Goal: Information Seeking & Learning: Learn about a topic

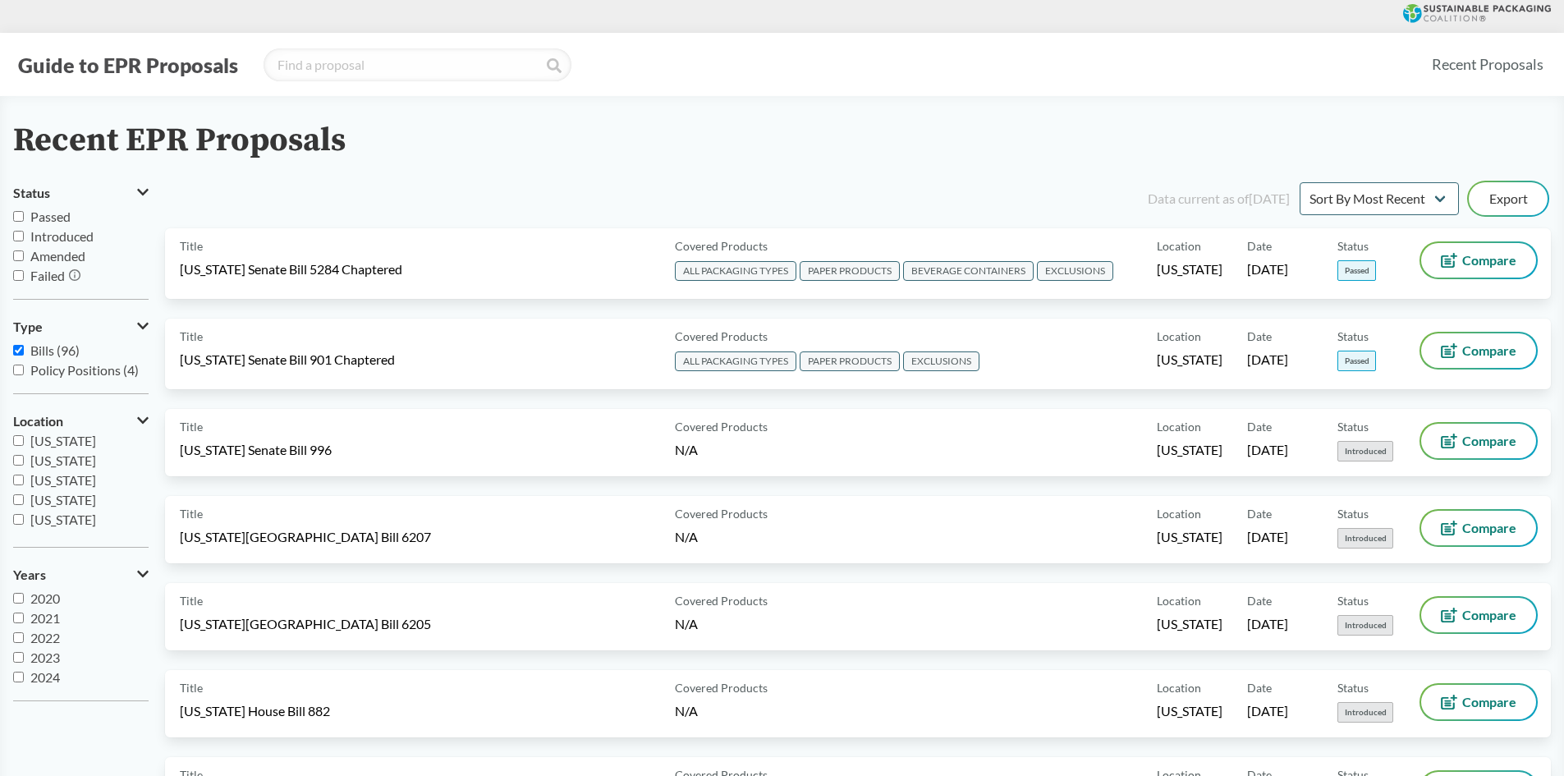
scroll to position [246, 0]
click at [20, 492] on input "[US_STATE]" at bounding box center [18, 494] width 11 height 11
checkbox input "true"
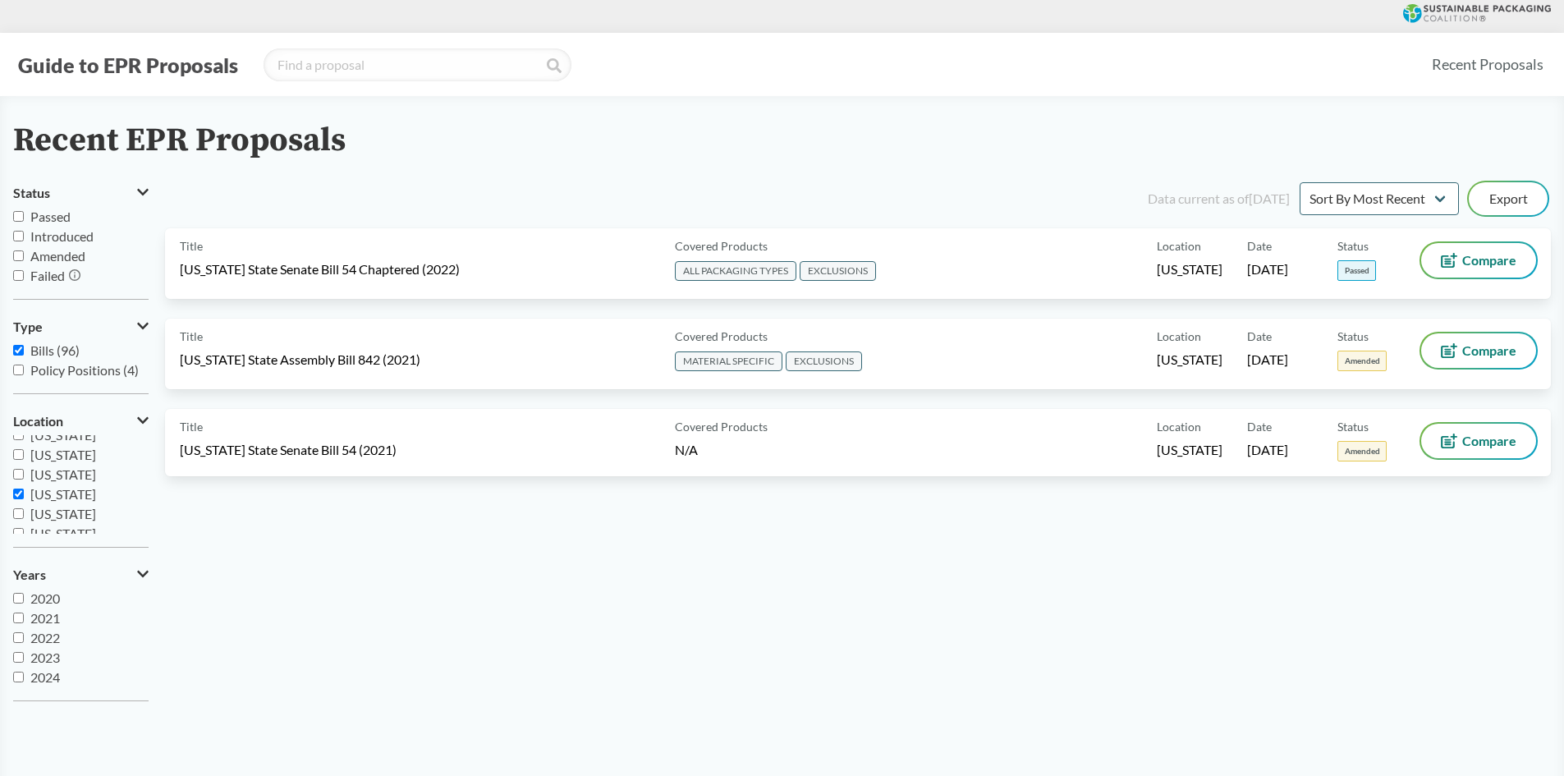
drag, startPoint x: 1254, startPoint y: 597, endPoint x: 1246, endPoint y: 594, distance: 8.8
click at [1255, 599] on div "Data current as of [DATE] Sort By Most Recent Sort By Status Export Title [US_S…" at bounding box center [858, 446] width 1386 height 535
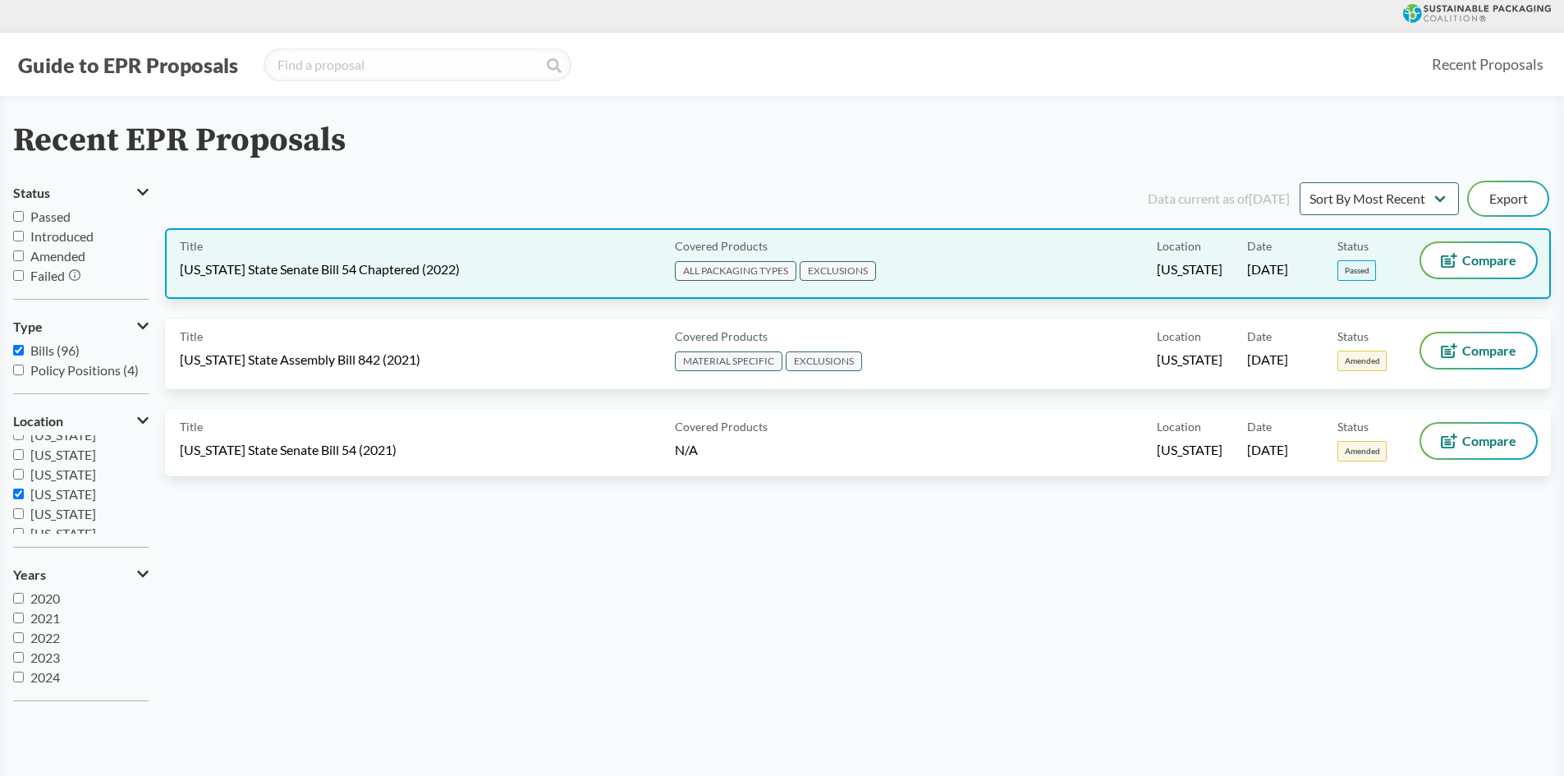
click at [408, 255] on div "Title [US_STATE] State Senate Bill 54 Chaptered (2022)" at bounding box center [424, 263] width 489 height 41
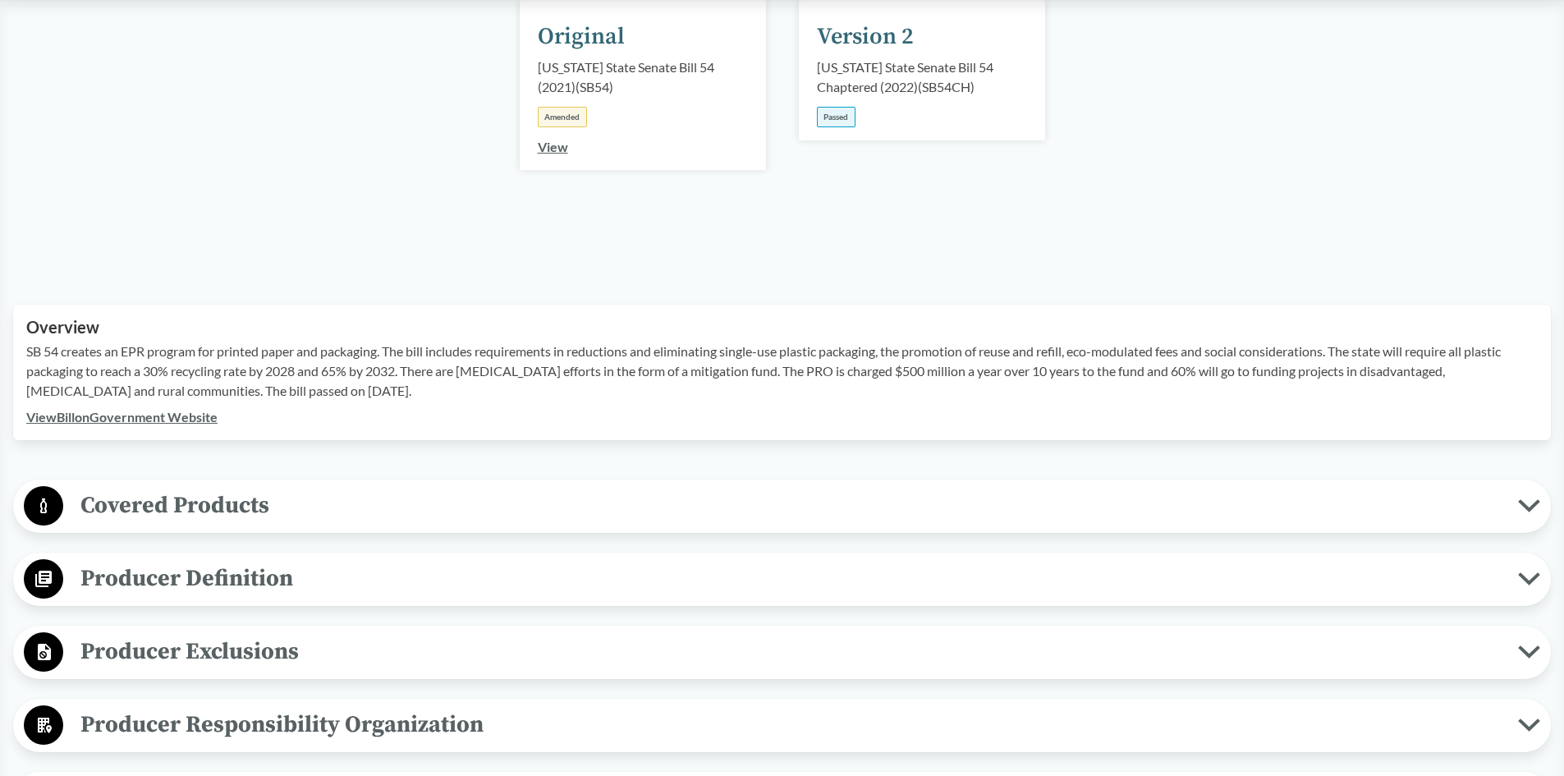
scroll to position [328, 0]
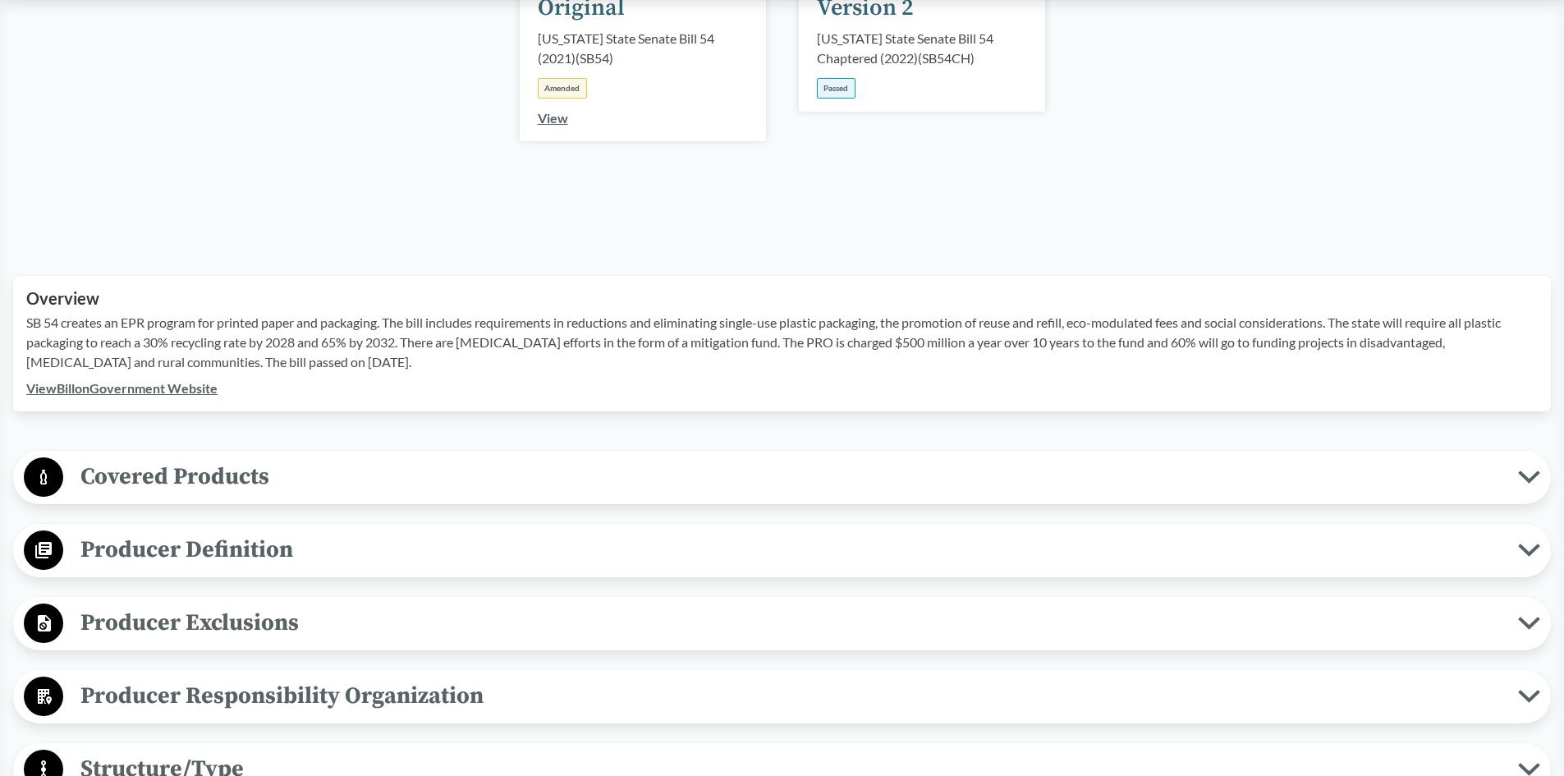
click at [155, 482] on span "Covered Products" at bounding box center [790, 476] width 1455 height 37
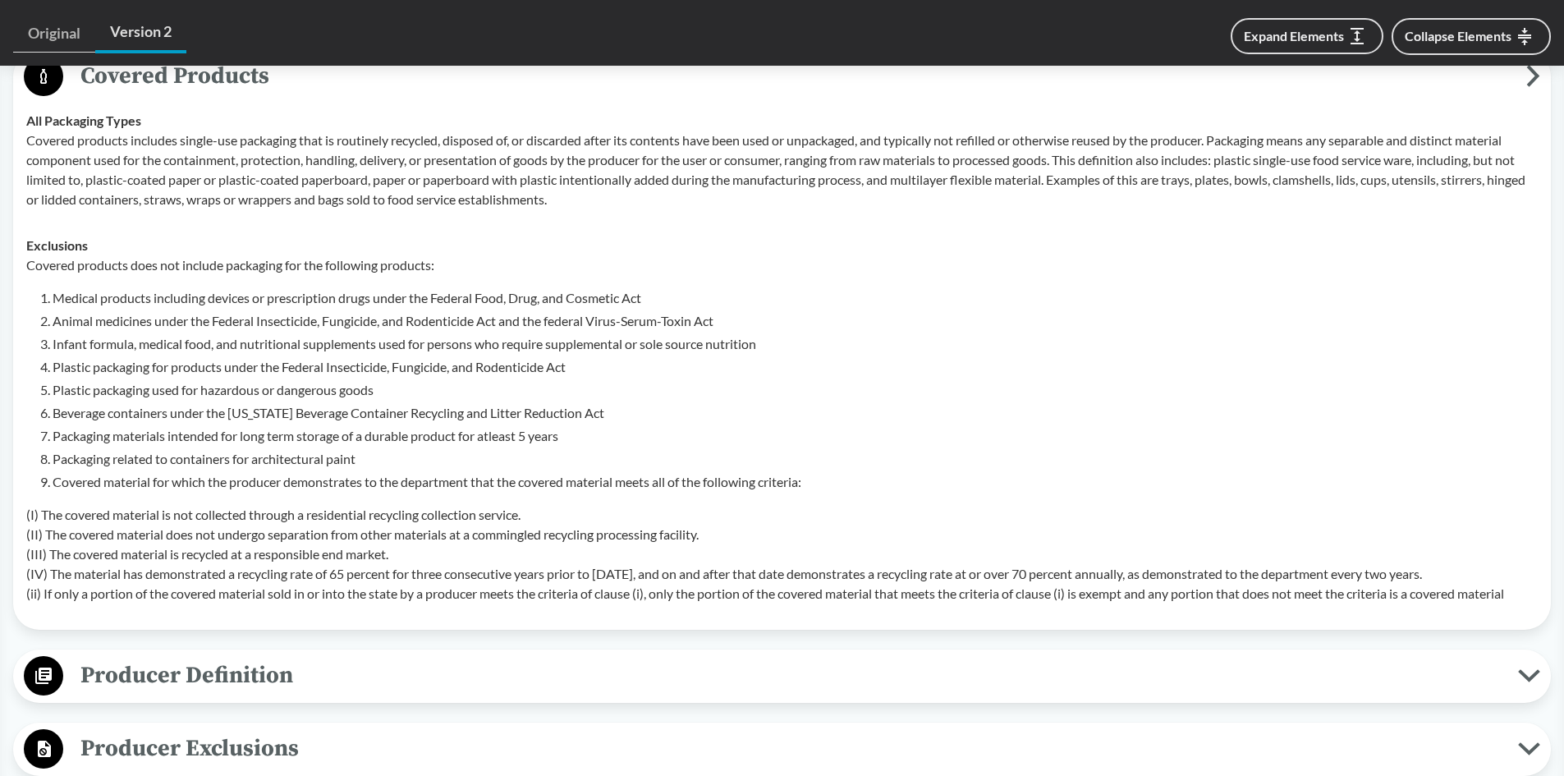
scroll to position [821, 0]
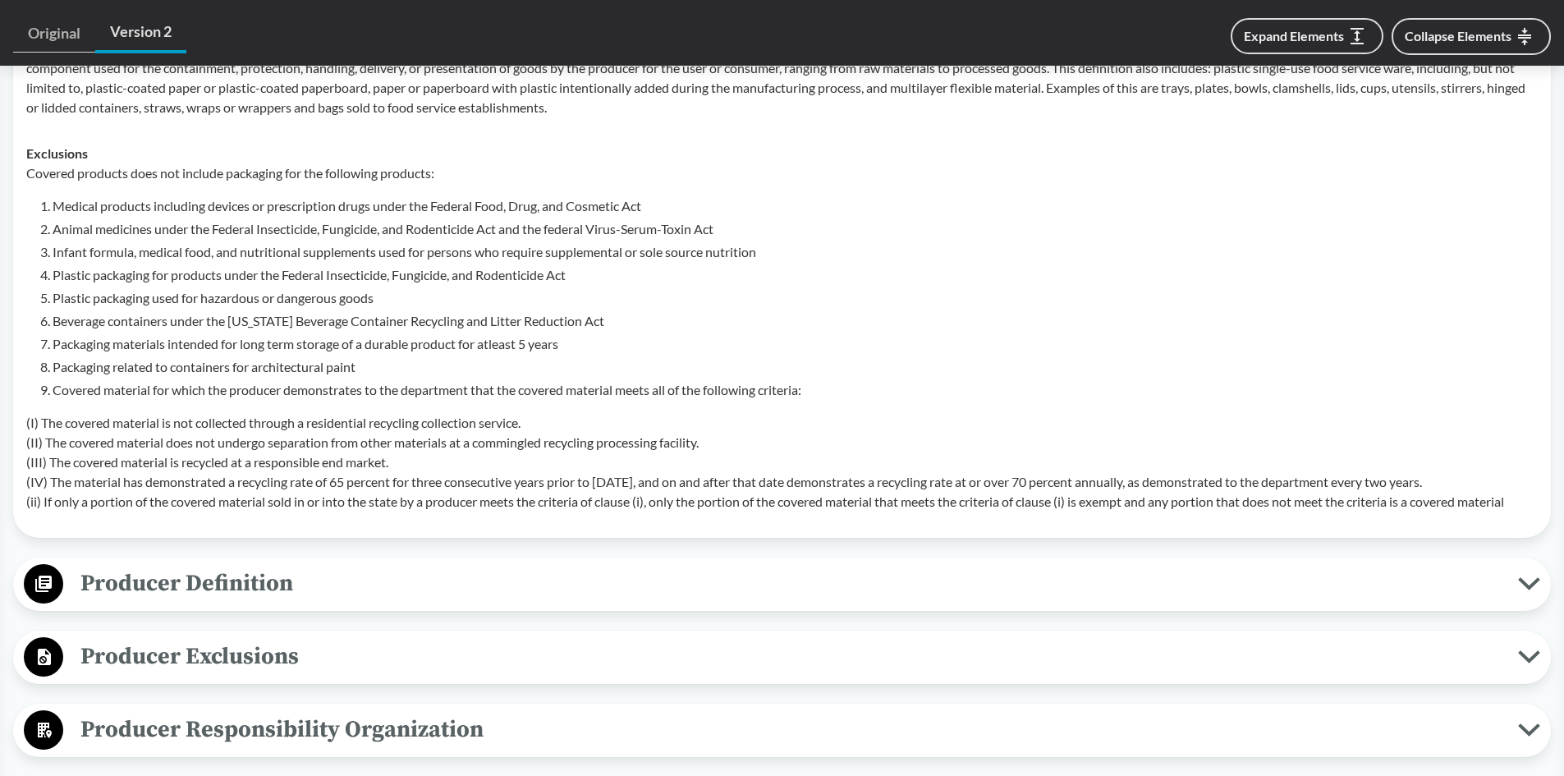
click at [186, 594] on span "Producer Definition" at bounding box center [790, 583] width 1455 height 37
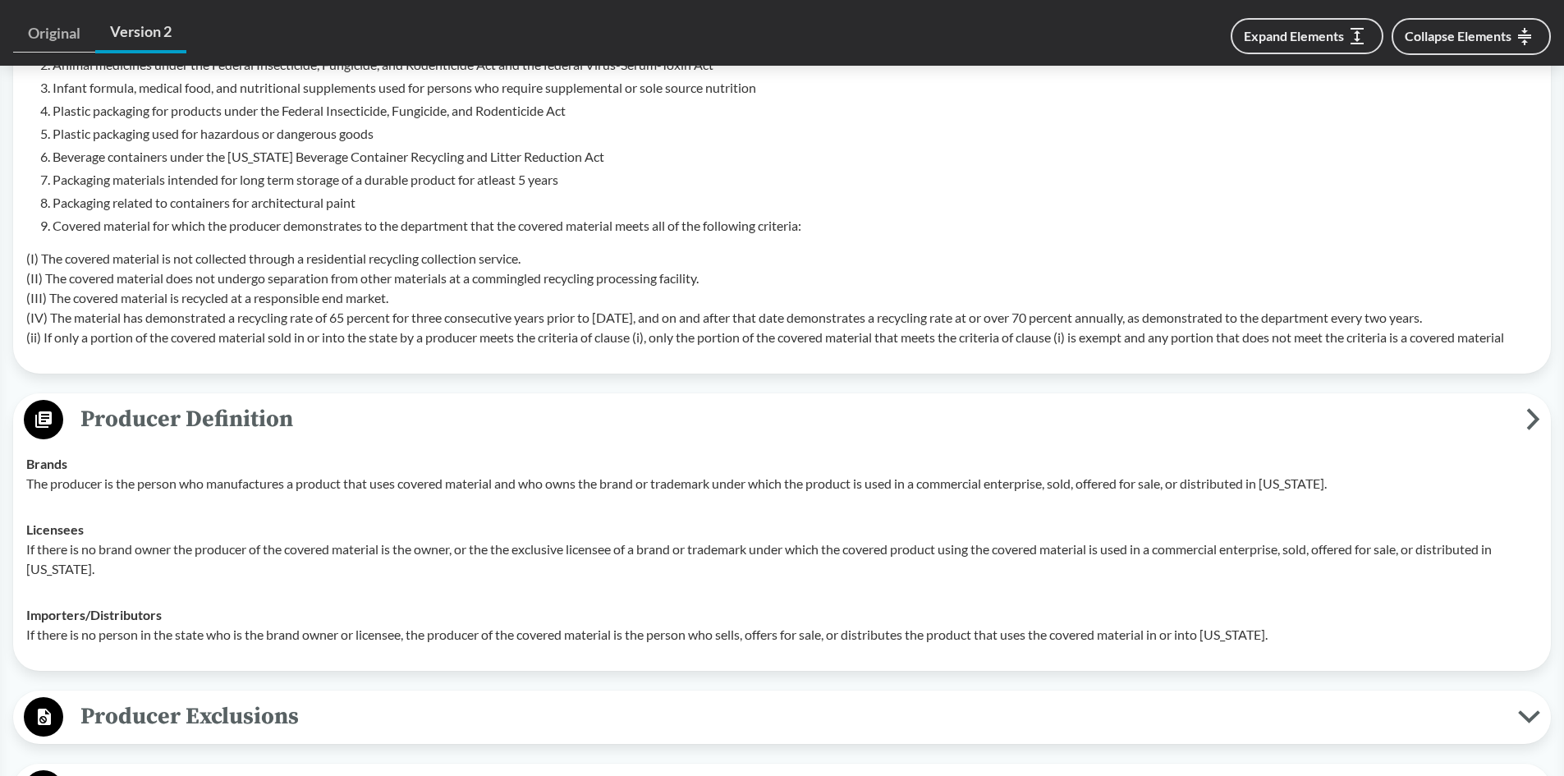
scroll to position [1067, 0]
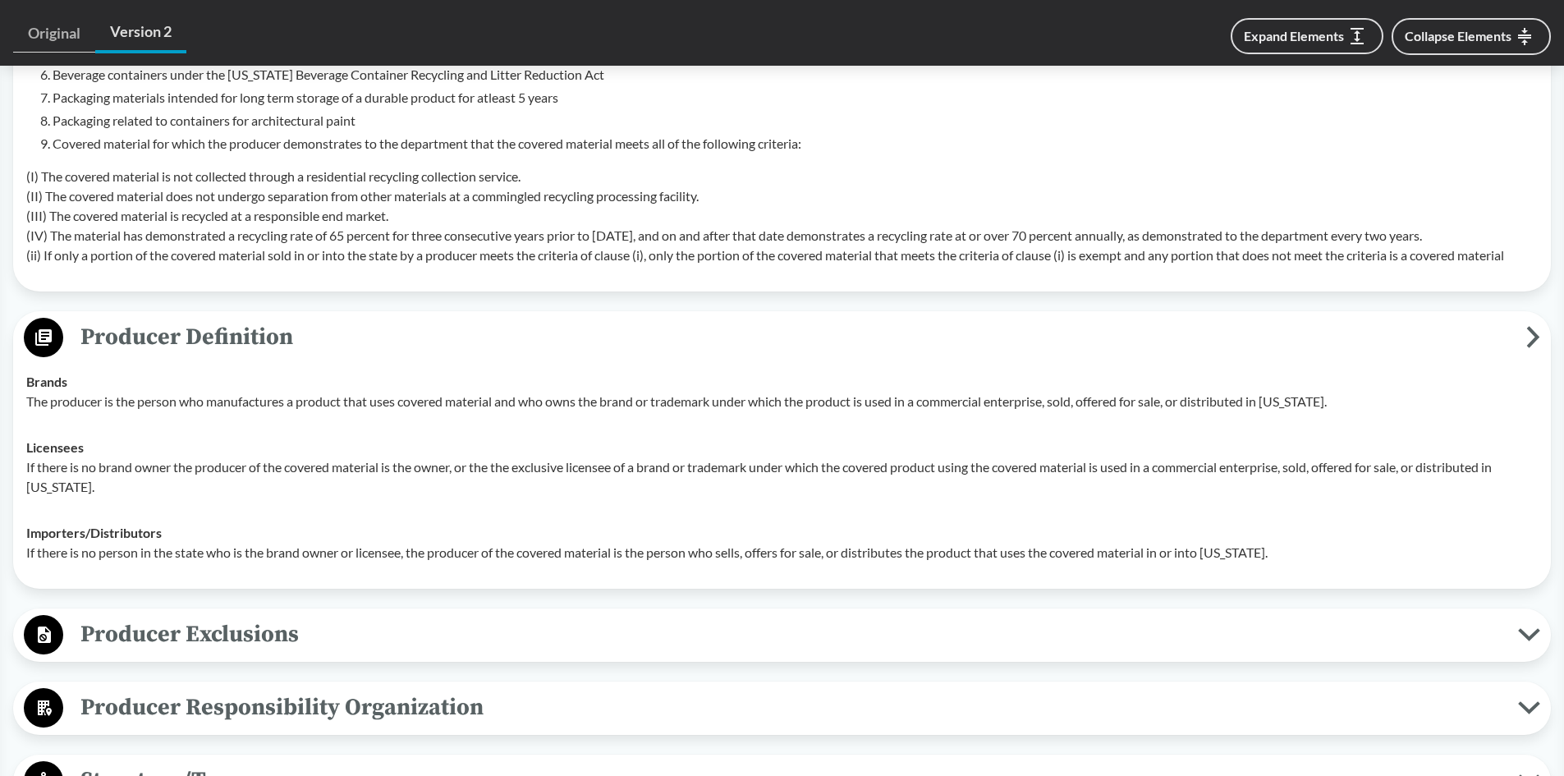
click at [142, 658] on div "Producer Exclusions Small Businesses Producers, retailers, or wholesalers who h…" at bounding box center [782, 634] width 1538 height 53
click at [146, 647] on span "Producer Exclusions" at bounding box center [790, 634] width 1455 height 37
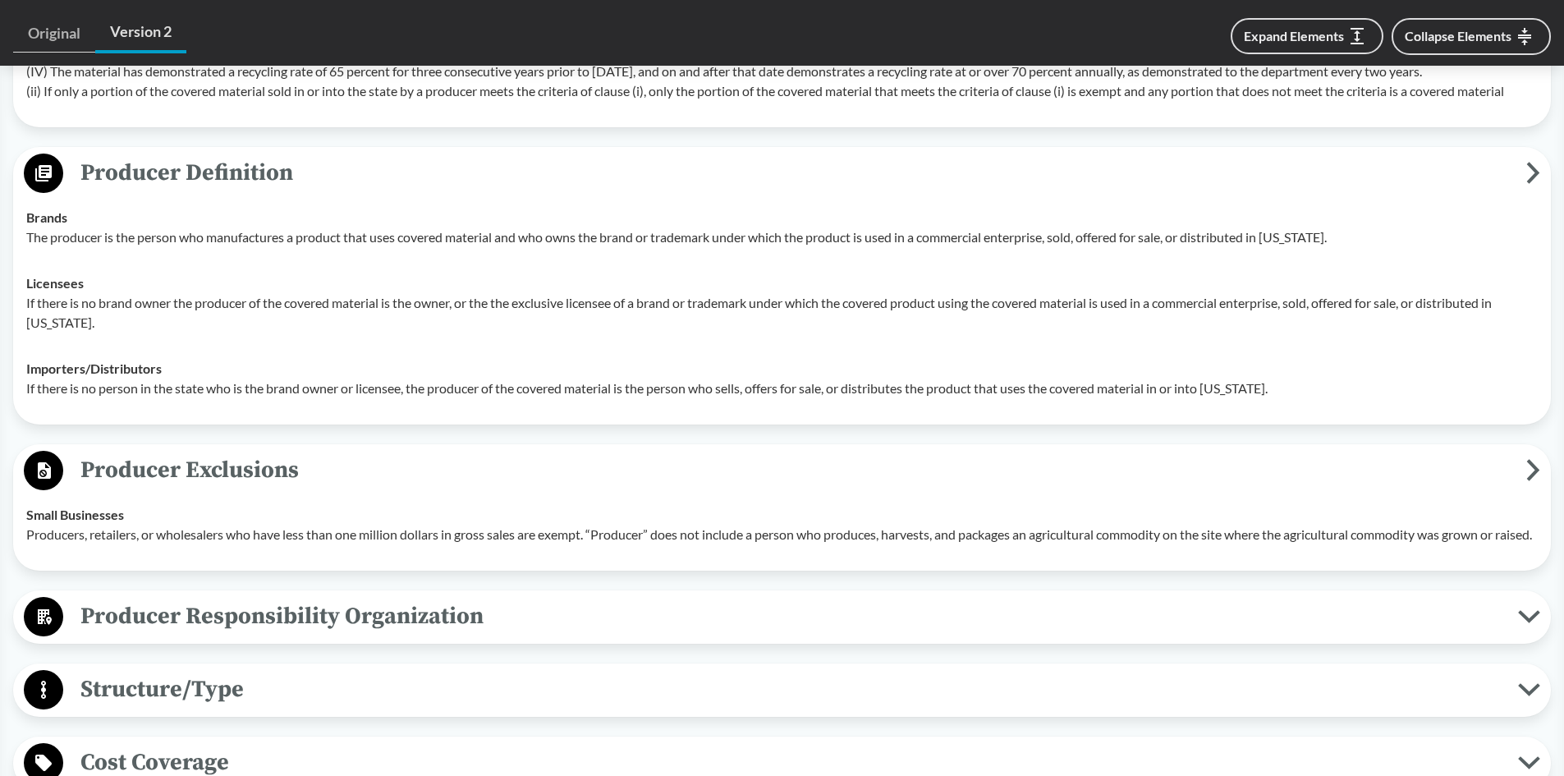
scroll to position [1314, 0]
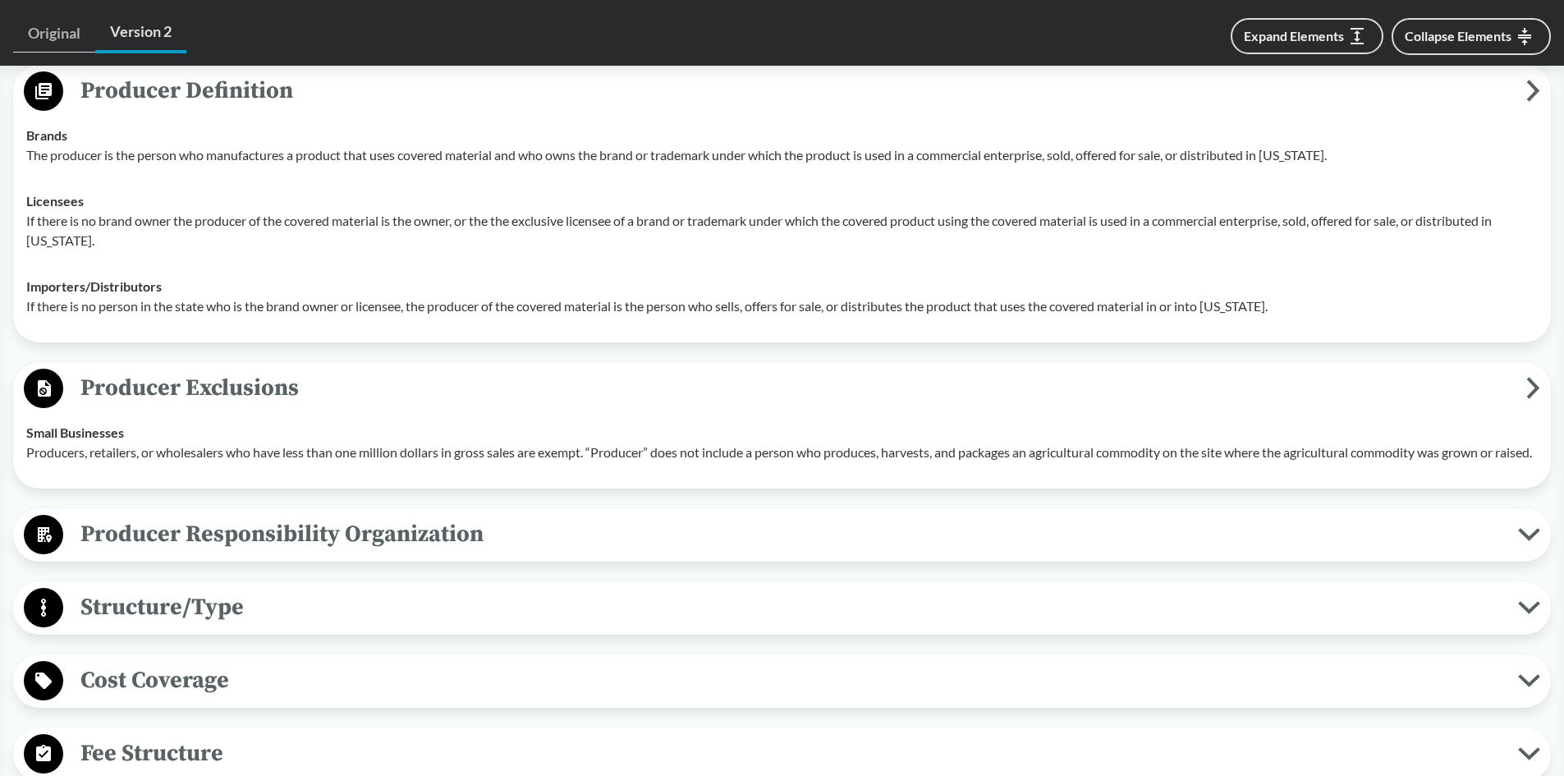
click at [322, 553] on span "Producer Responsibility Organization" at bounding box center [790, 534] width 1455 height 37
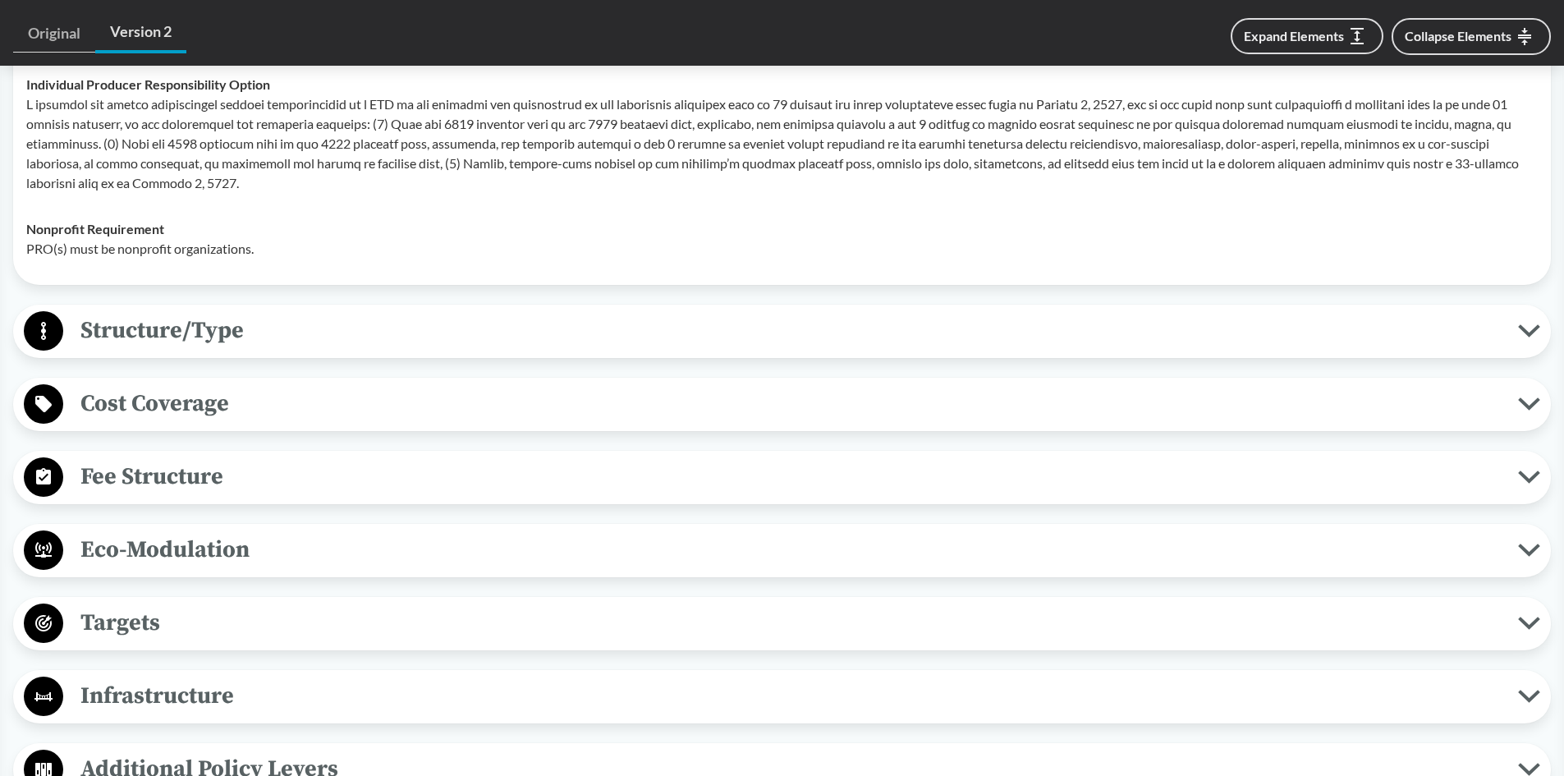
scroll to position [1888, 0]
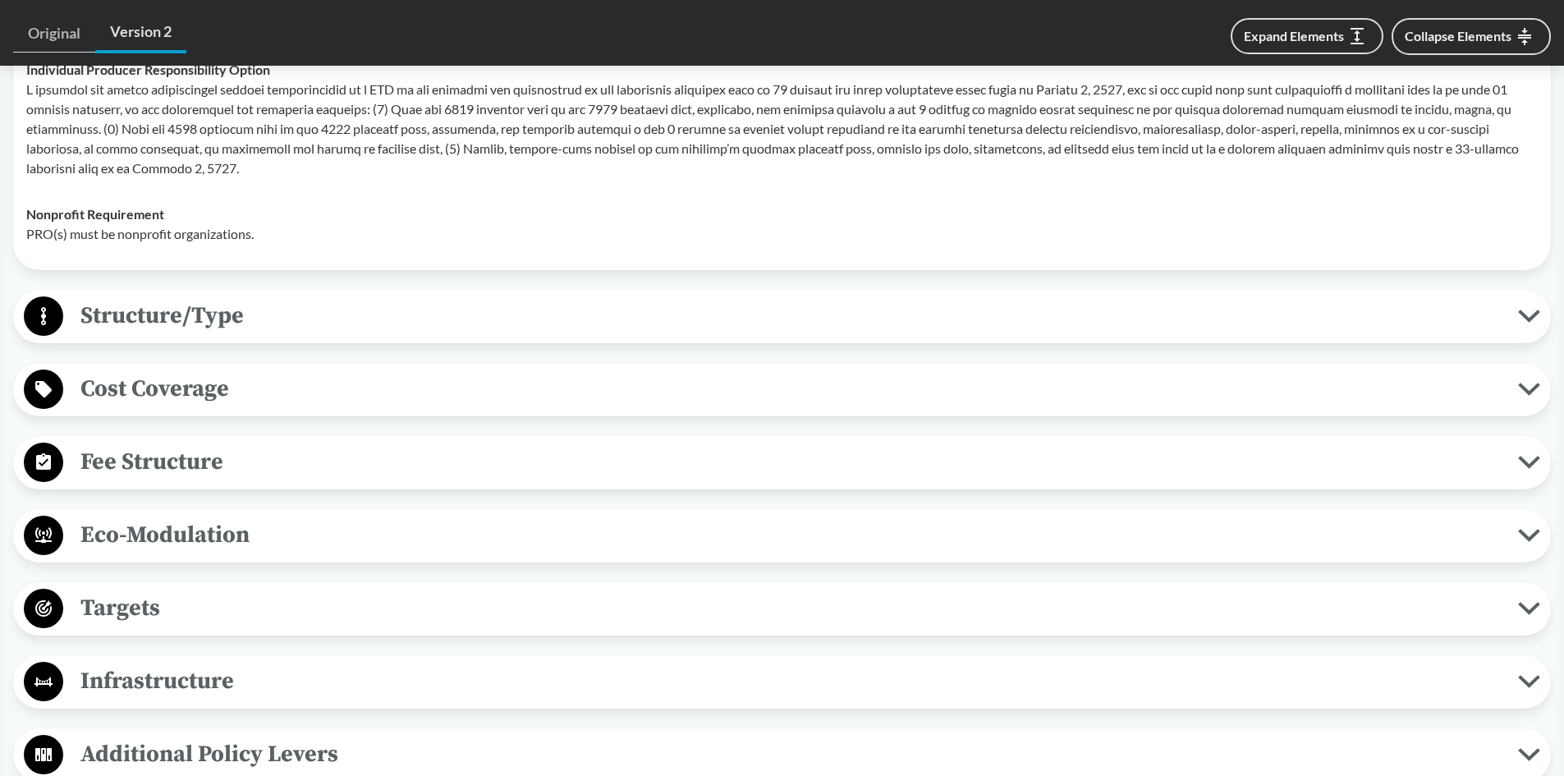
click at [264, 334] on span "Structure/Type" at bounding box center [790, 315] width 1455 height 37
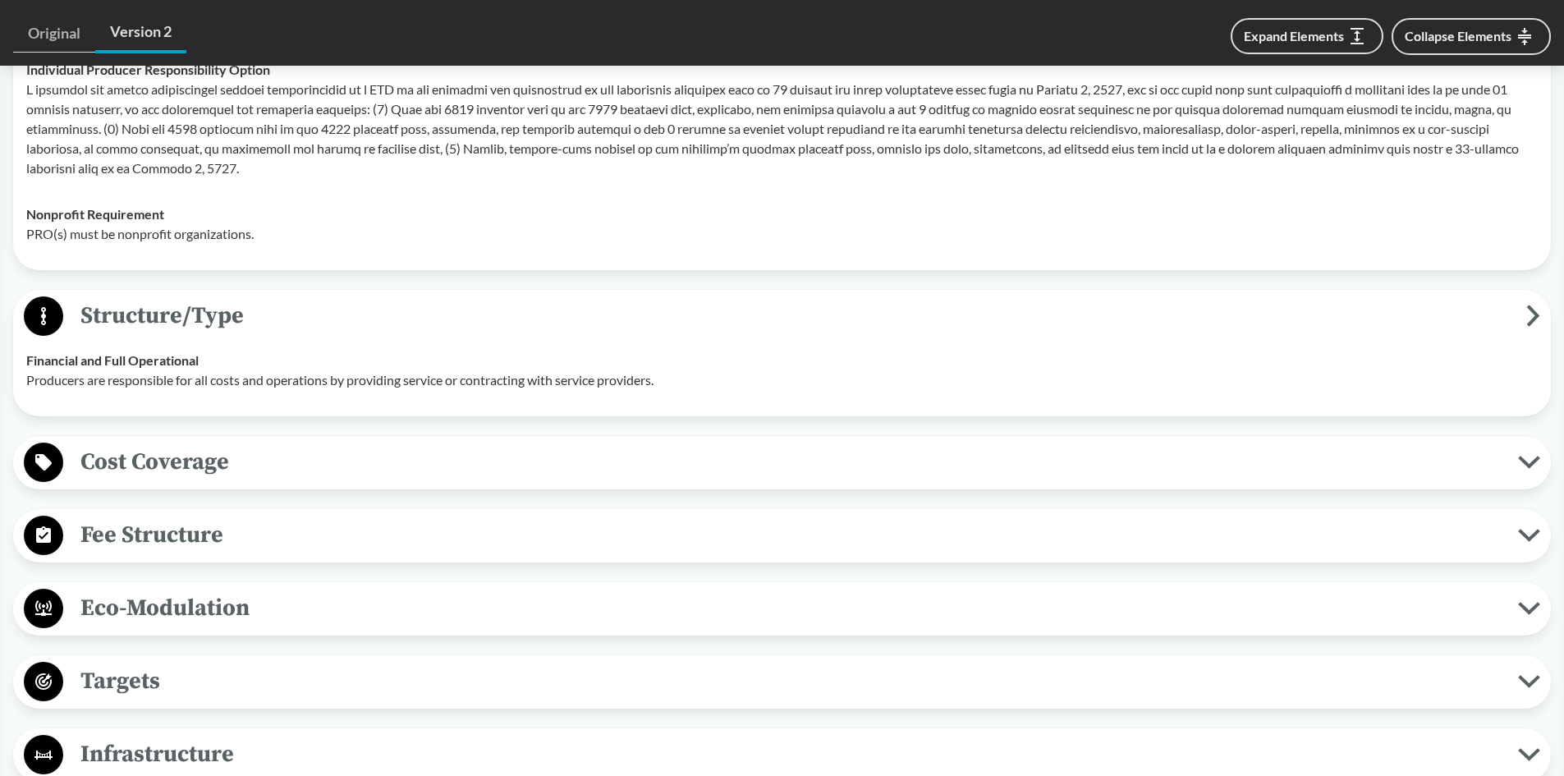
click at [251, 480] on span "Cost Coverage" at bounding box center [790, 461] width 1455 height 37
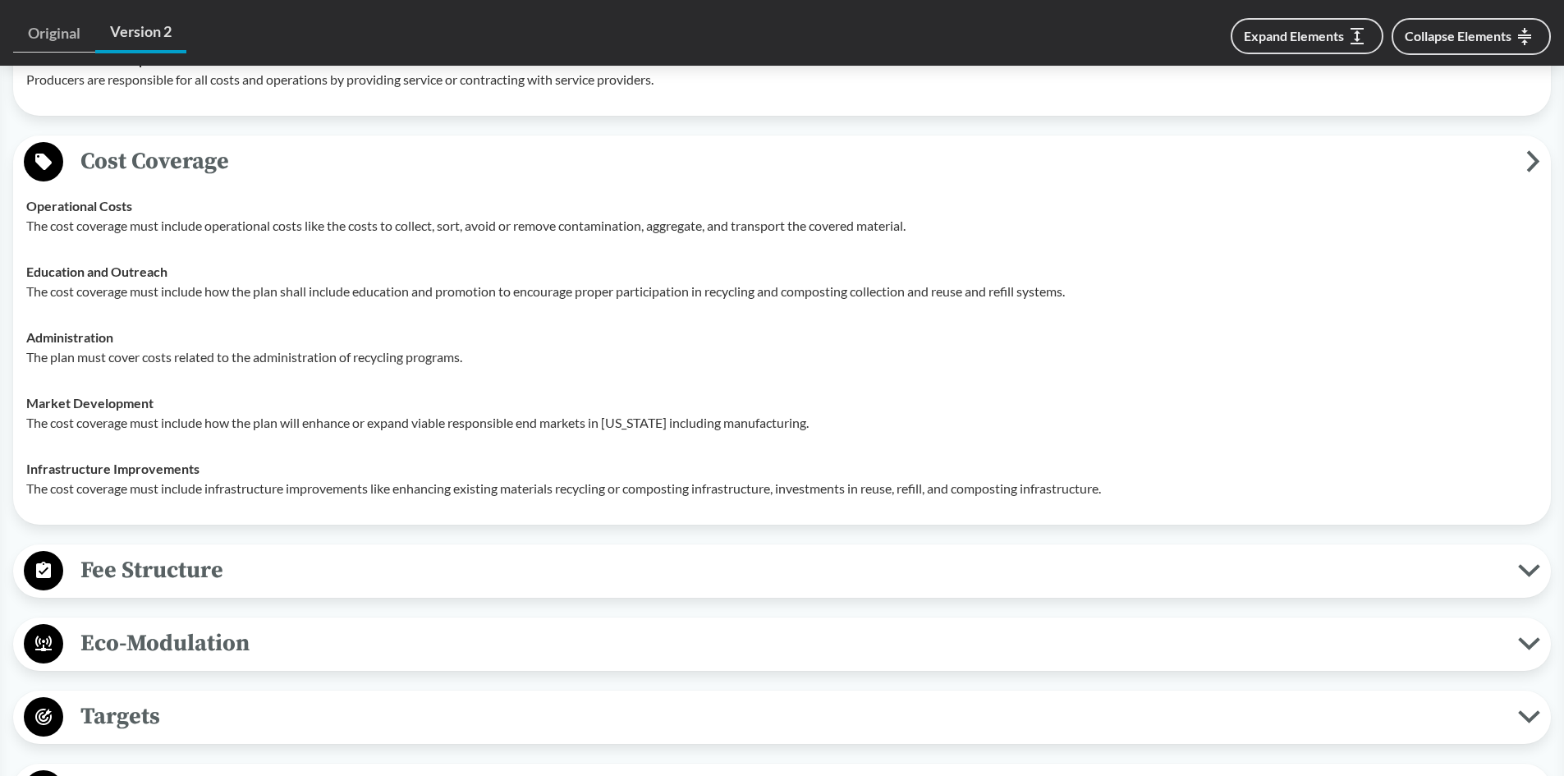
scroll to position [2217, 0]
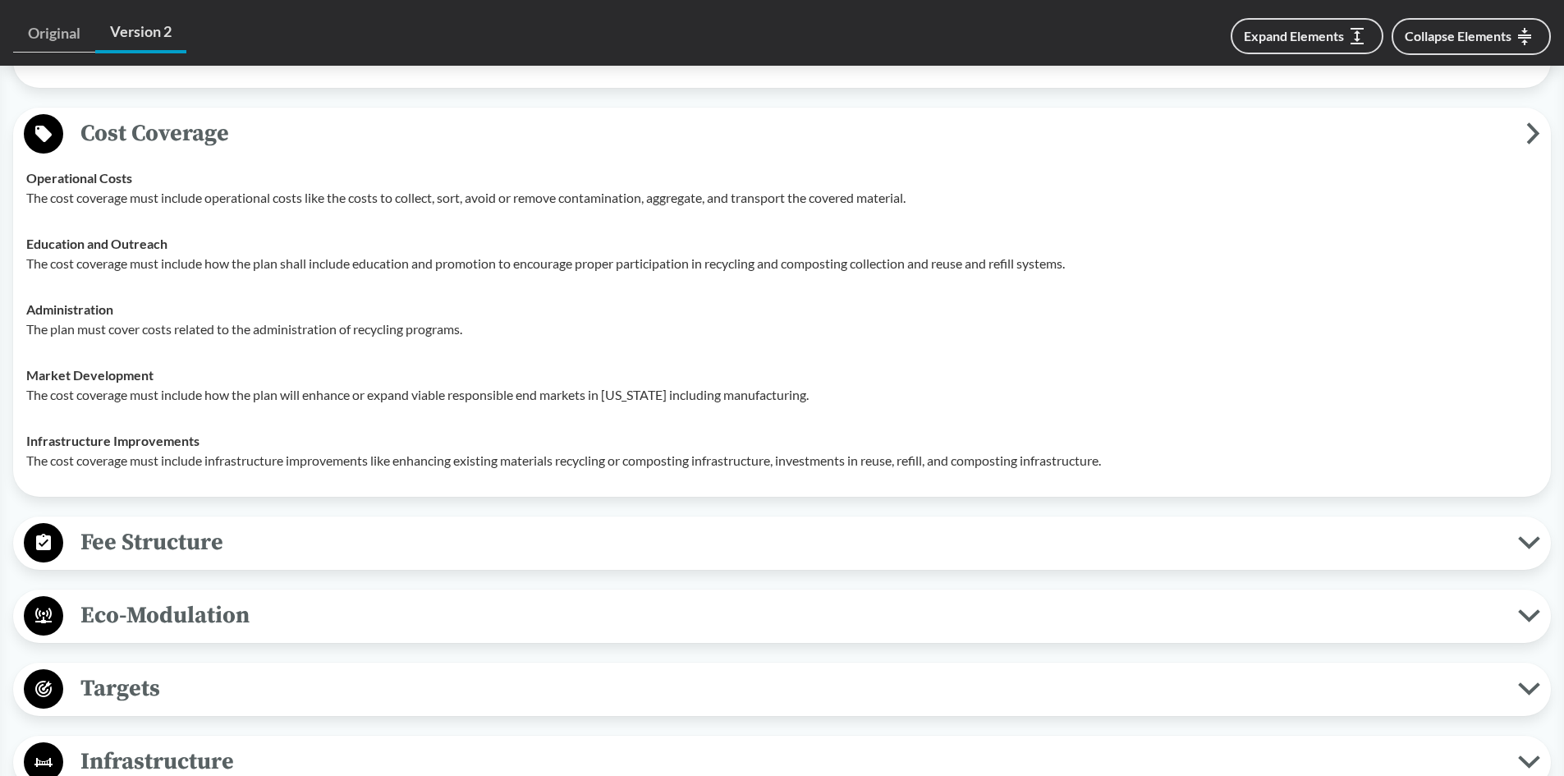
click at [128, 561] on span "Fee Structure" at bounding box center [790, 542] width 1455 height 37
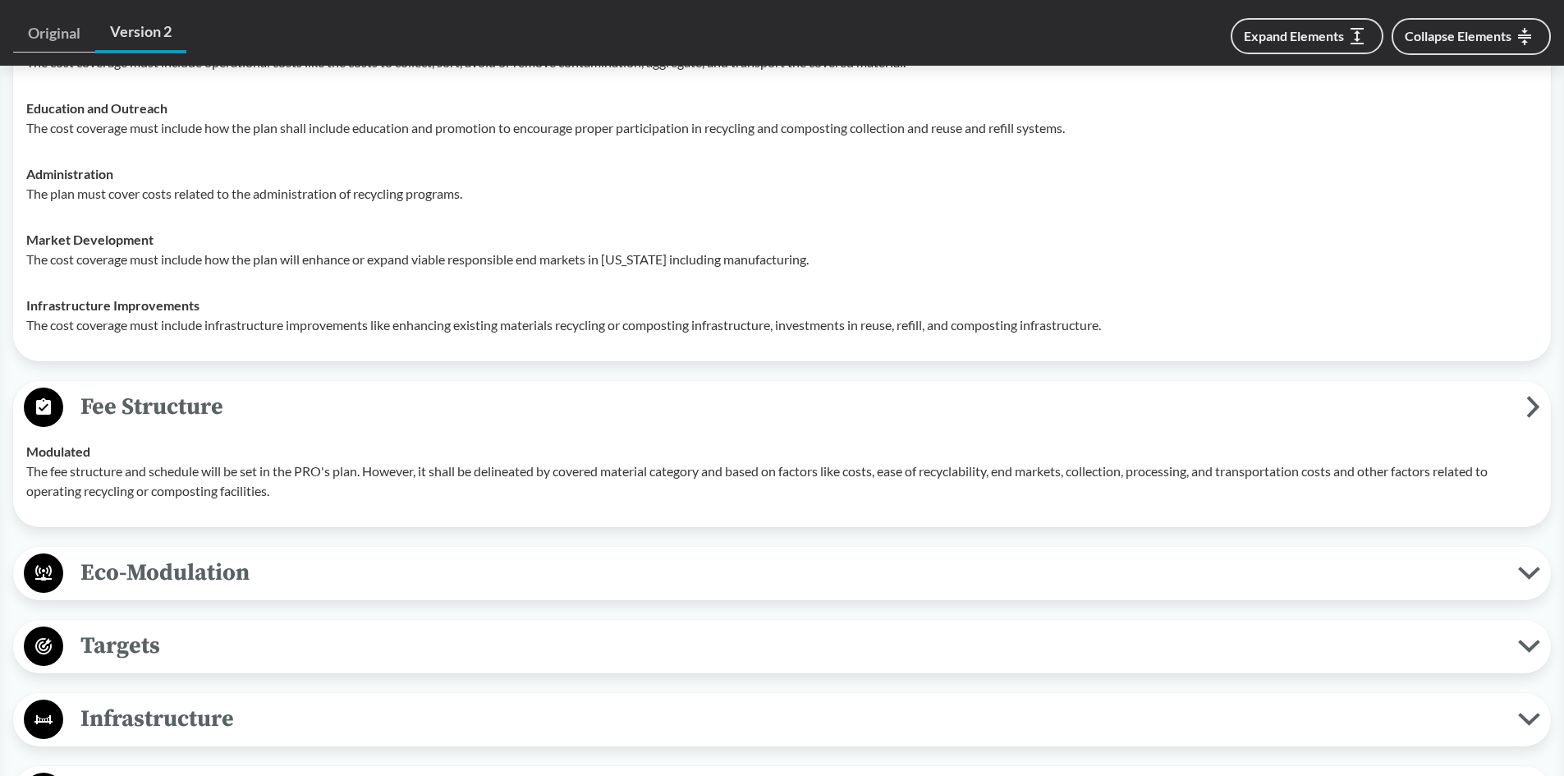
scroll to position [2381, 0]
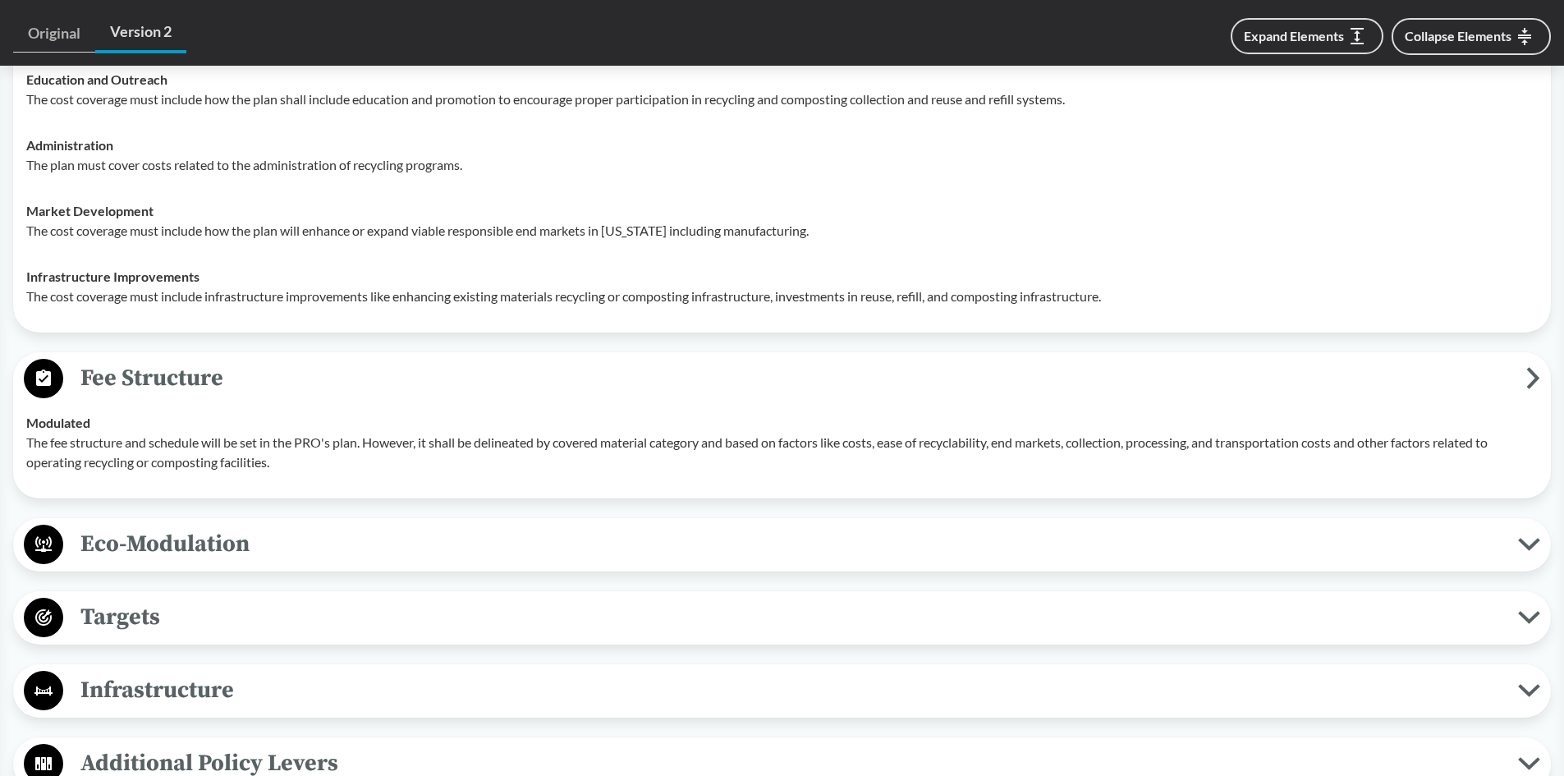
click at [298, 558] on span "Eco-Modulation" at bounding box center [790, 543] width 1455 height 37
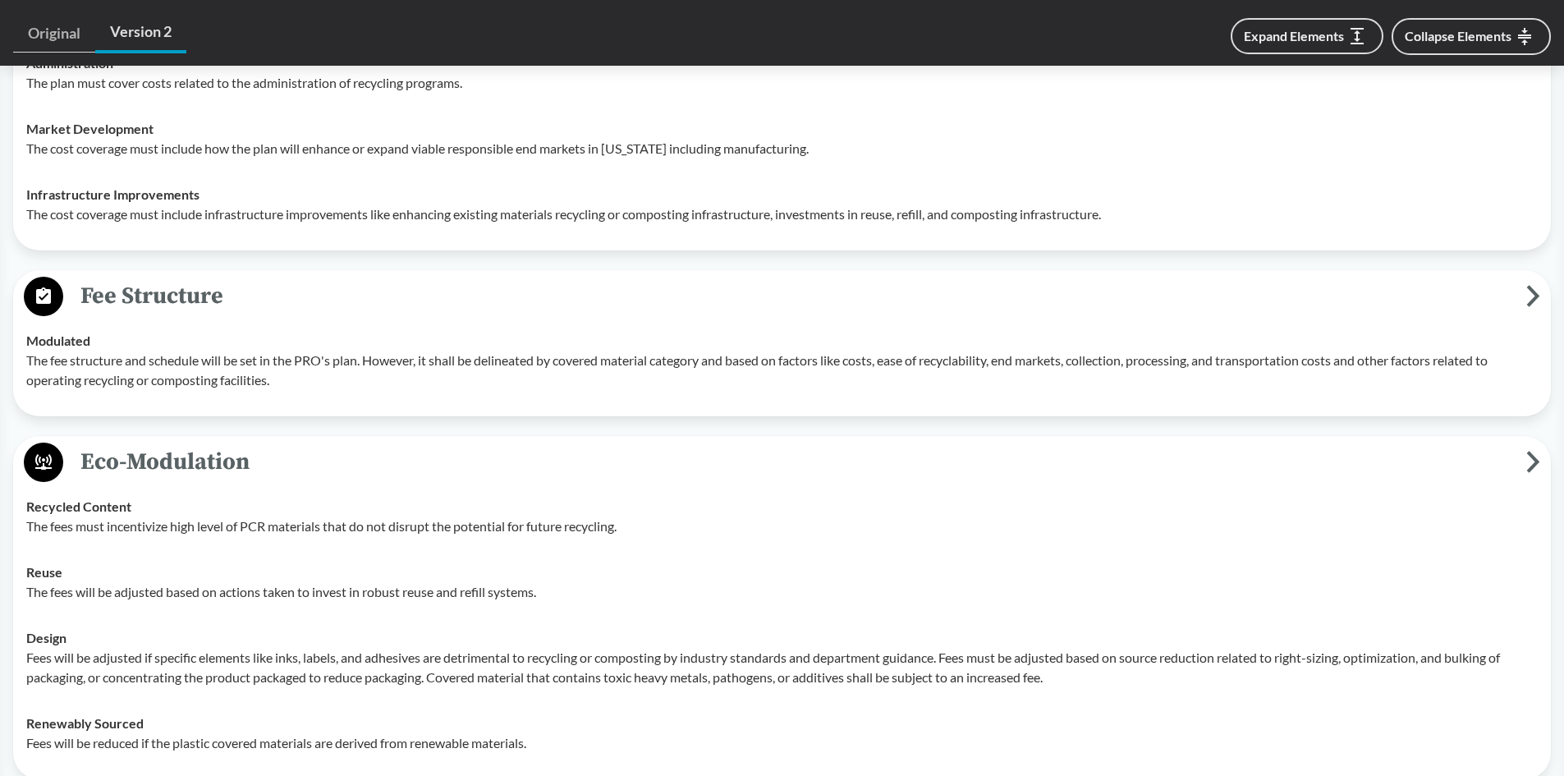
scroll to position [2545, 0]
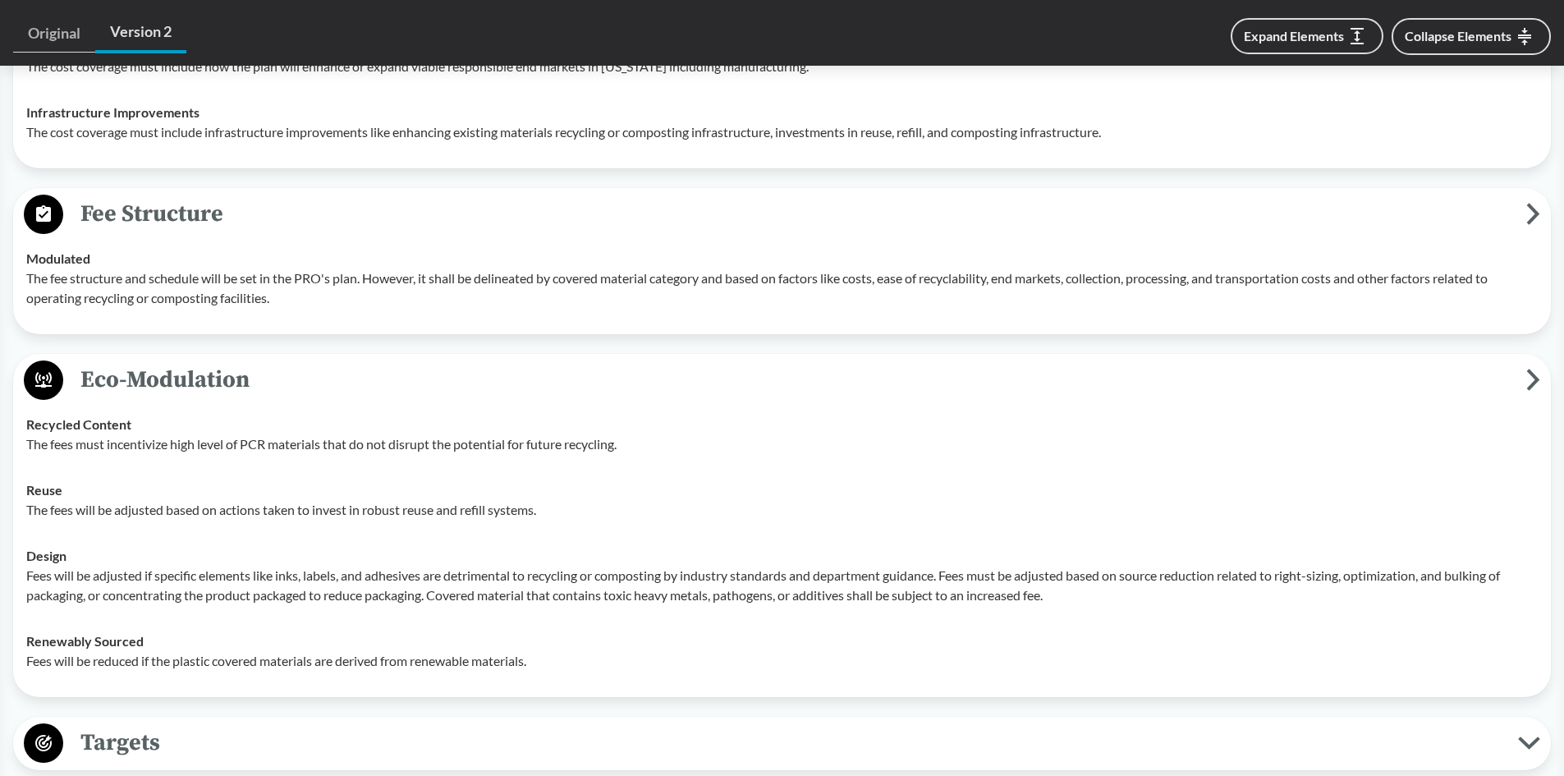
click at [200, 467] on td "Recycled Content The fees must incentivize high level of PCR materials that do …" at bounding box center [782, 435] width 1526 height 66
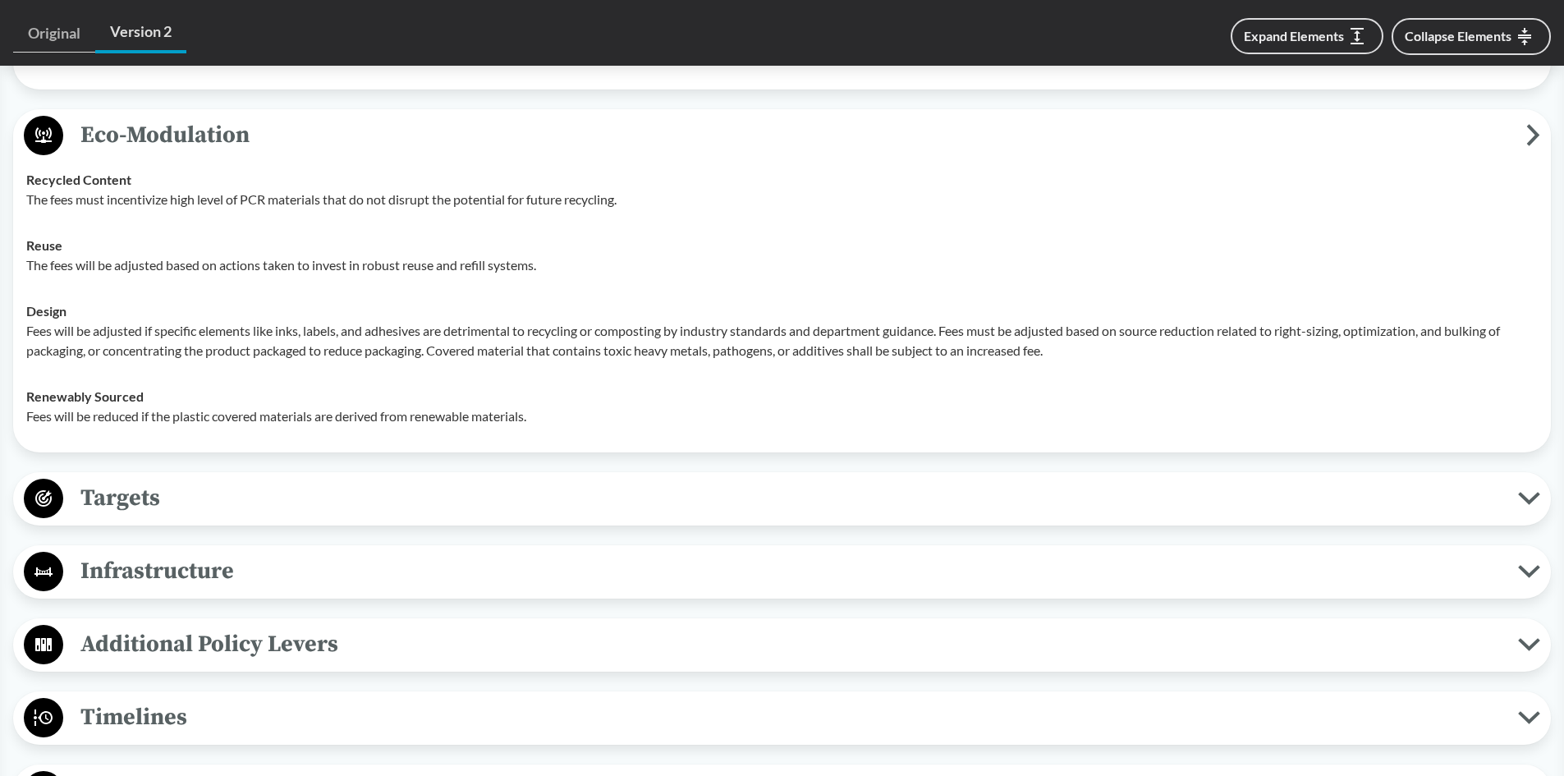
scroll to position [2792, 0]
click at [147, 498] on span "Targets" at bounding box center [790, 496] width 1455 height 37
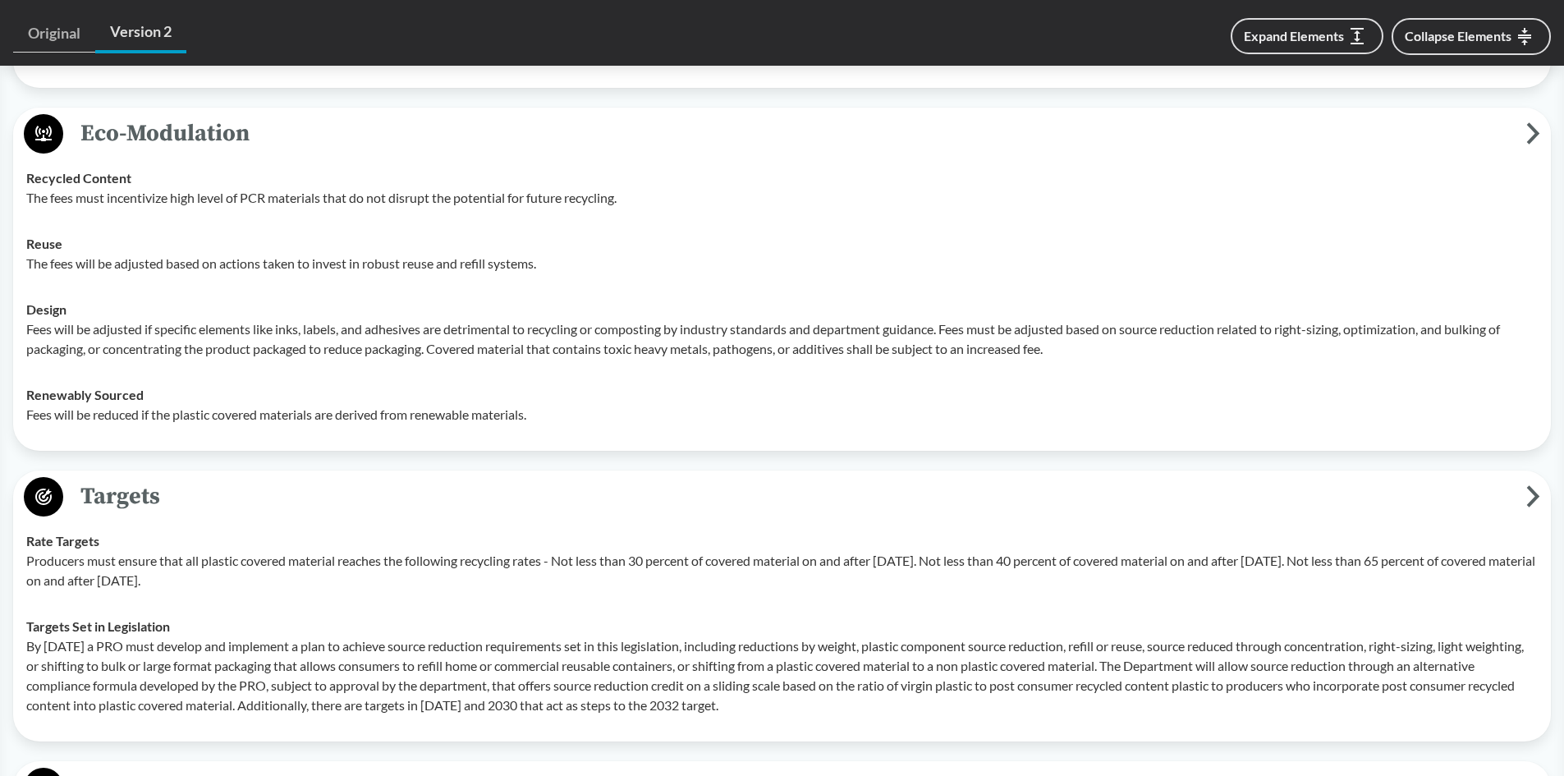
scroll to position [2710, 0]
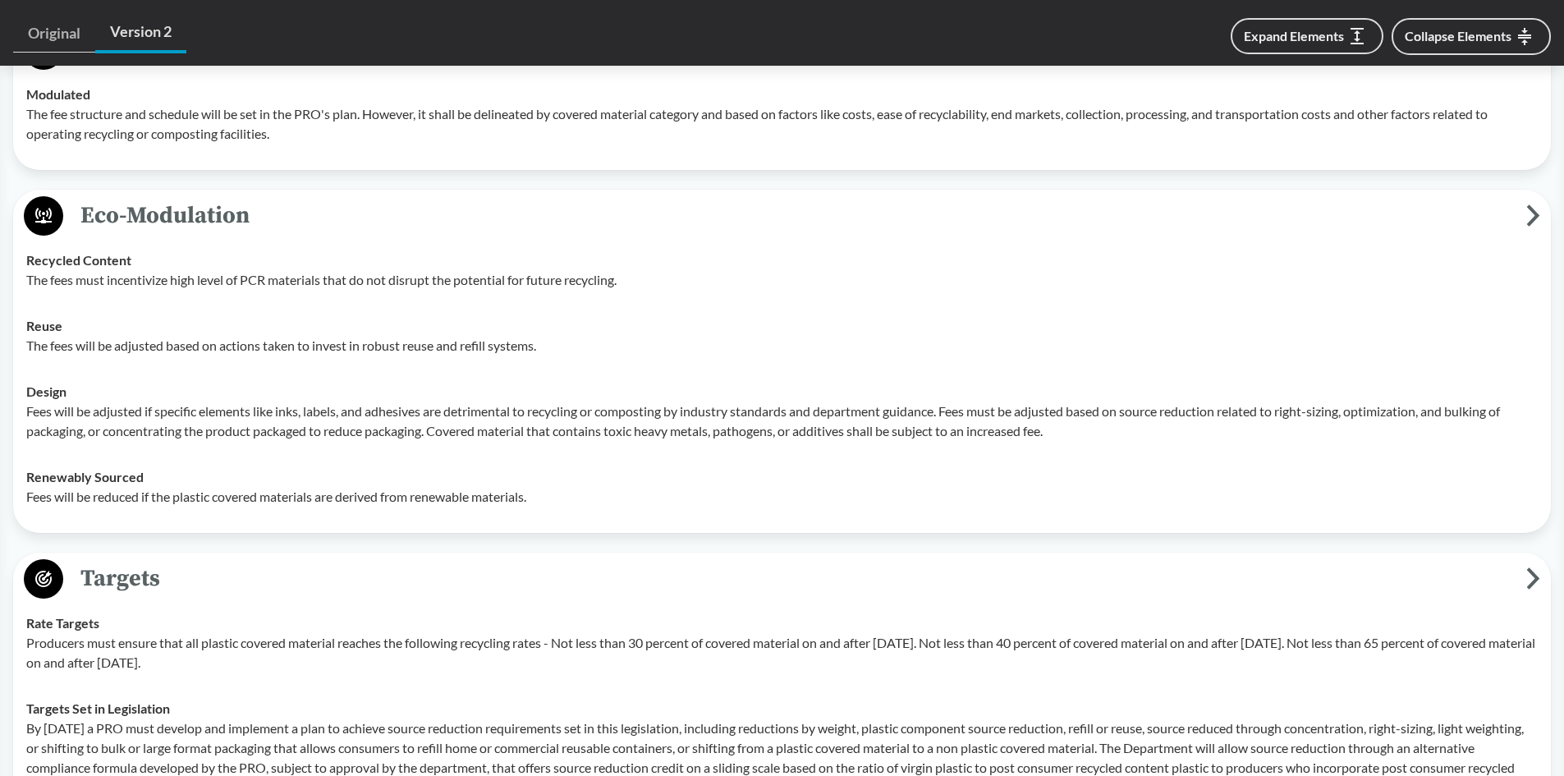
click at [446, 369] on td "Reuse The fees will be adjusted based on actions taken to invest in robust reus…" at bounding box center [782, 336] width 1526 height 66
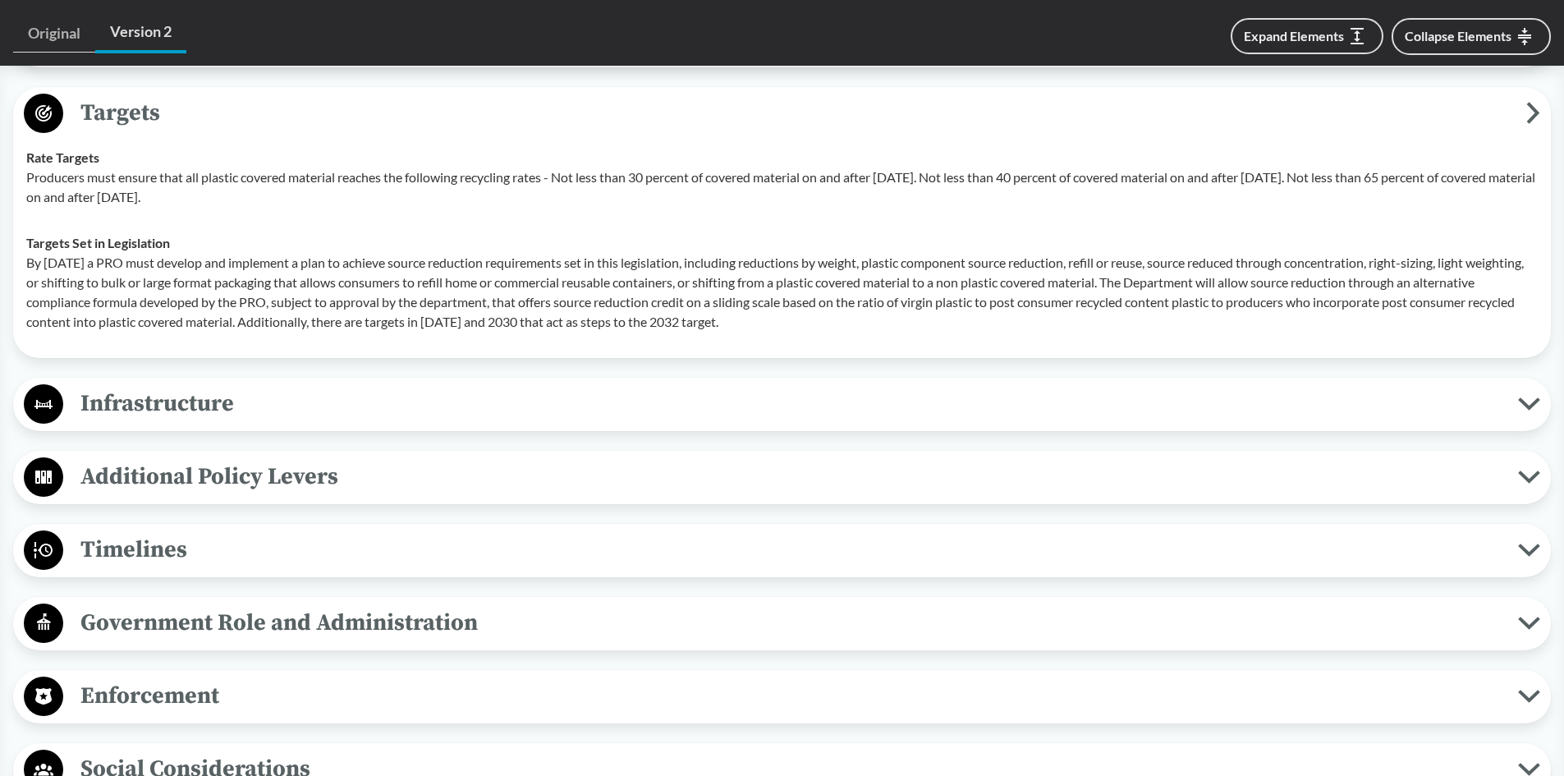
scroll to position [3202, 0]
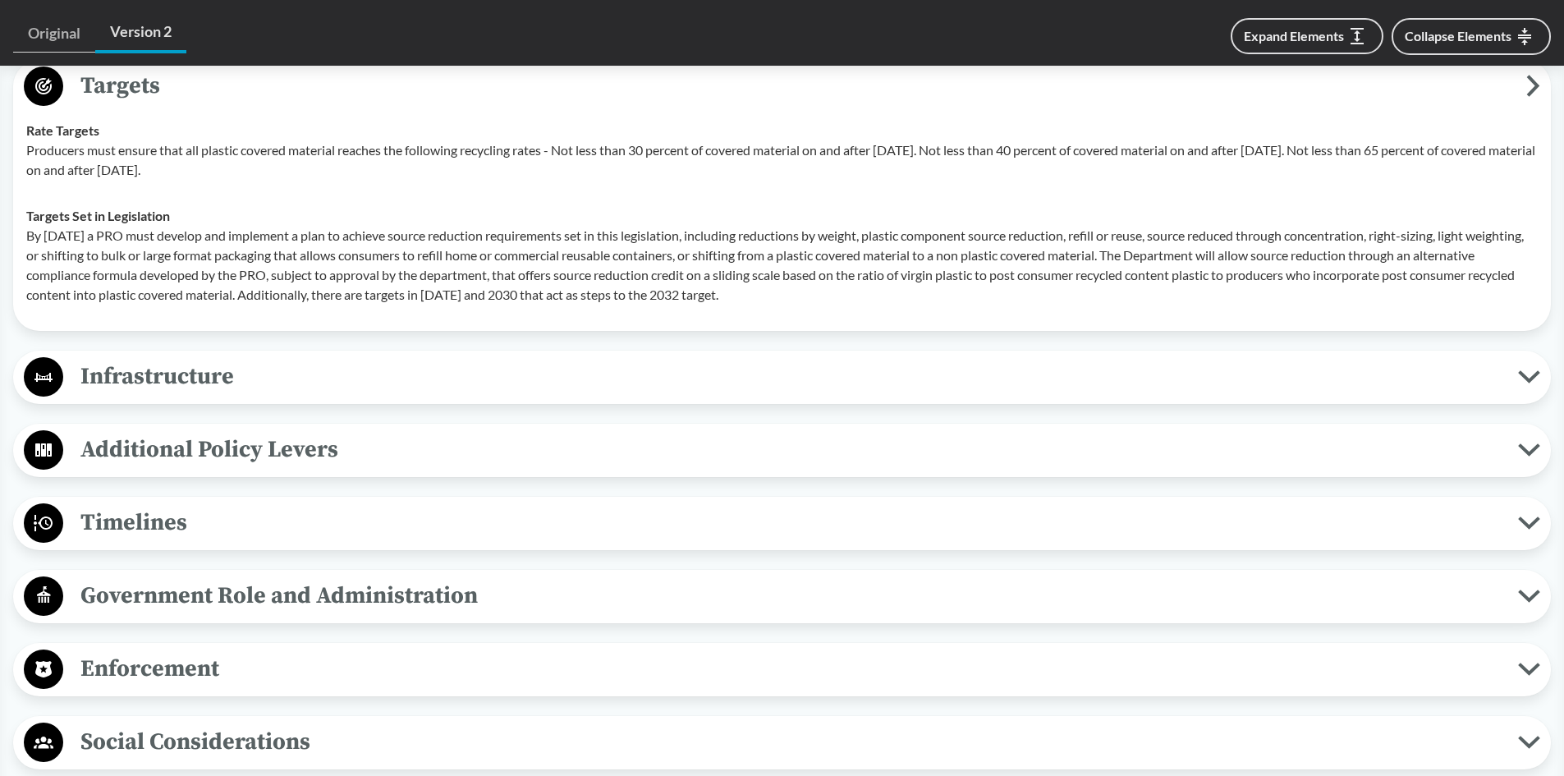
click at [362, 395] on span "Infrastructure" at bounding box center [790, 376] width 1455 height 37
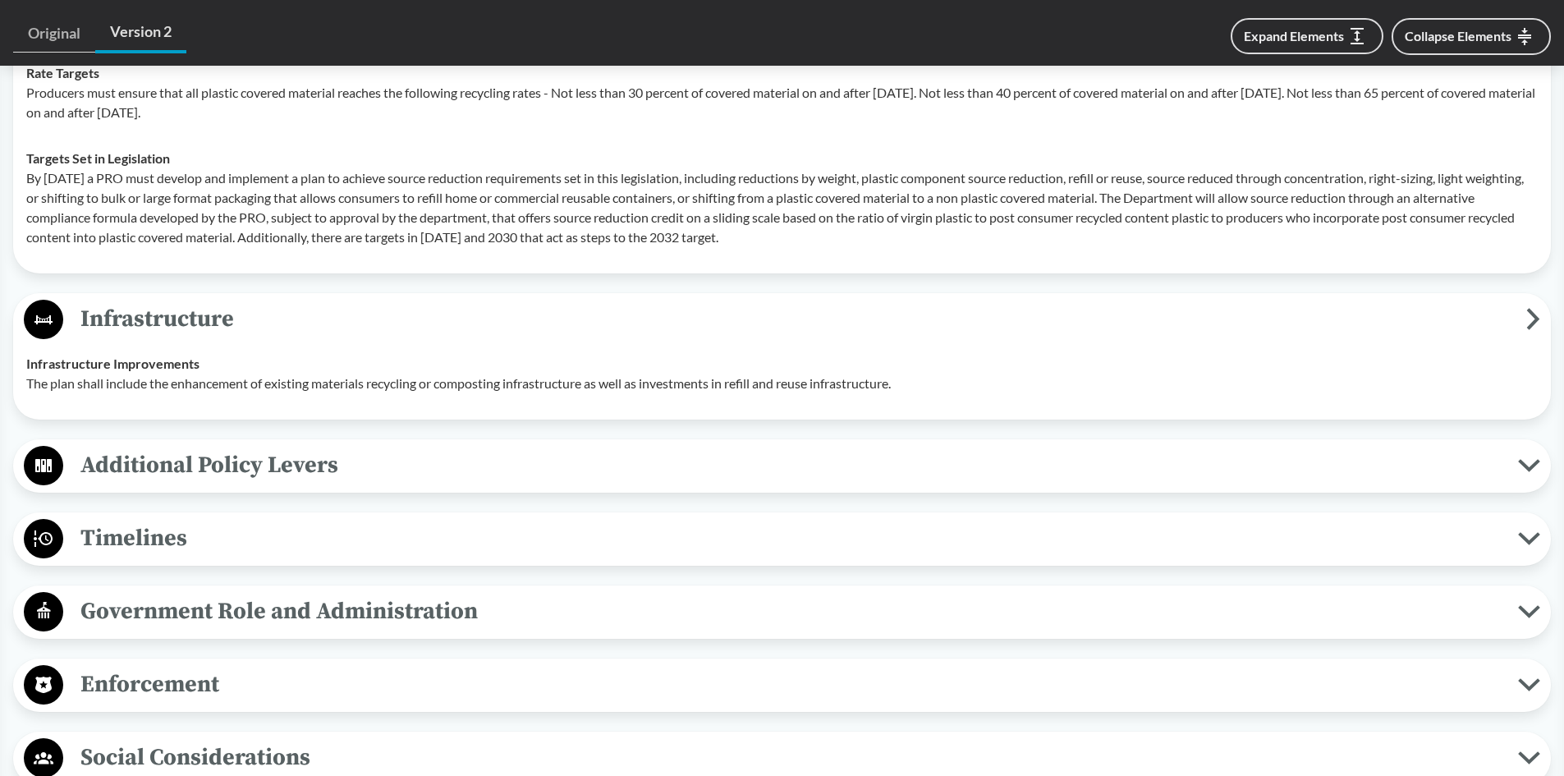
scroll to position [3284, 0]
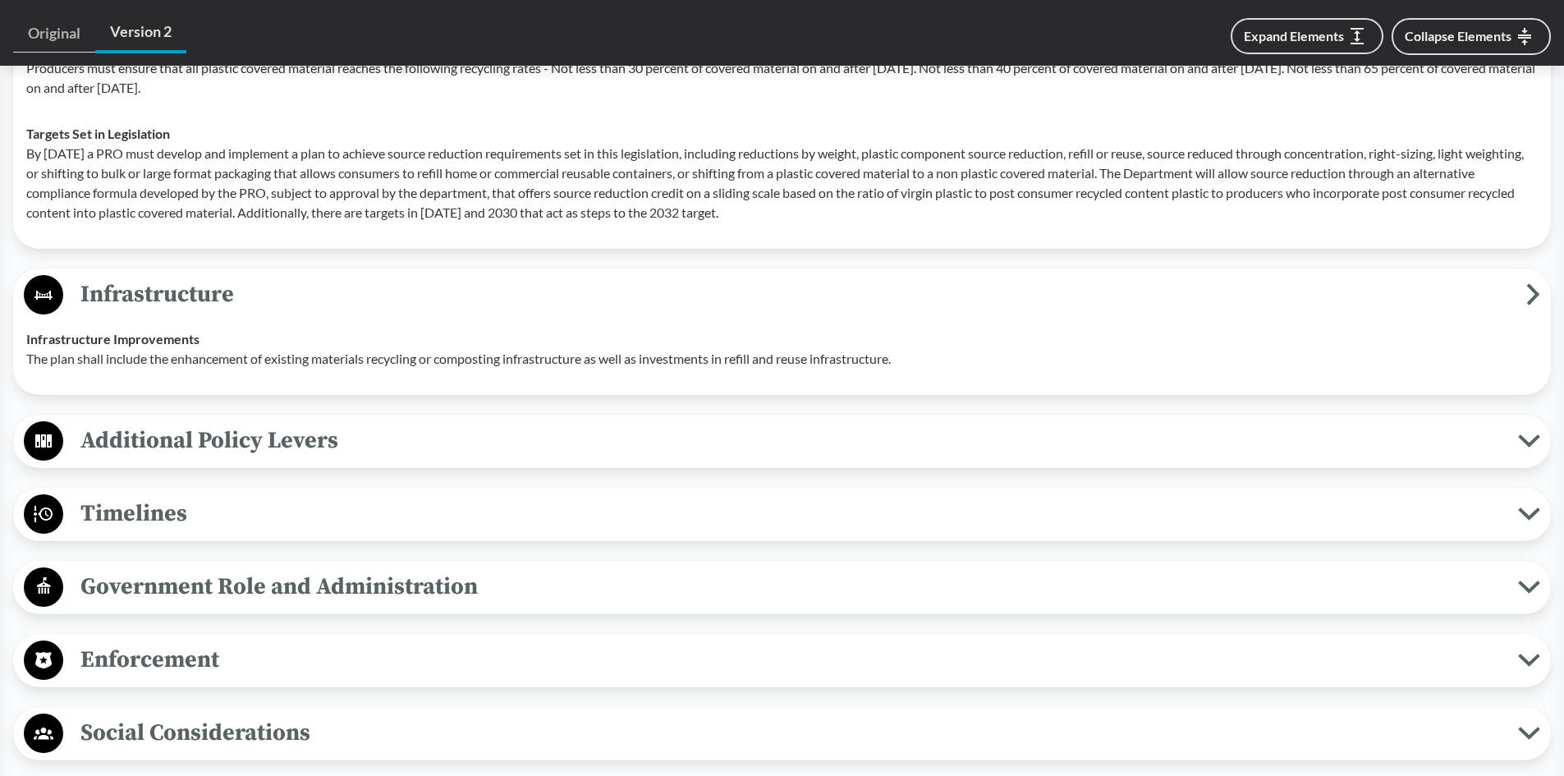
click at [294, 453] on span "Additional Policy Levers" at bounding box center [790, 440] width 1455 height 37
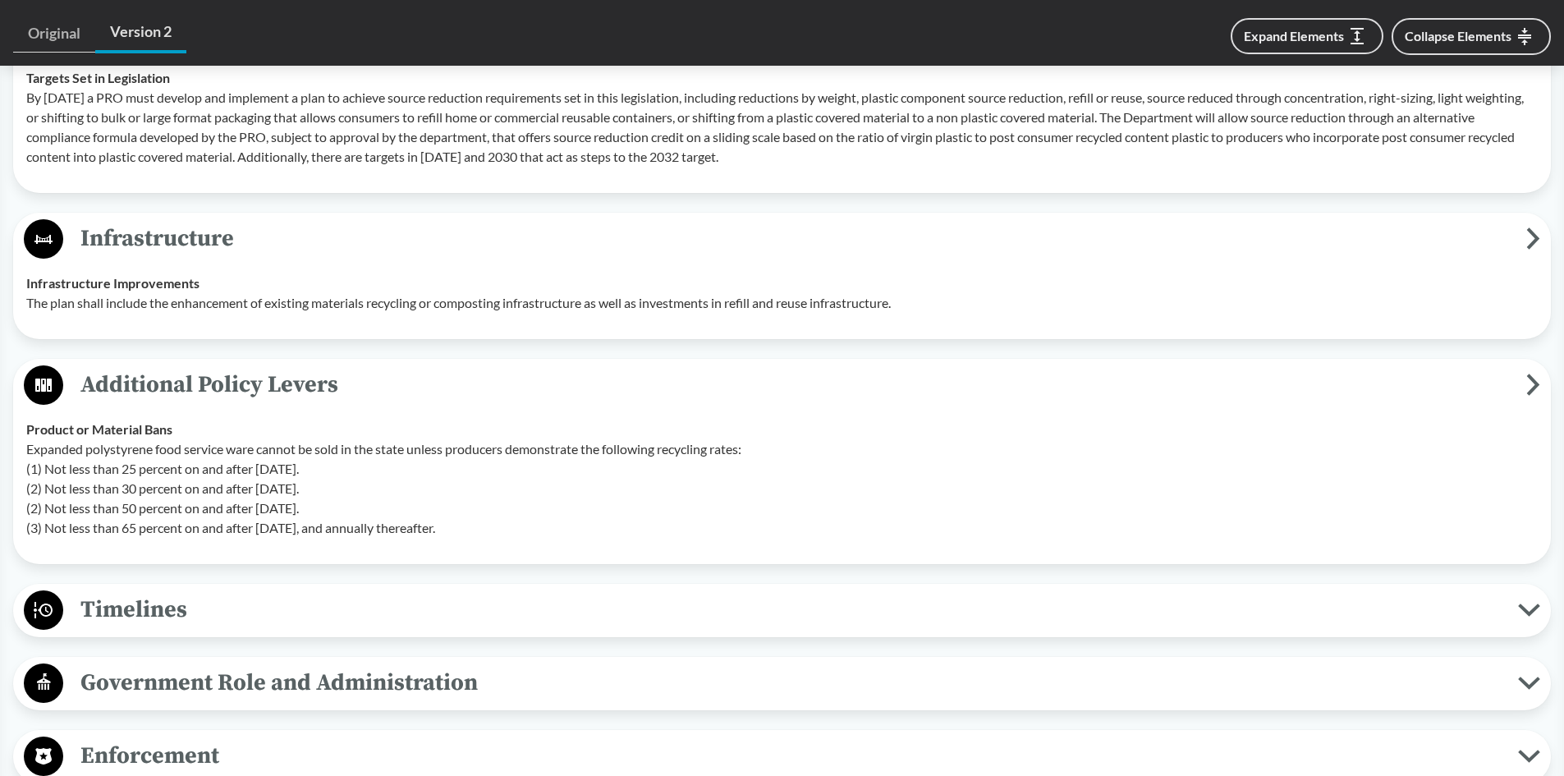
scroll to position [3449, 0]
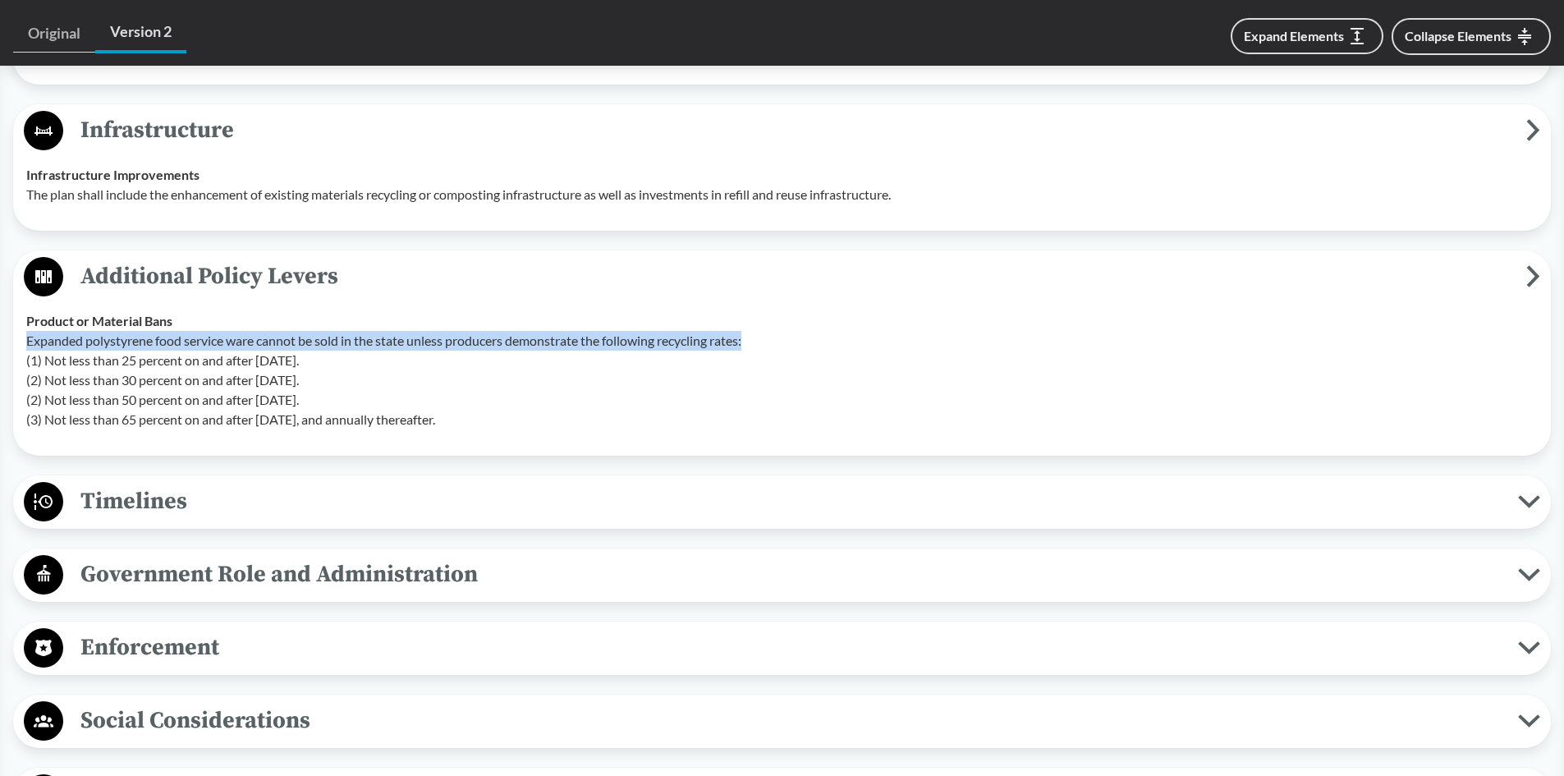
drag, startPoint x: 753, startPoint y: 356, endPoint x: 24, endPoint y: 364, distance: 729.2
click at [24, 364] on td "Product or Material Bans Expanded polystyrene food service ware cannot be sold …" at bounding box center [782, 370] width 1526 height 145
copy p "Expanded polystyrene food service ware cannot be sold in the state unless produ…"
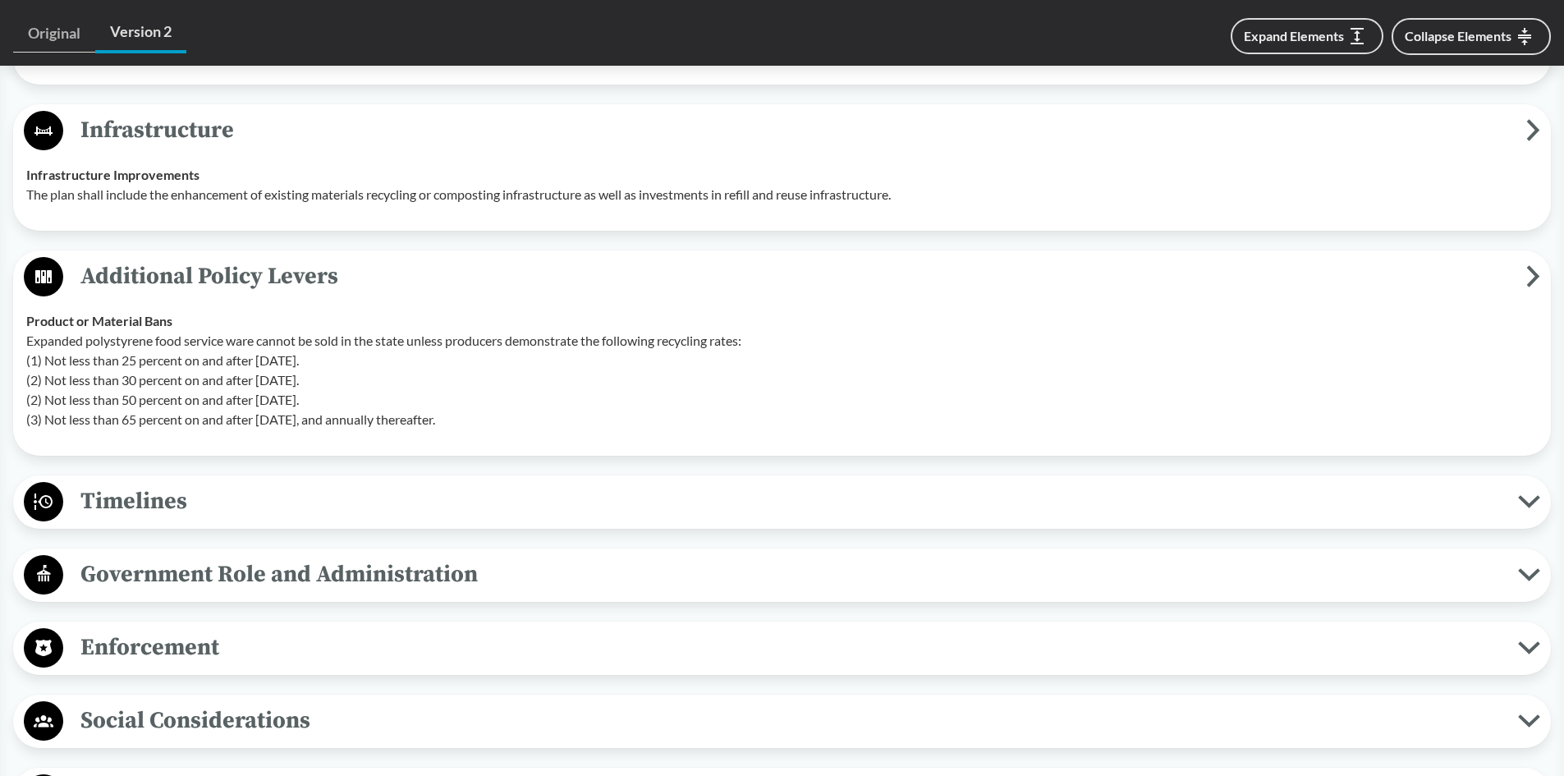
click at [279, 429] on p "Expanded polystyrene food service ware cannot be sold in the state unless produ…" at bounding box center [782, 380] width 1512 height 99
drag, startPoint x: 496, startPoint y: 436, endPoint x: 16, endPoint y: 385, distance: 482.2
click at [16, 385] on div "Additional Policy Levers Product or Material Bans Expanded polystyrene food ser…" at bounding box center [782, 352] width 1538 height 205
copy tbody "Product or Material Bans Expanded polystyrene food service ware cannot be sold …"
click at [66, 407] on p "Expanded polystyrene food service ware cannot be sold in the state unless produ…" at bounding box center [782, 380] width 1512 height 99
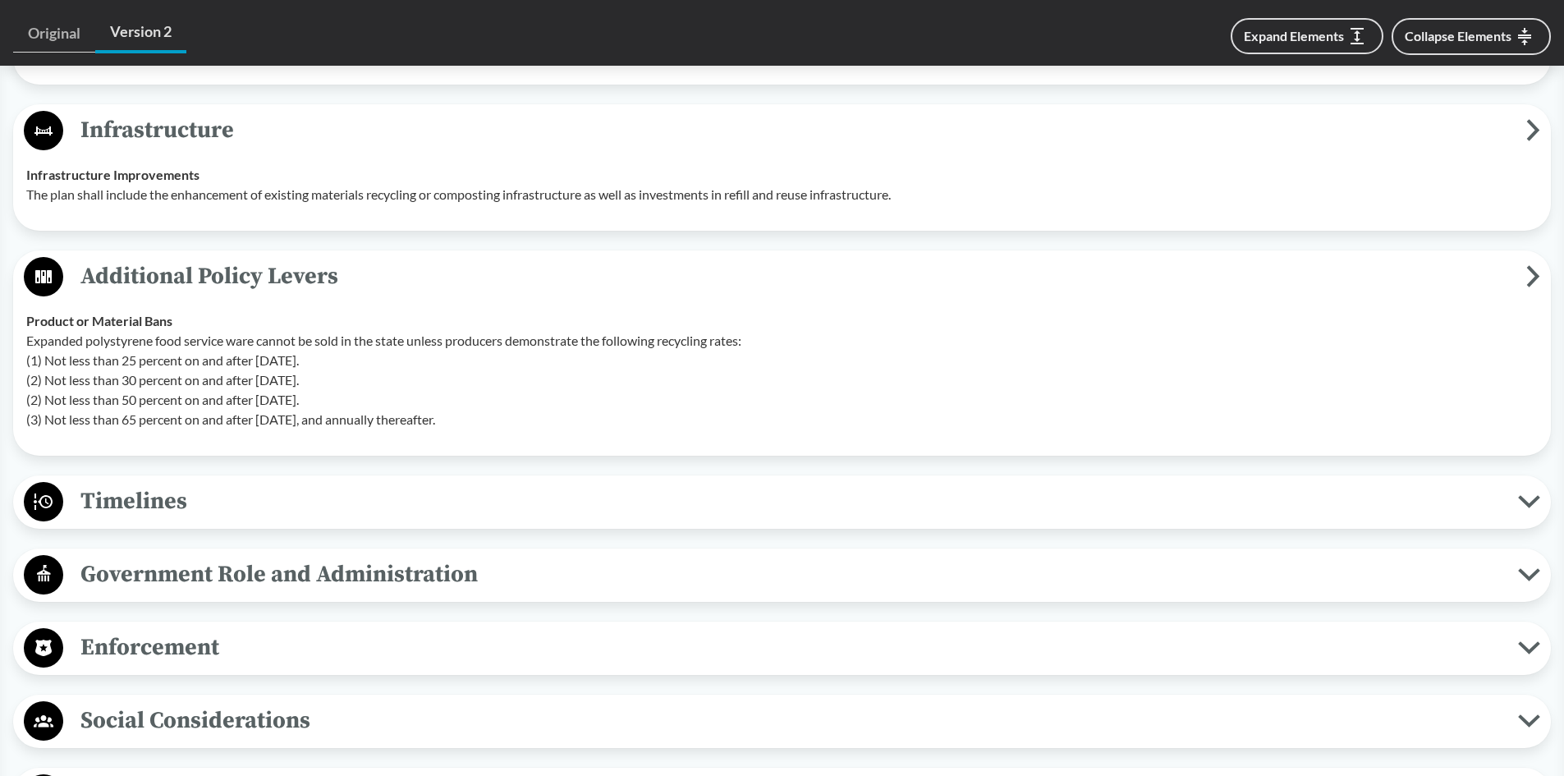
drag, startPoint x: 27, startPoint y: 378, endPoint x: 508, endPoint y: 442, distance: 485.4
click at [508, 429] on p "Expanded polystyrene food service ware cannot be sold in the state unless produ…" at bounding box center [782, 380] width 1512 height 99
copy p "(1) Not less than 25 percent on and after [DATE]. (2) Not less than 30 percent …"
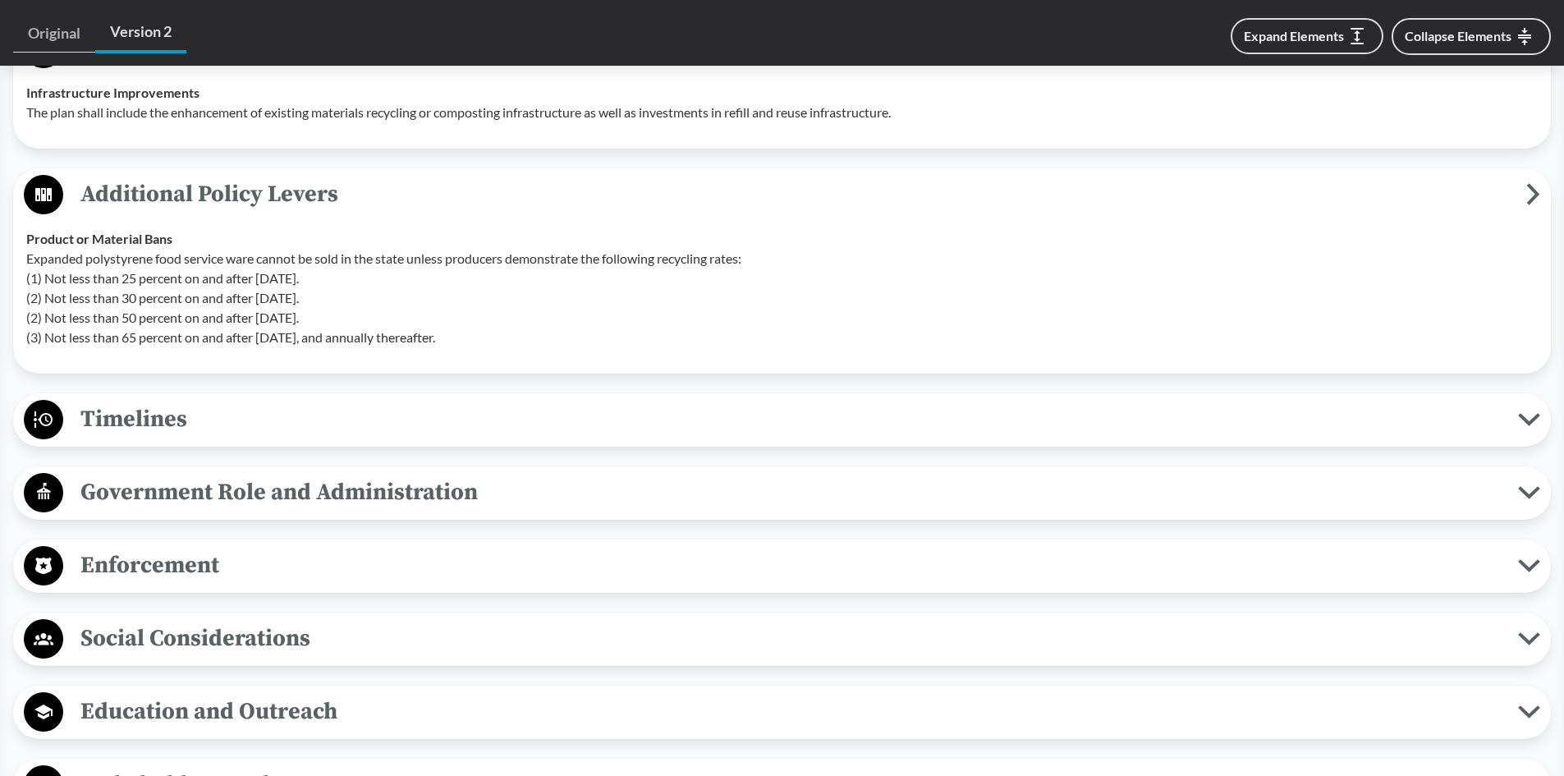
click at [451, 438] on span "Timelines" at bounding box center [790, 419] width 1455 height 37
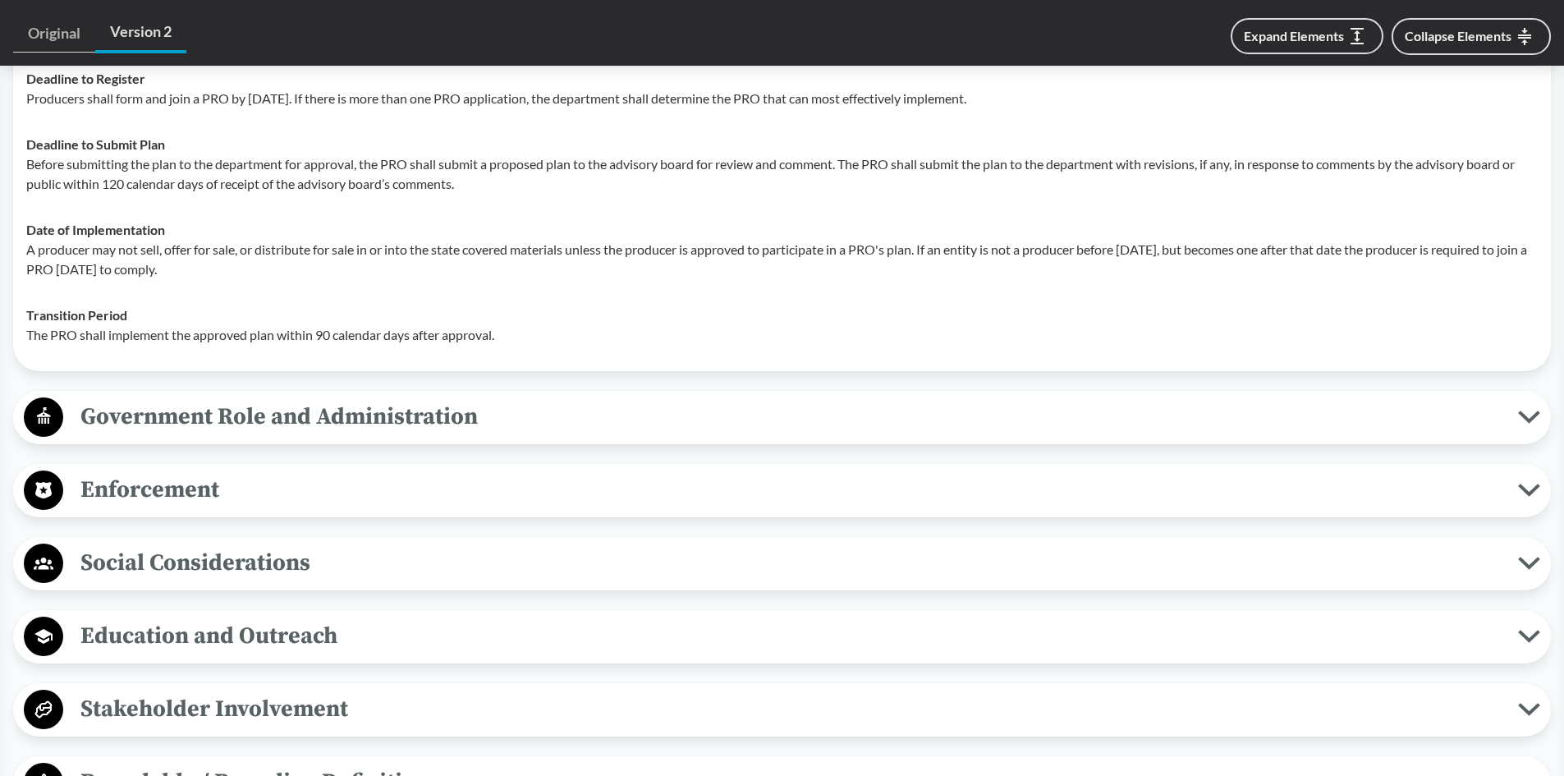
scroll to position [3941, 0]
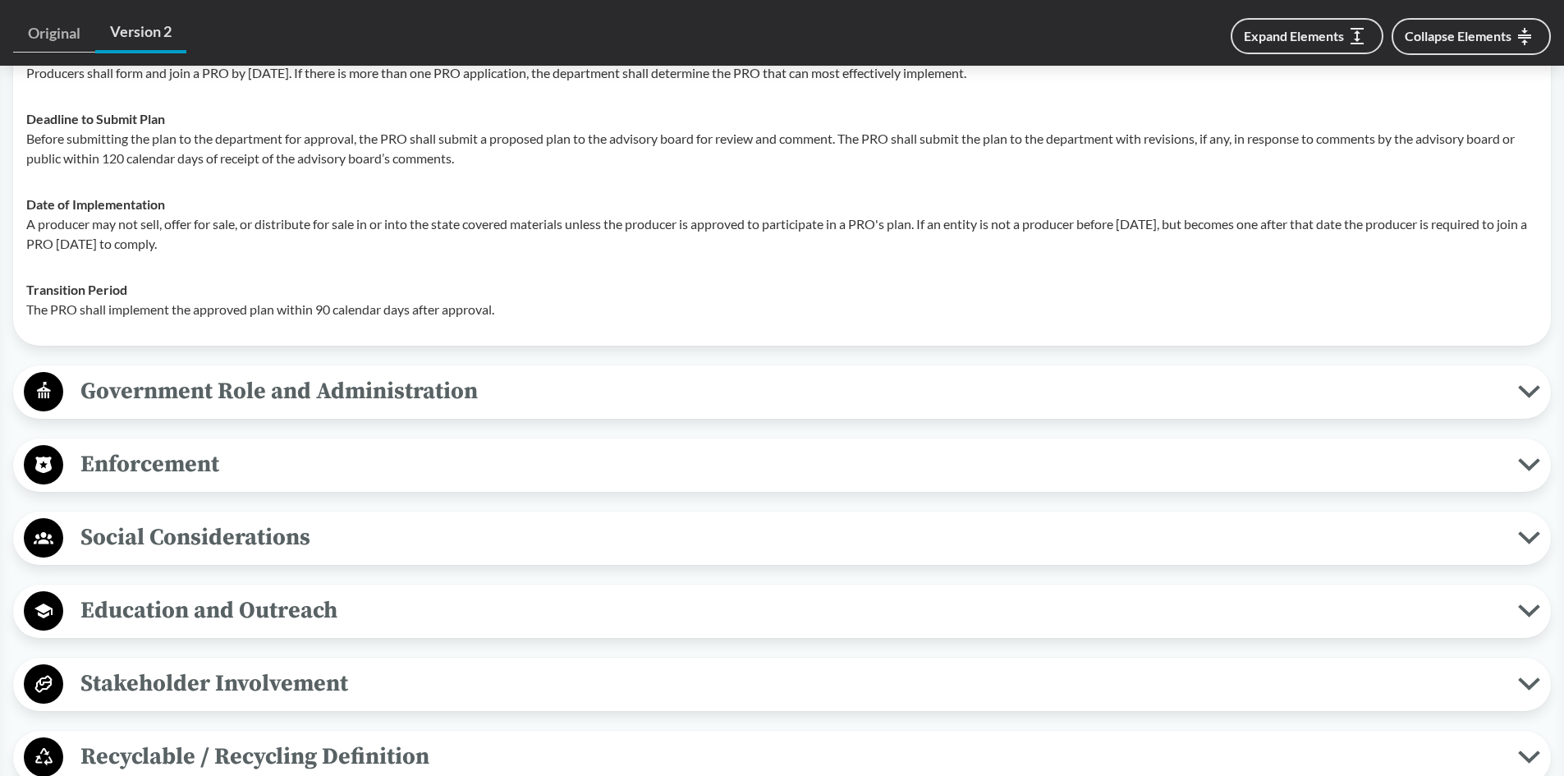
click at [484, 406] on span "Government Role and Administration" at bounding box center [790, 391] width 1455 height 37
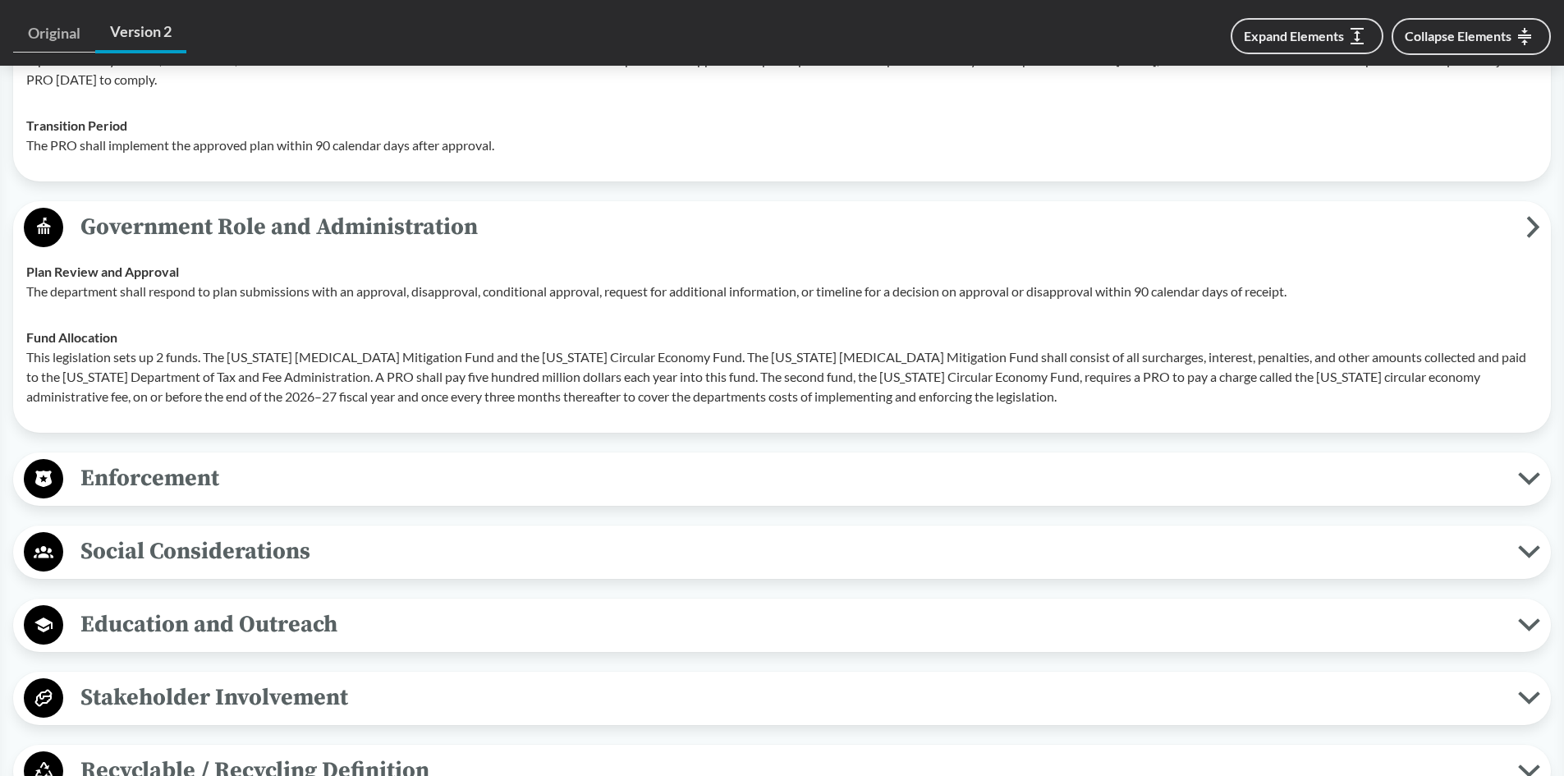
scroll to position [4187, 0]
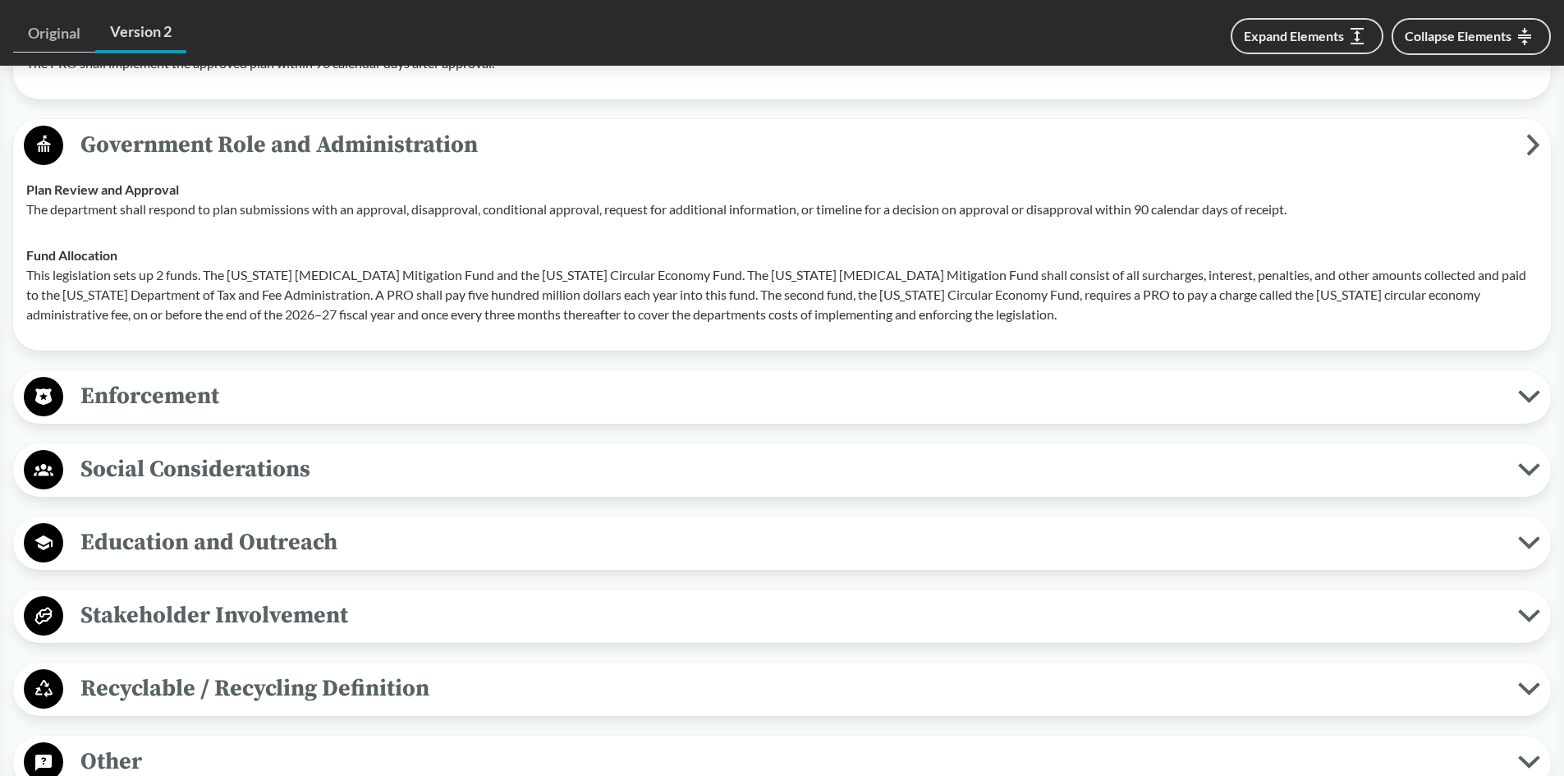
click at [1454, 400] on span "Enforcement" at bounding box center [790, 396] width 1455 height 37
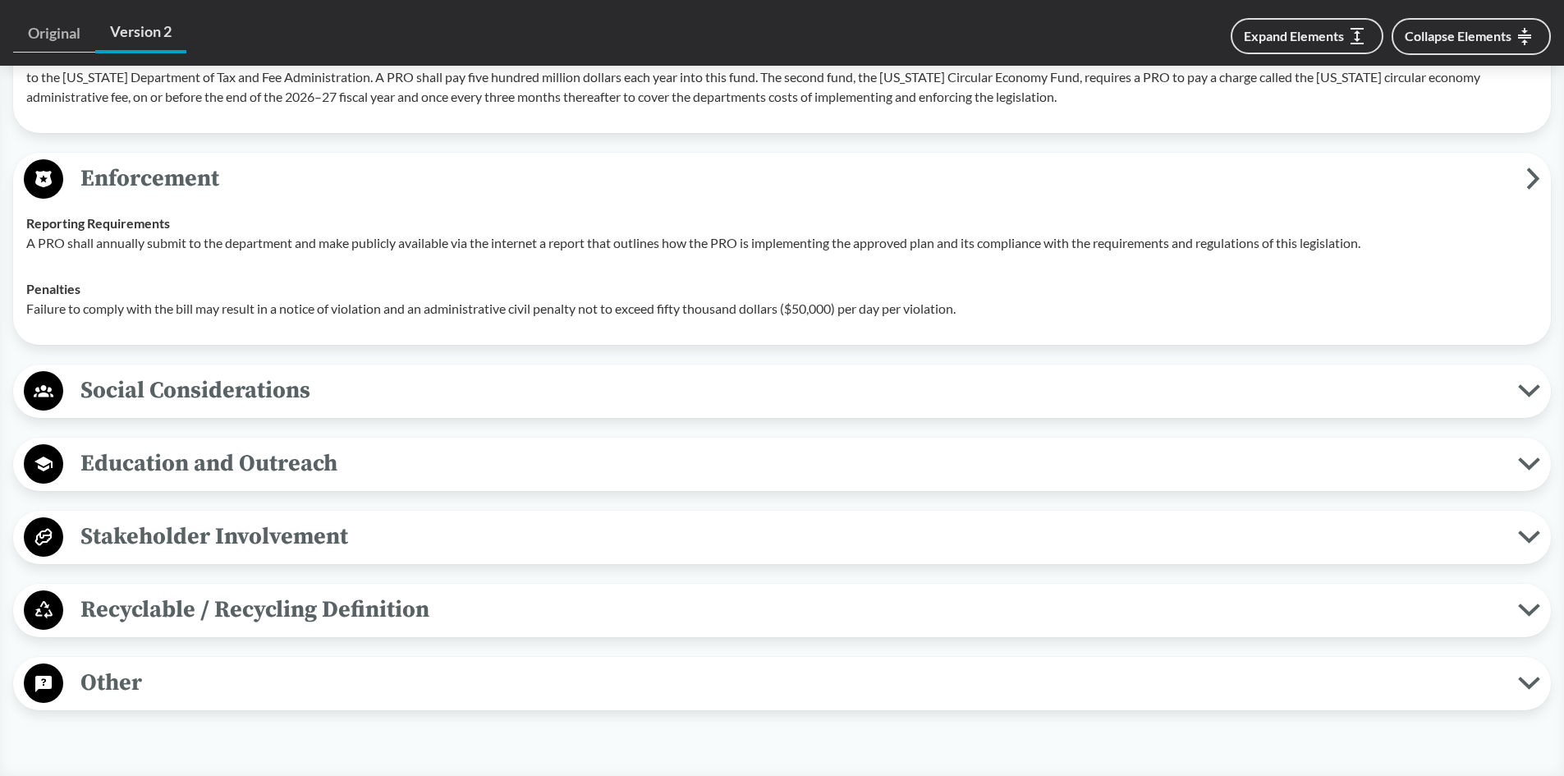
scroll to position [4434, 0]
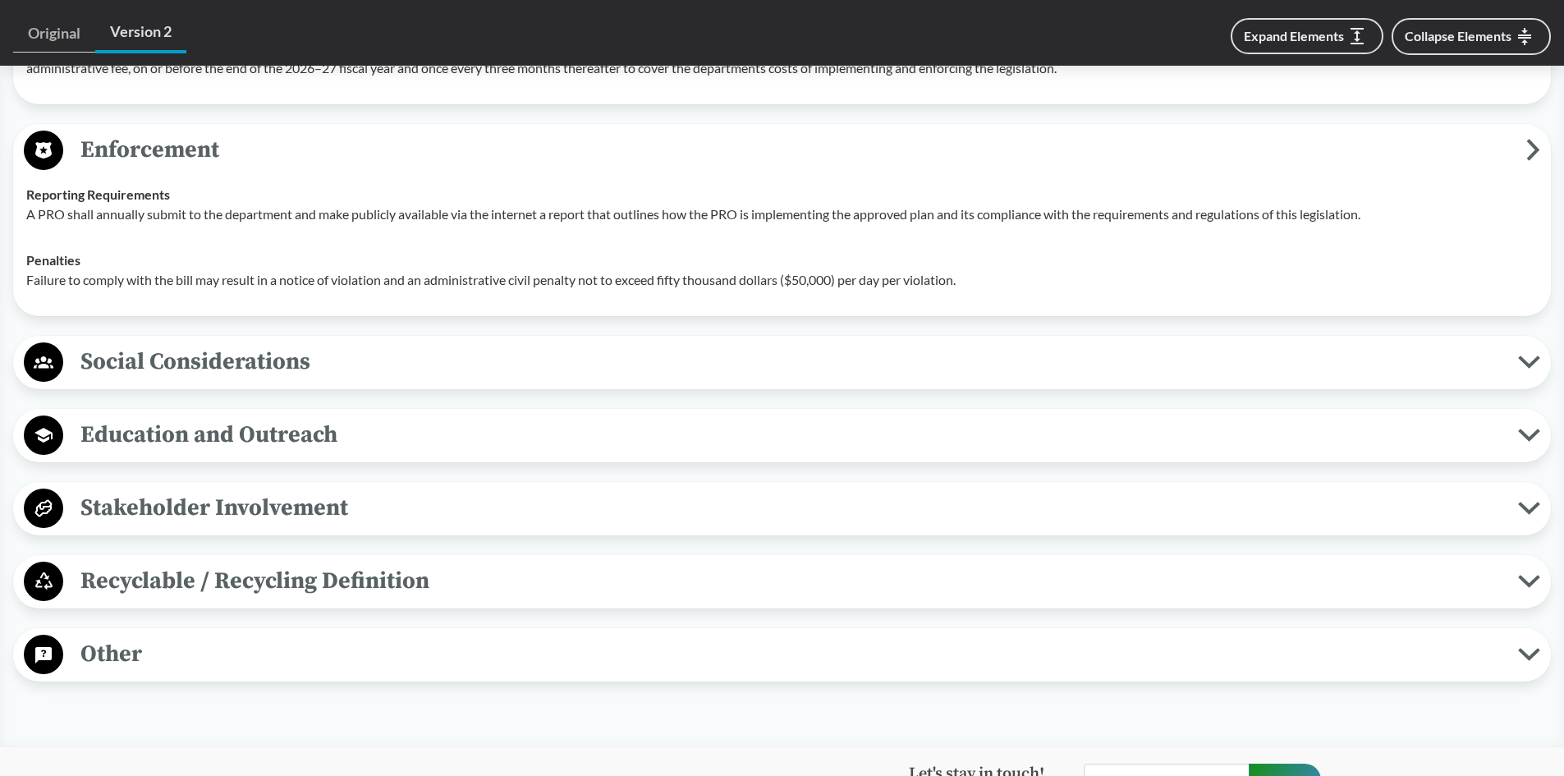
click at [392, 380] on span "Social Considerations" at bounding box center [790, 361] width 1455 height 37
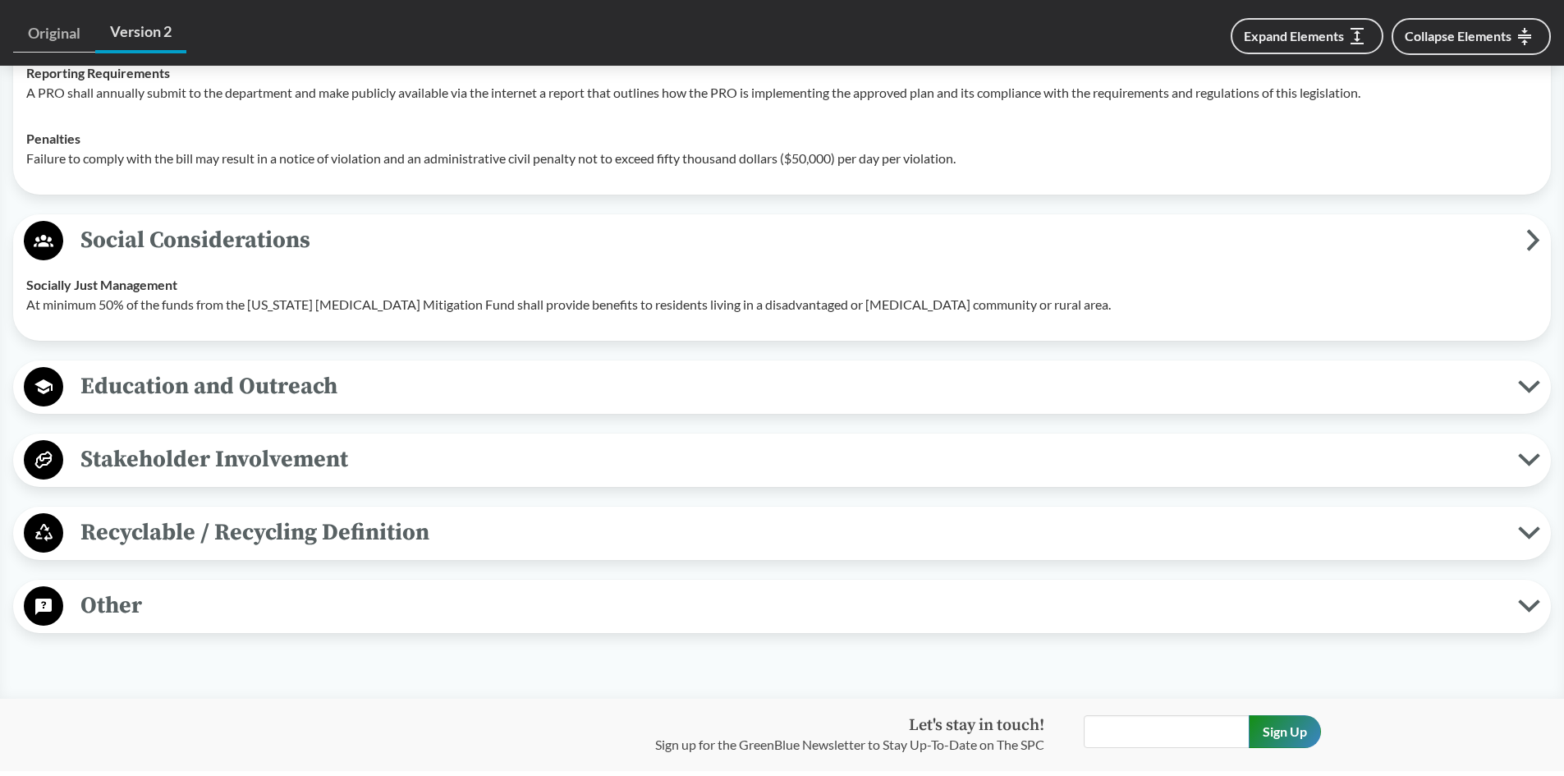
scroll to position [4598, 0]
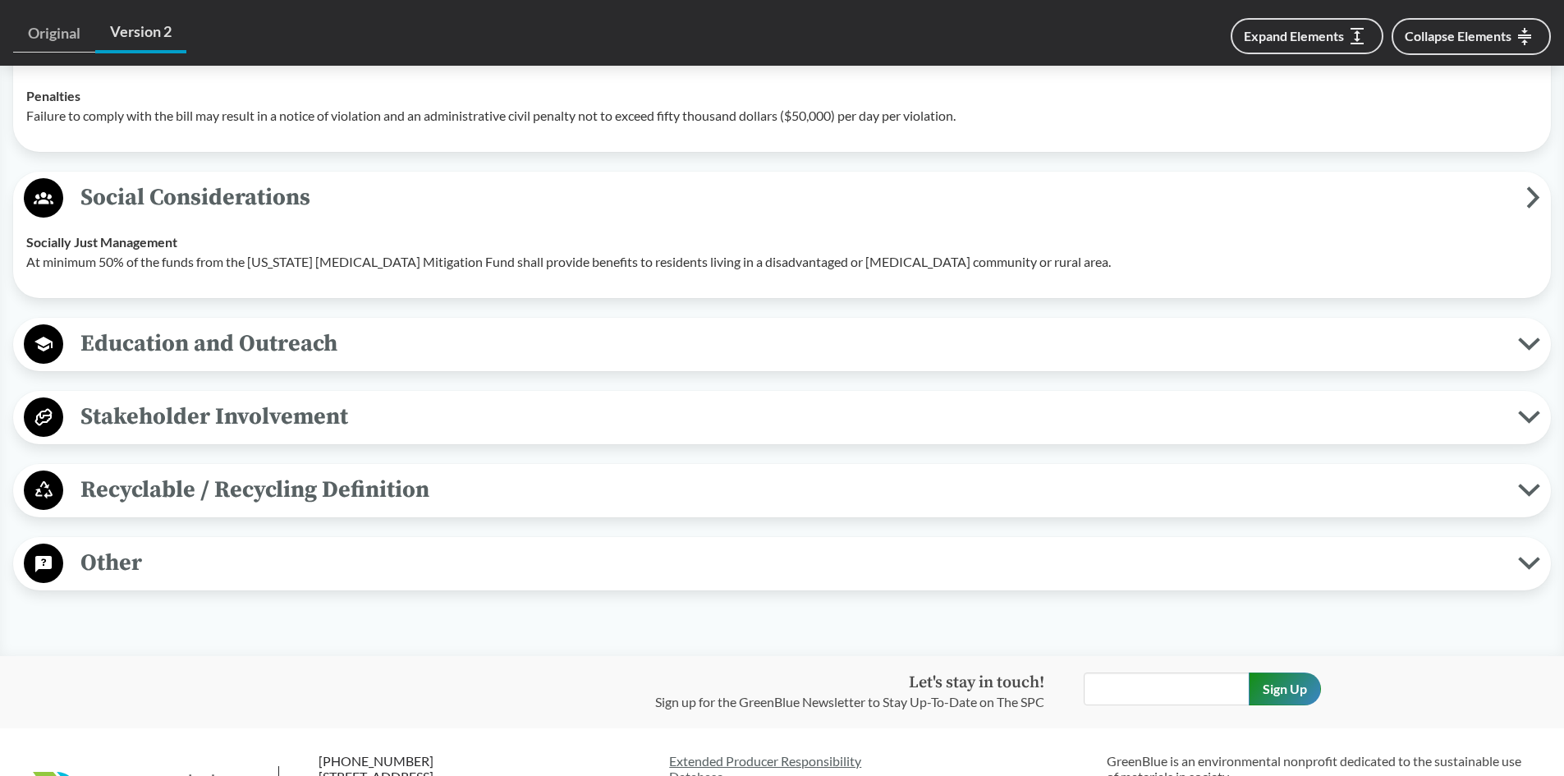
click at [833, 342] on button "Education and Outreach" at bounding box center [782, 345] width 1526 height 42
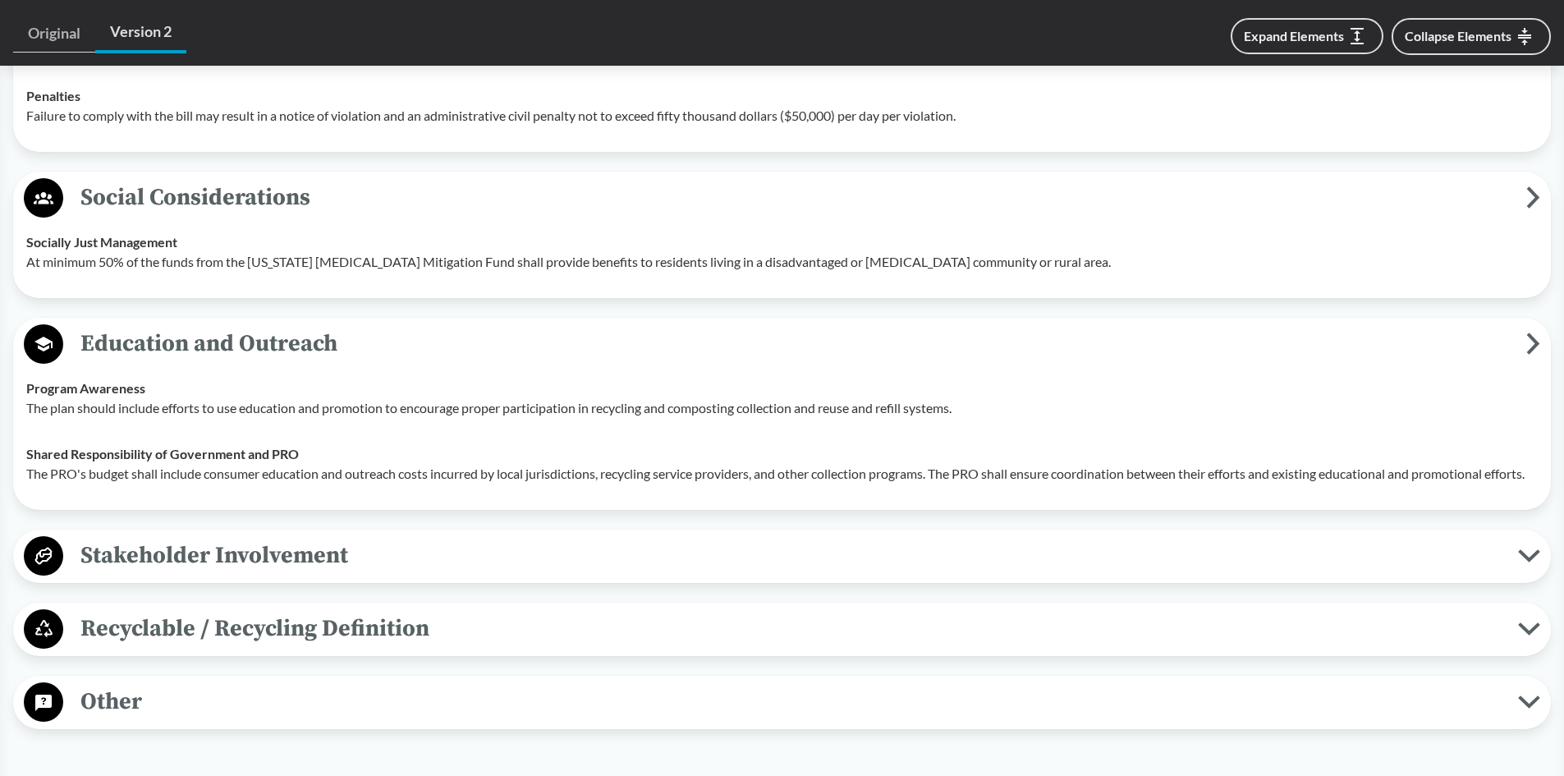
scroll to position [4680, 0]
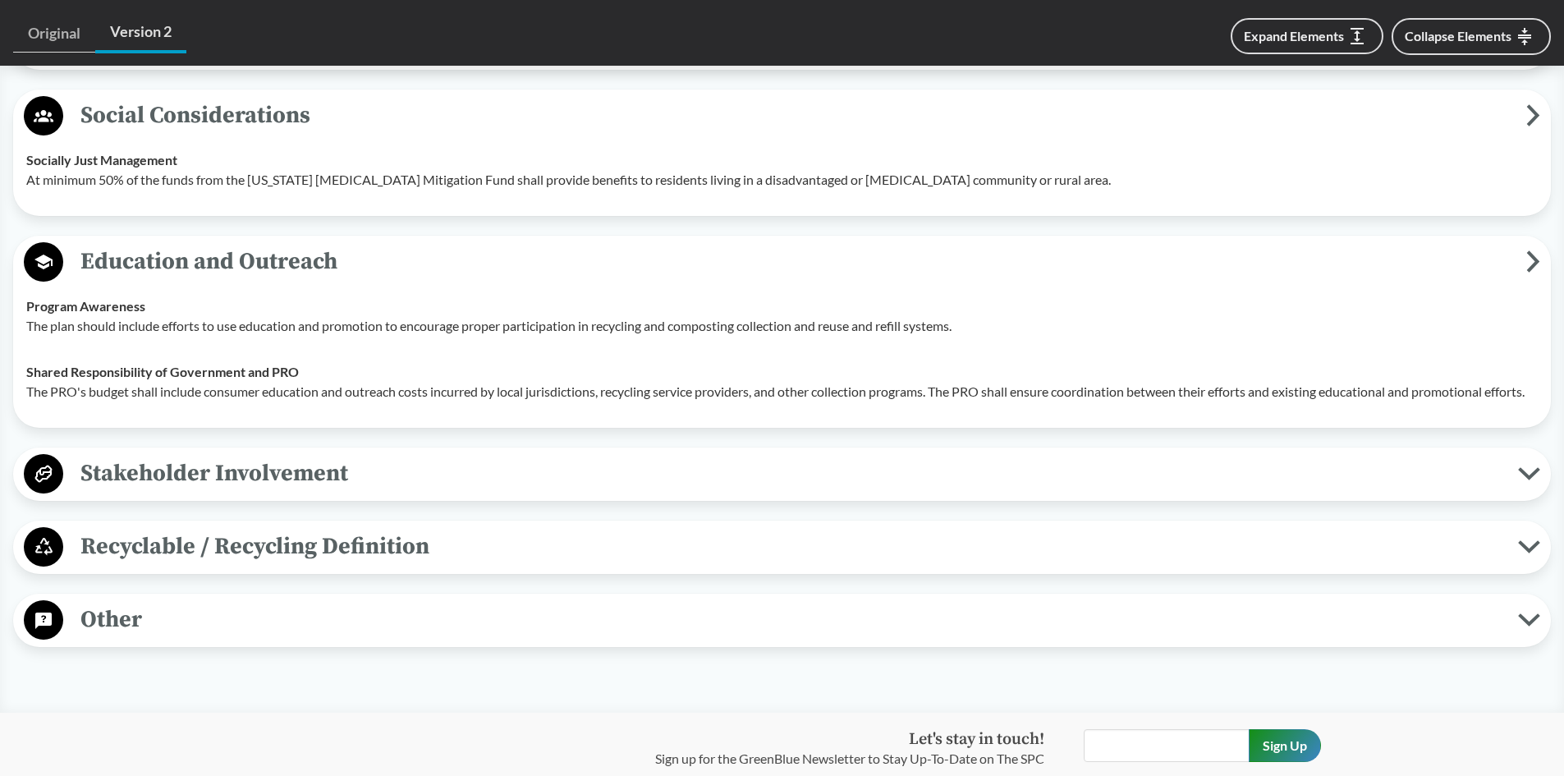
click at [479, 428] on div "Education and Outreach Program Awareness The plan should include efforts to use…" at bounding box center [782, 332] width 1538 height 192
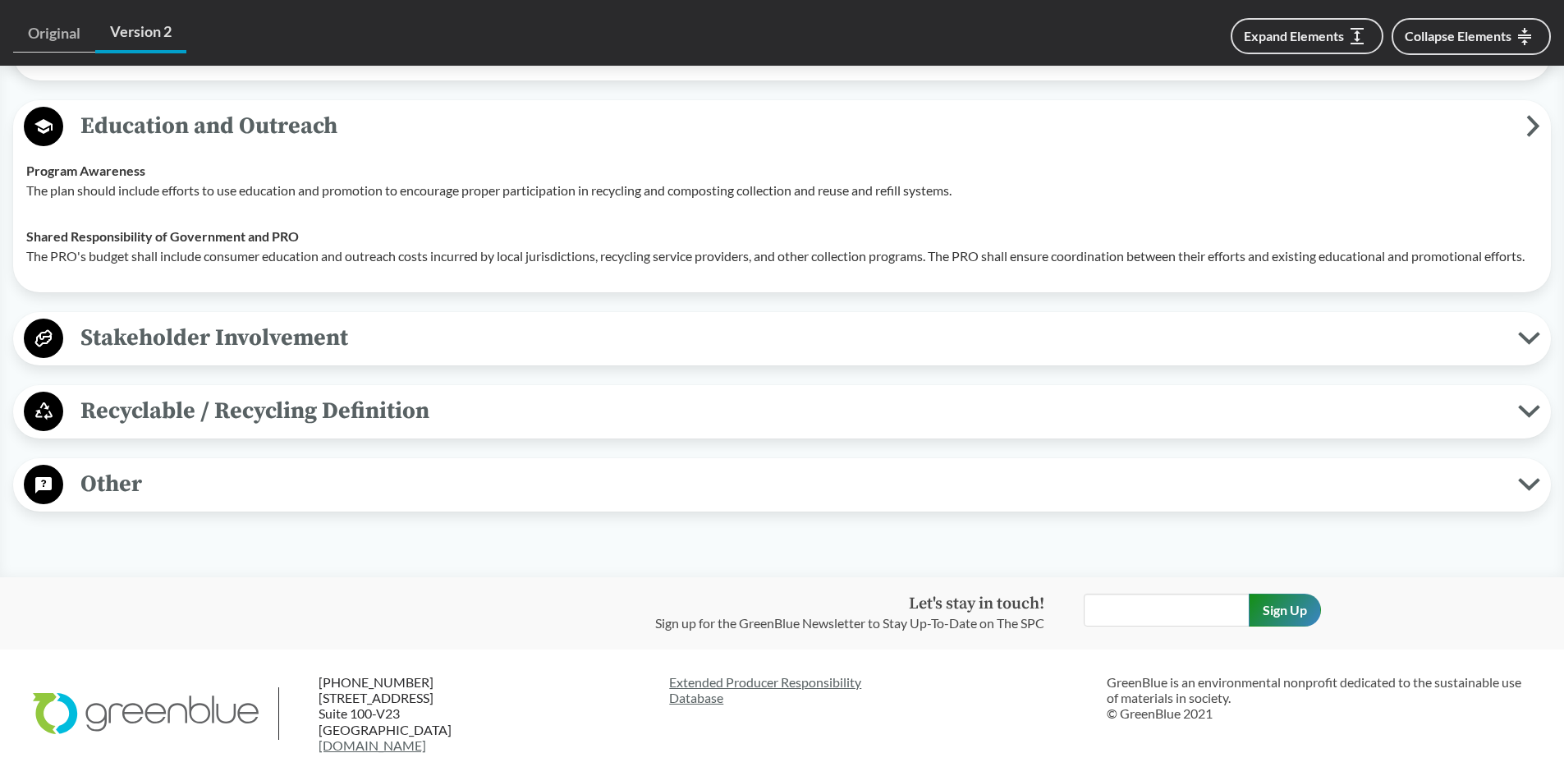
scroll to position [4844, 0]
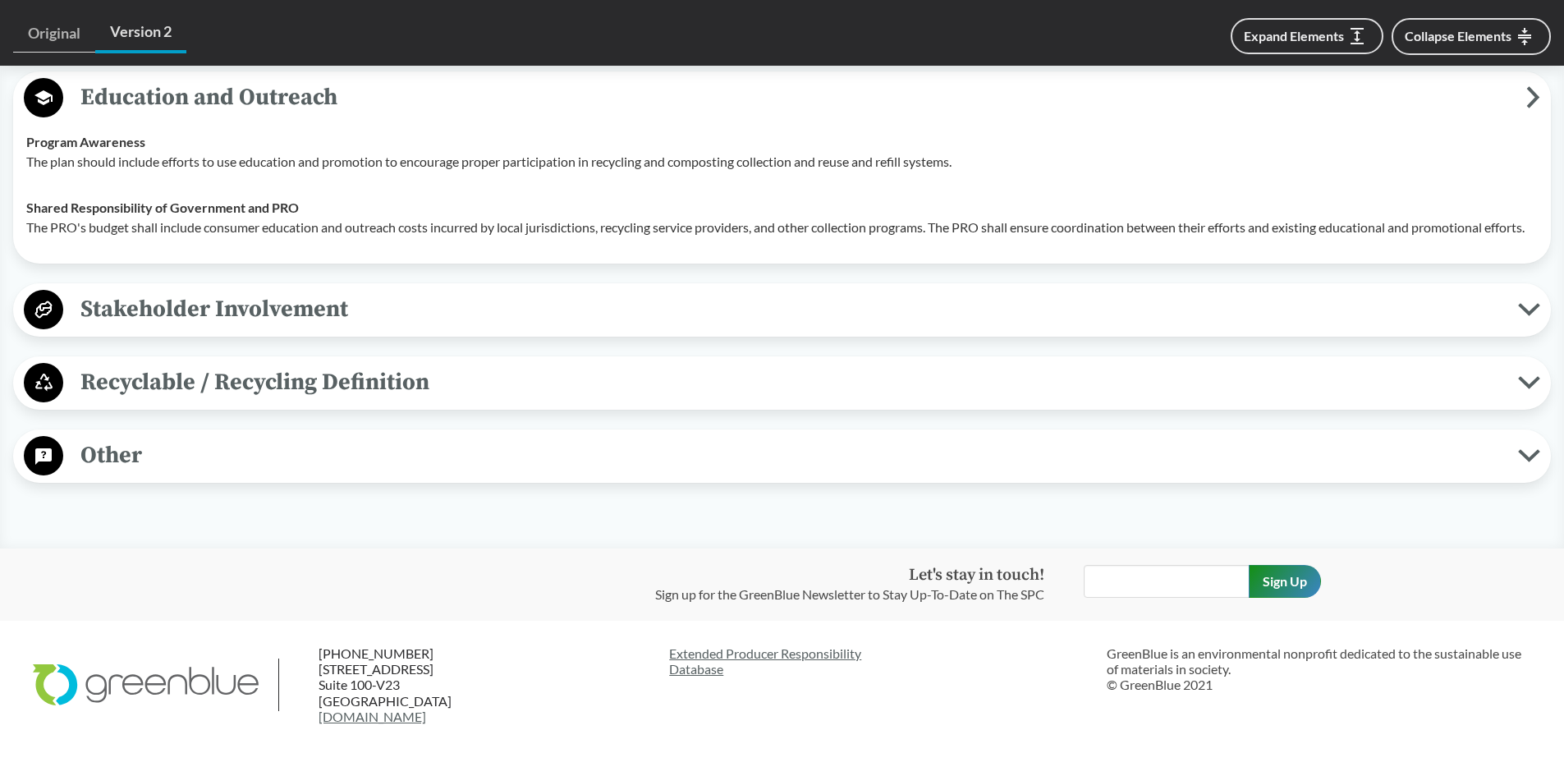
click at [337, 328] on span "Stakeholder Involvement" at bounding box center [790, 309] width 1455 height 37
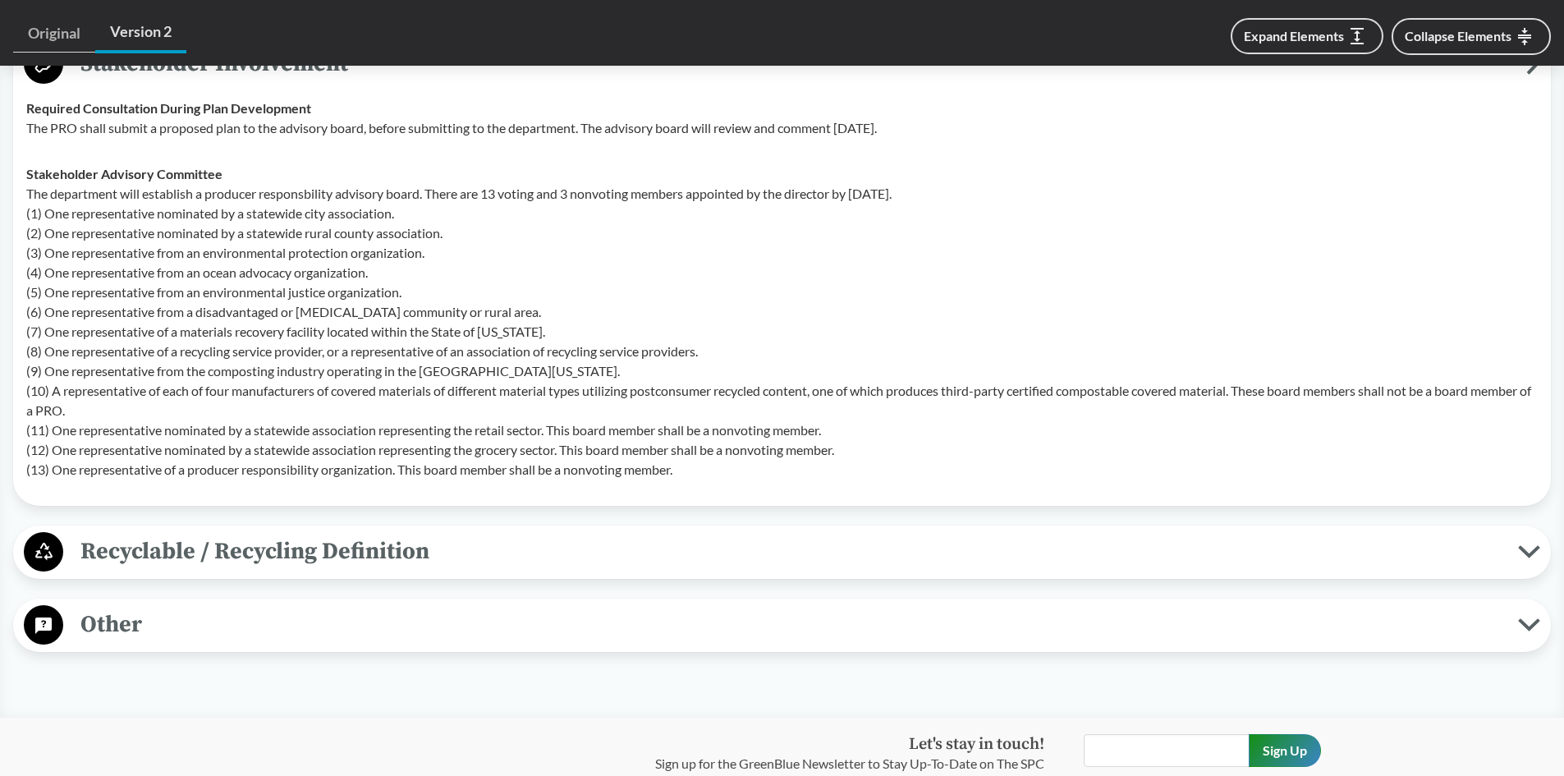
scroll to position [5091, 0]
click at [290, 569] on span "Recyclable / Recycling Definition" at bounding box center [790, 550] width 1455 height 37
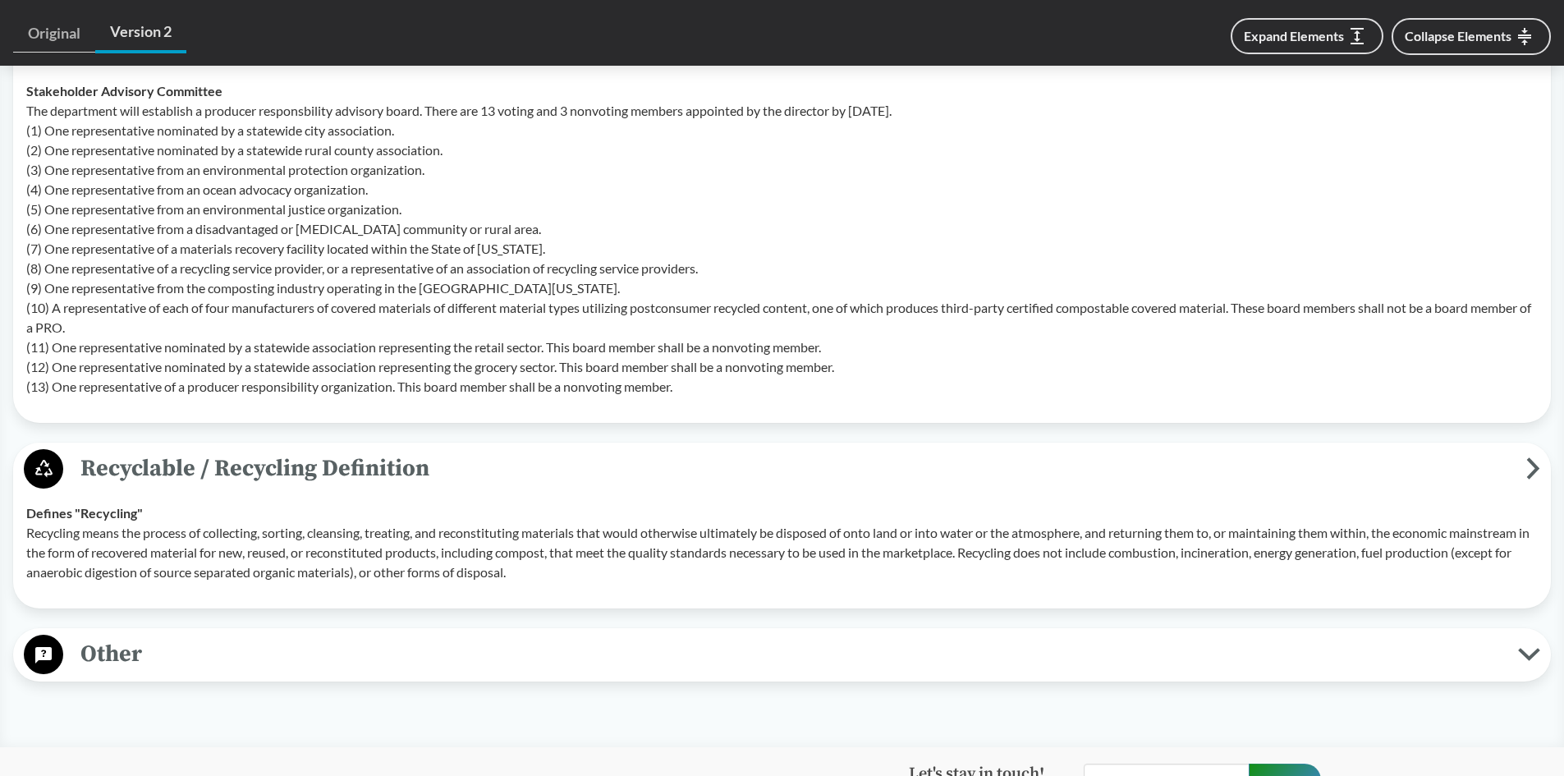
scroll to position [5337, 0]
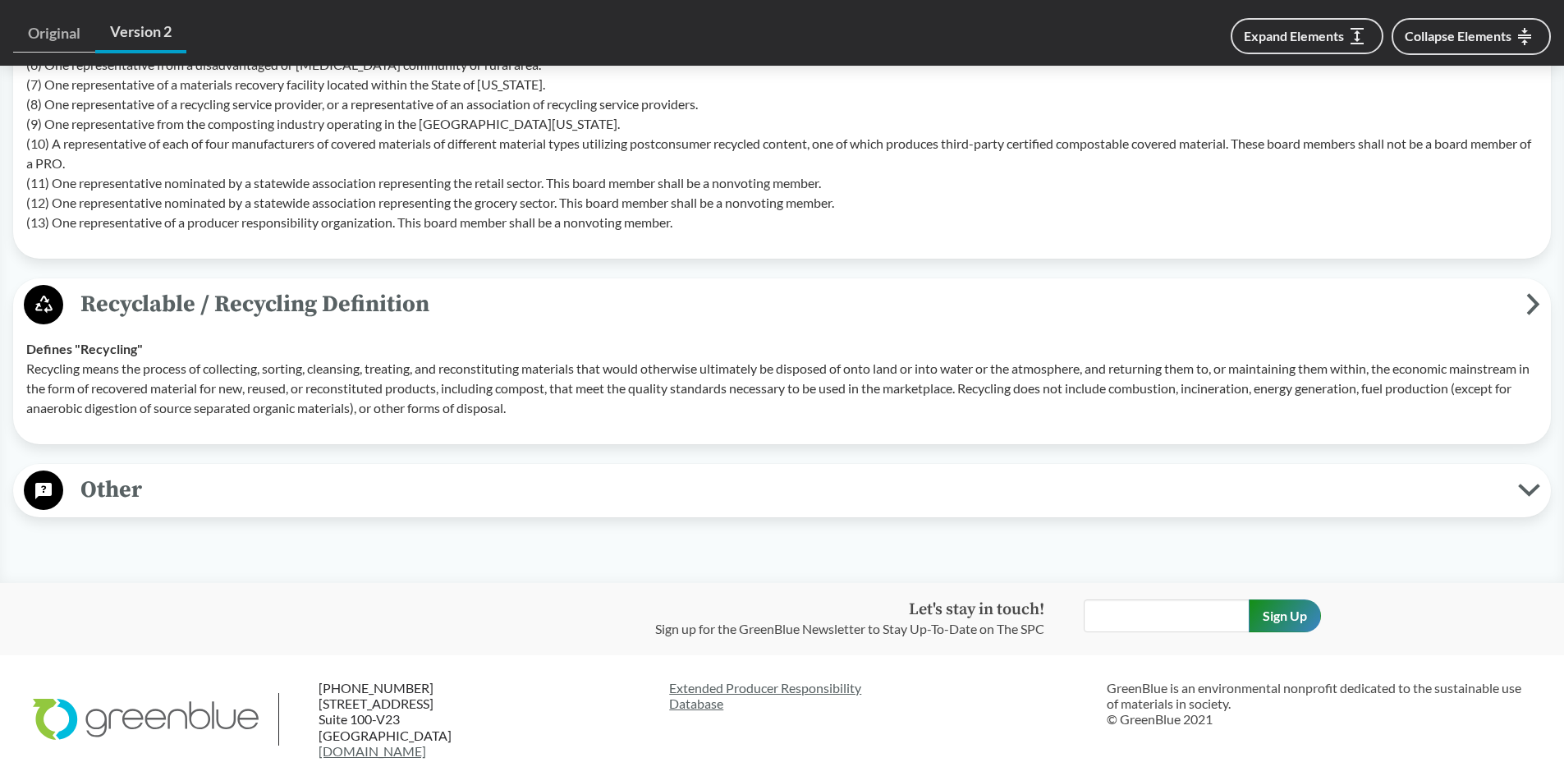
click at [492, 508] on span "Other" at bounding box center [790, 489] width 1455 height 37
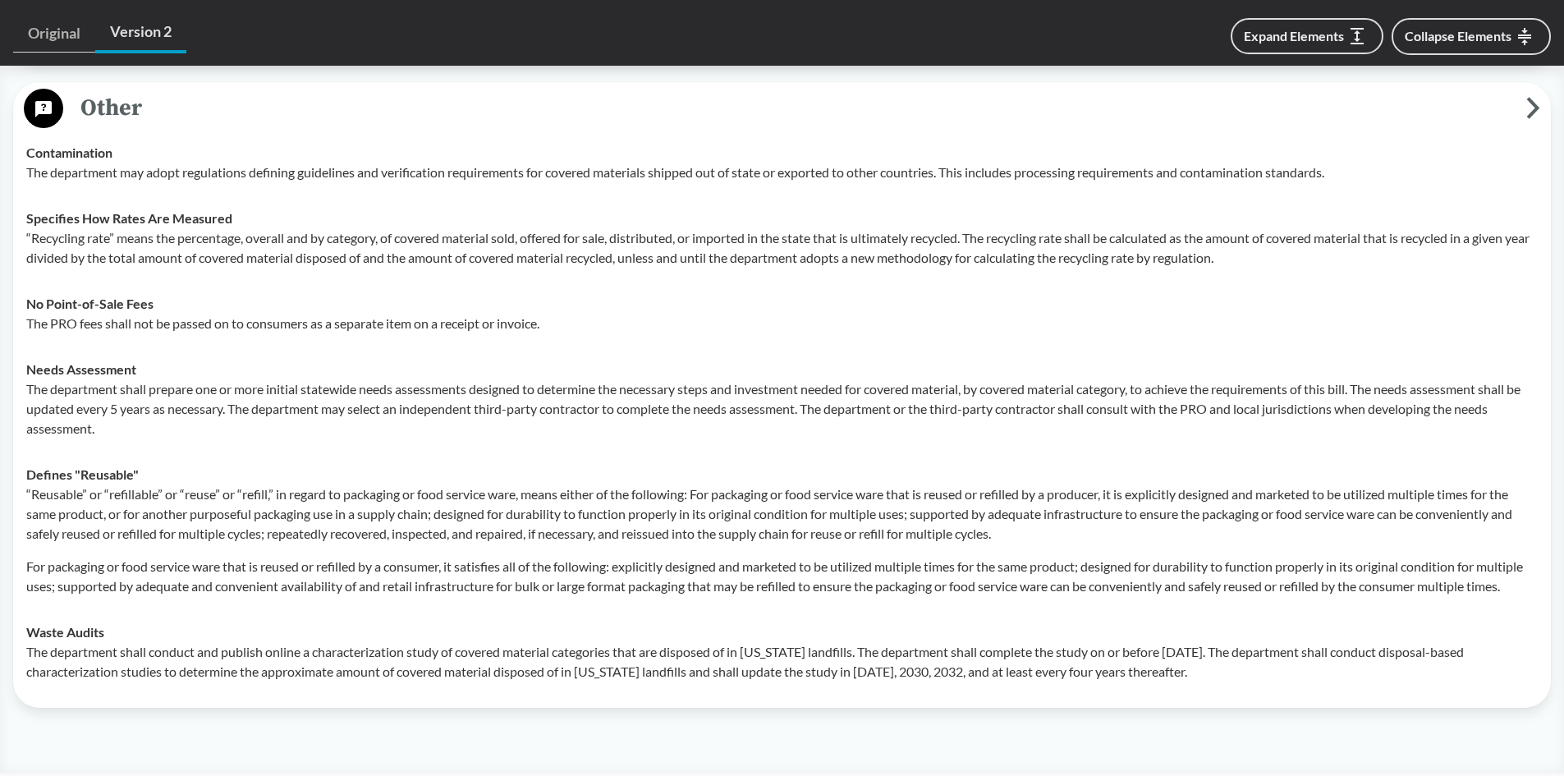
scroll to position [5748, 0]
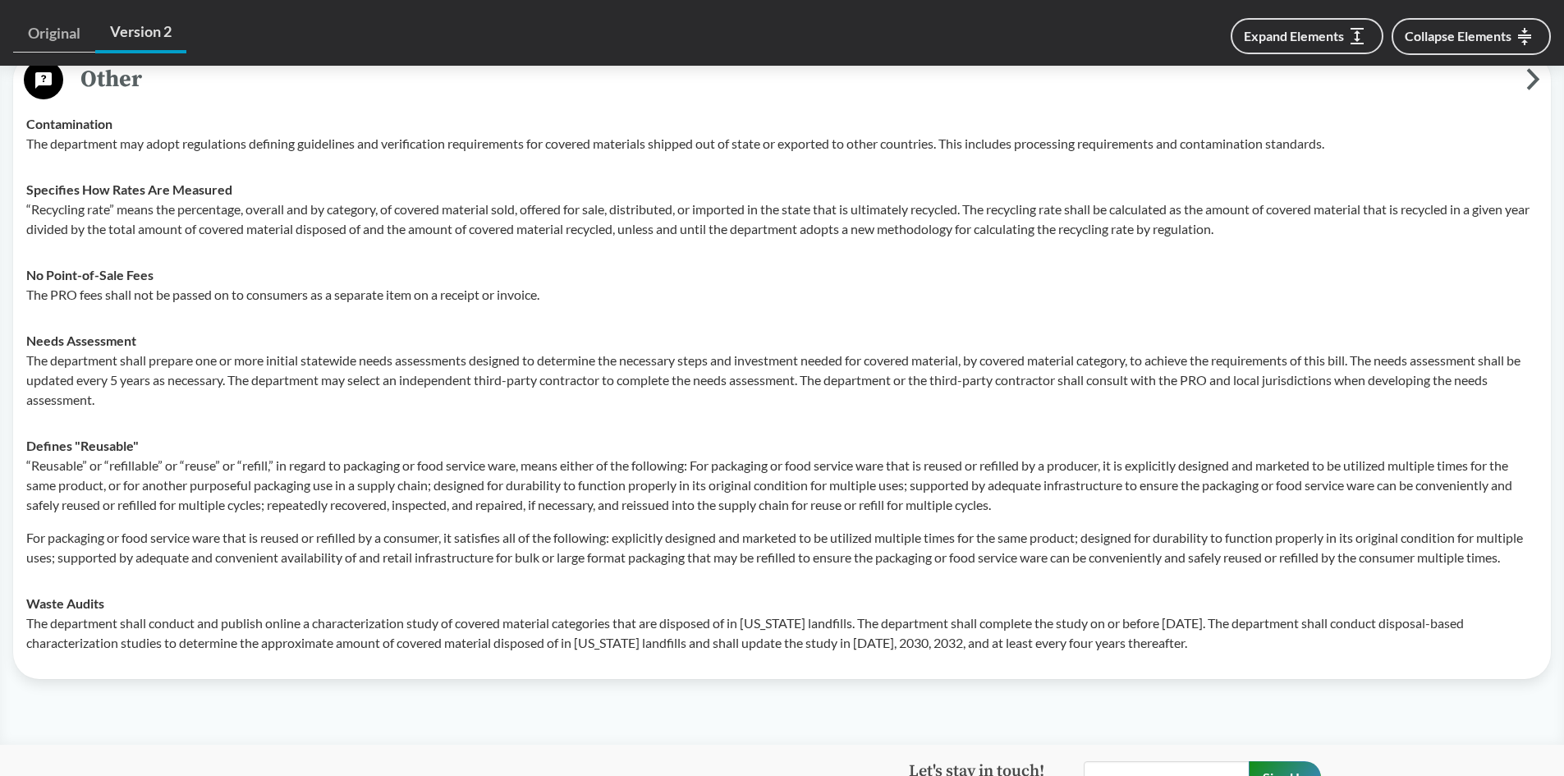
click at [629, 466] on td "Defines "Reusable" “Reusable” or “refillable” or “reuse” or “refill,” in regard…" at bounding box center [782, 502] width 1526 height 158
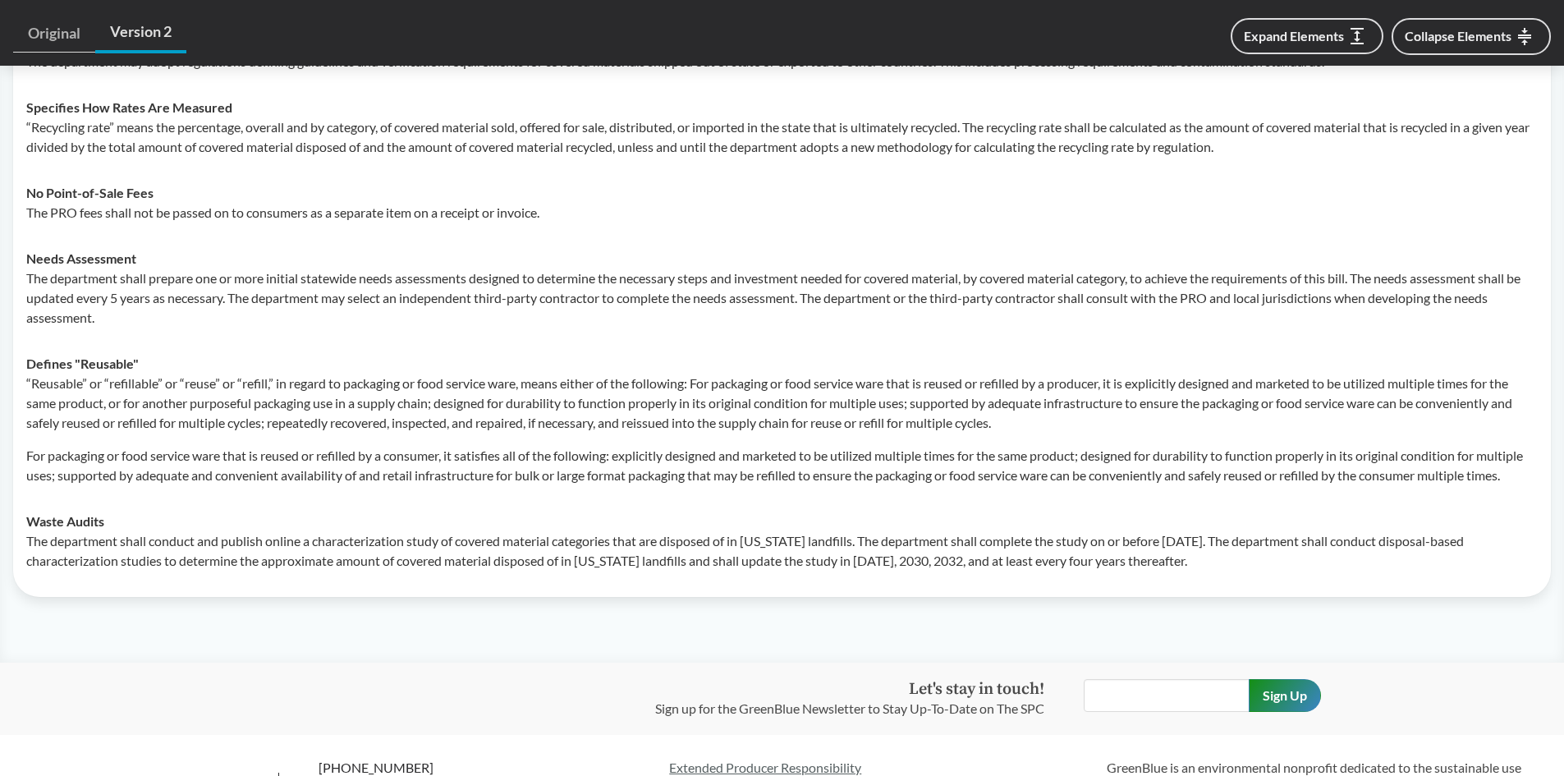
scroll to position [5912, 0]
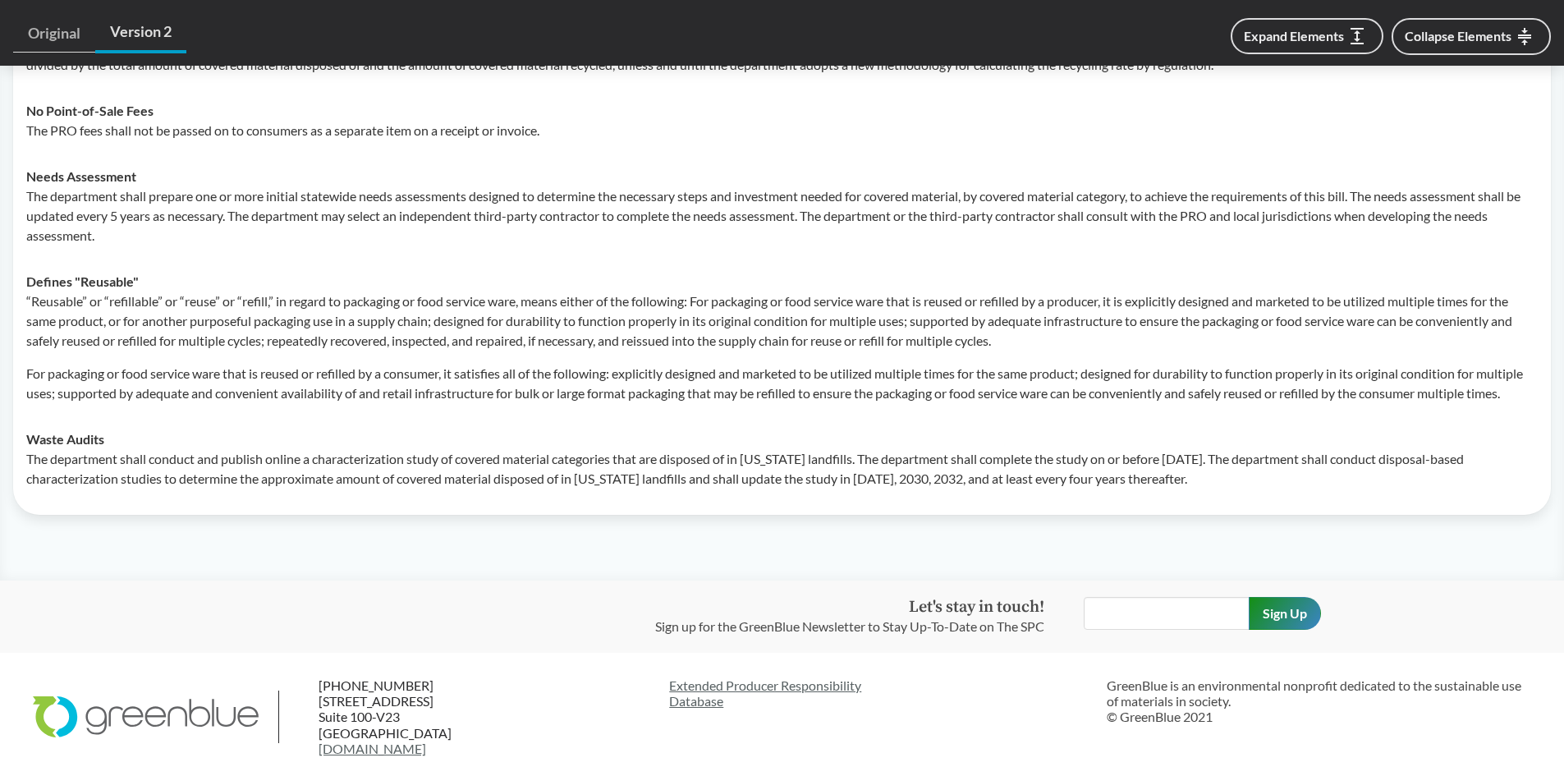
click at [1318, 515] on div "Other Contamination The department may adopt regulations defining guidelines an…" at bounding box center [782, 202] width 1538 height 626
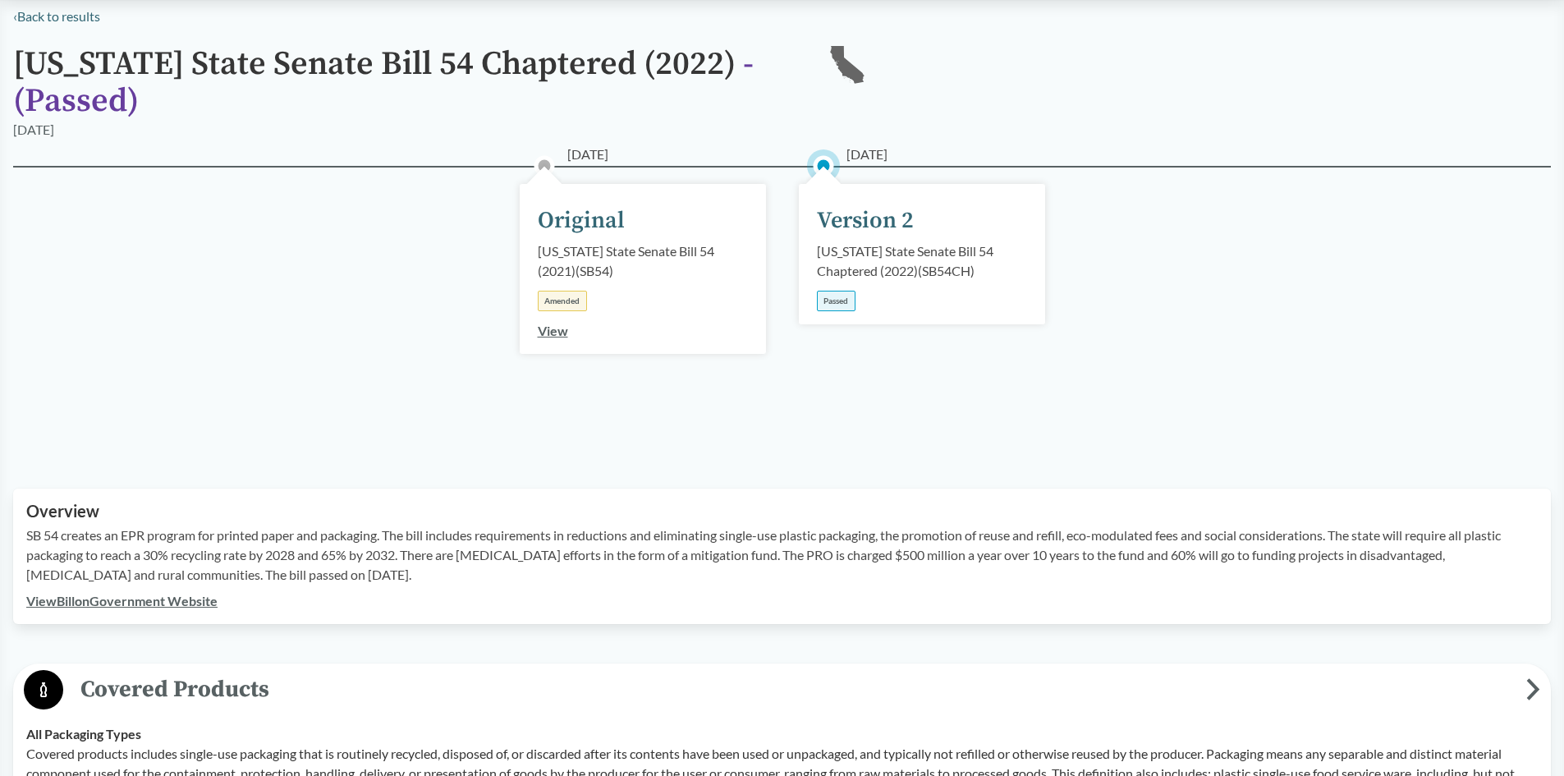
scroll to position [0, 0]
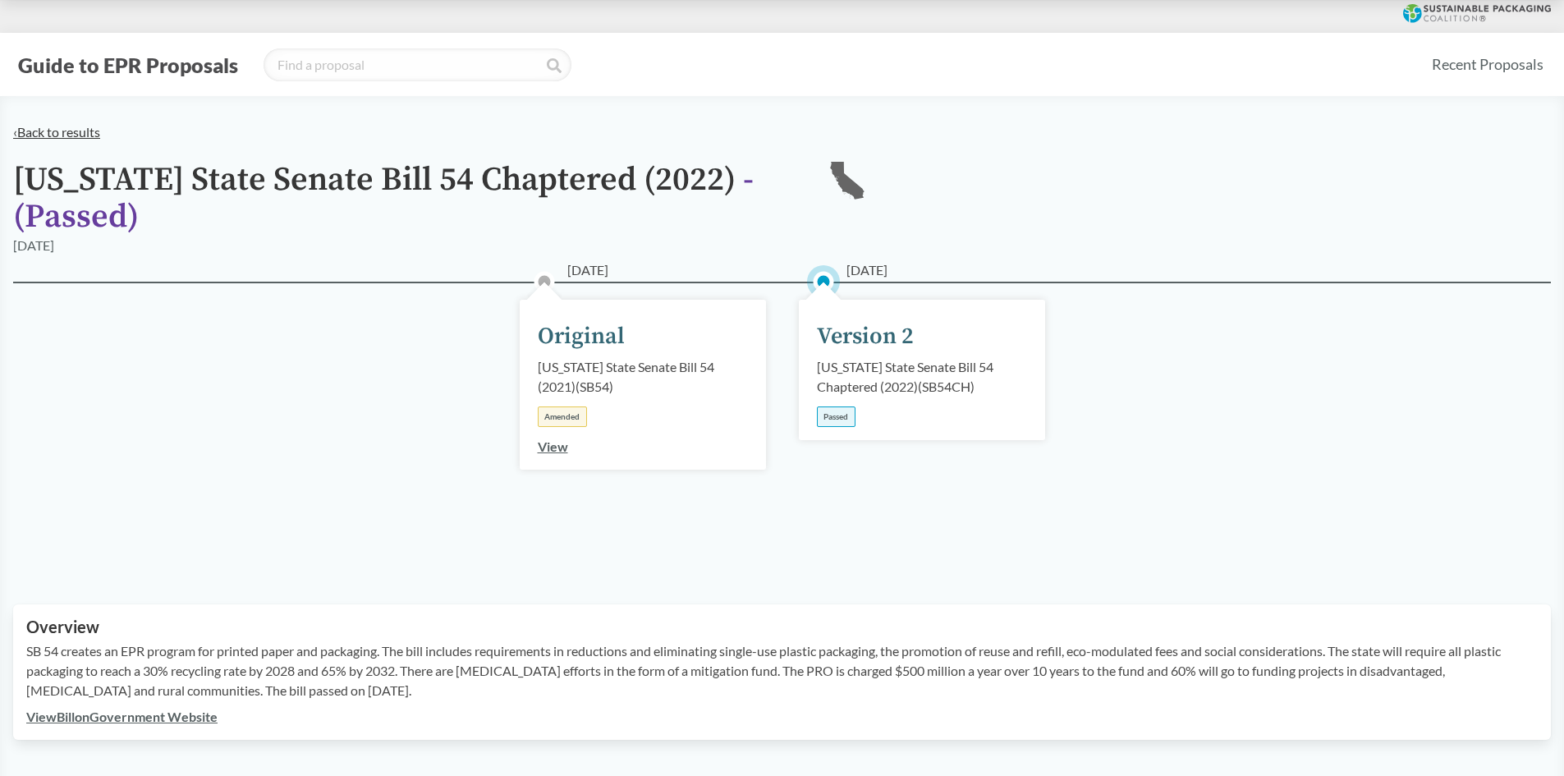
click at [40, 134] on link "‹ Back to results" at bounding box center [56, 132] width 87 height 16
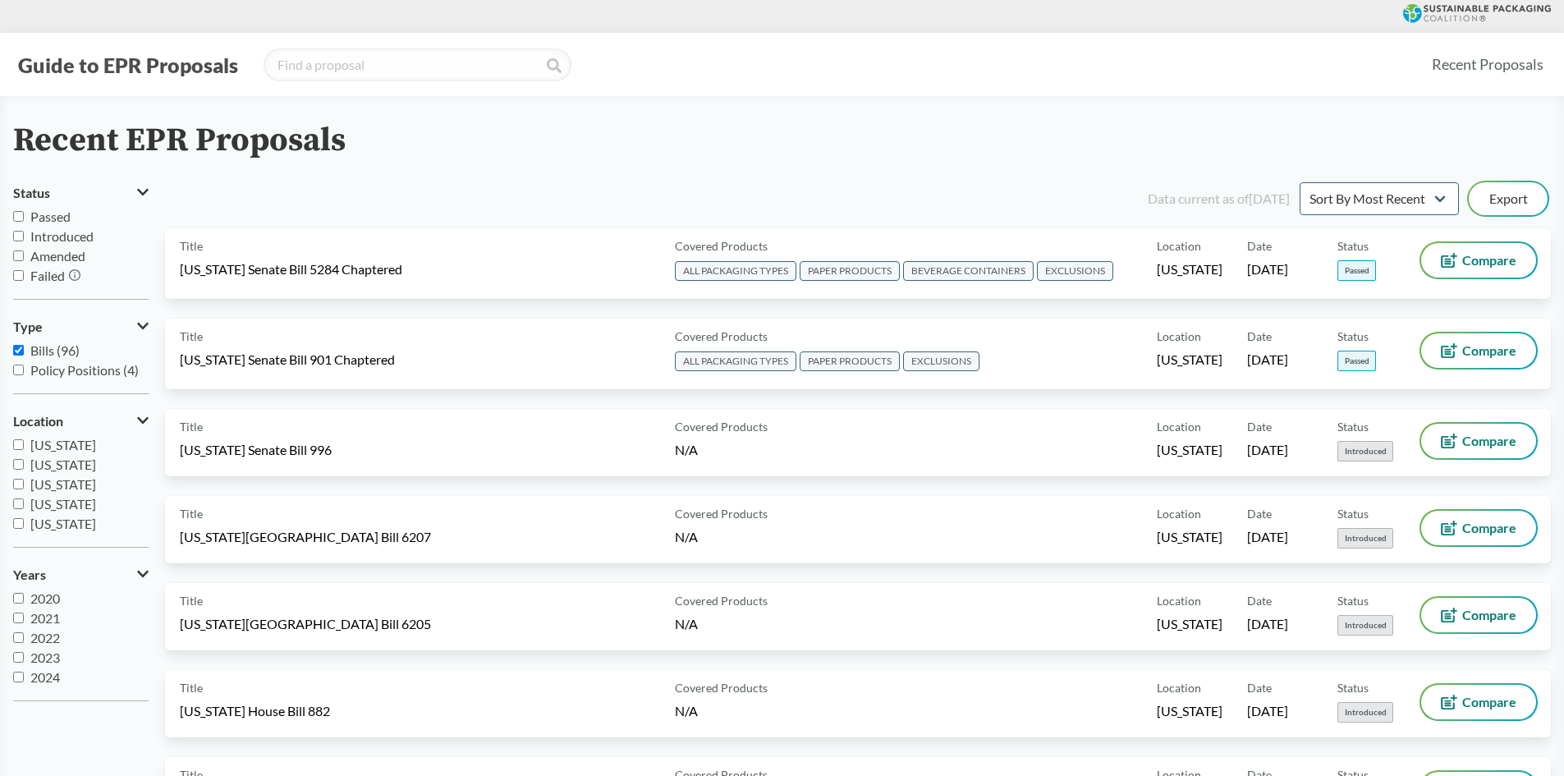
click at [17, 351] on input "Bills (96)" at bounding box center [18, 350] width 11 height 11
checkbox input "false"
click at [19, 218] on input "Passed" at bounding box center [18, 216] width 11 height 11
checkbox input "true"
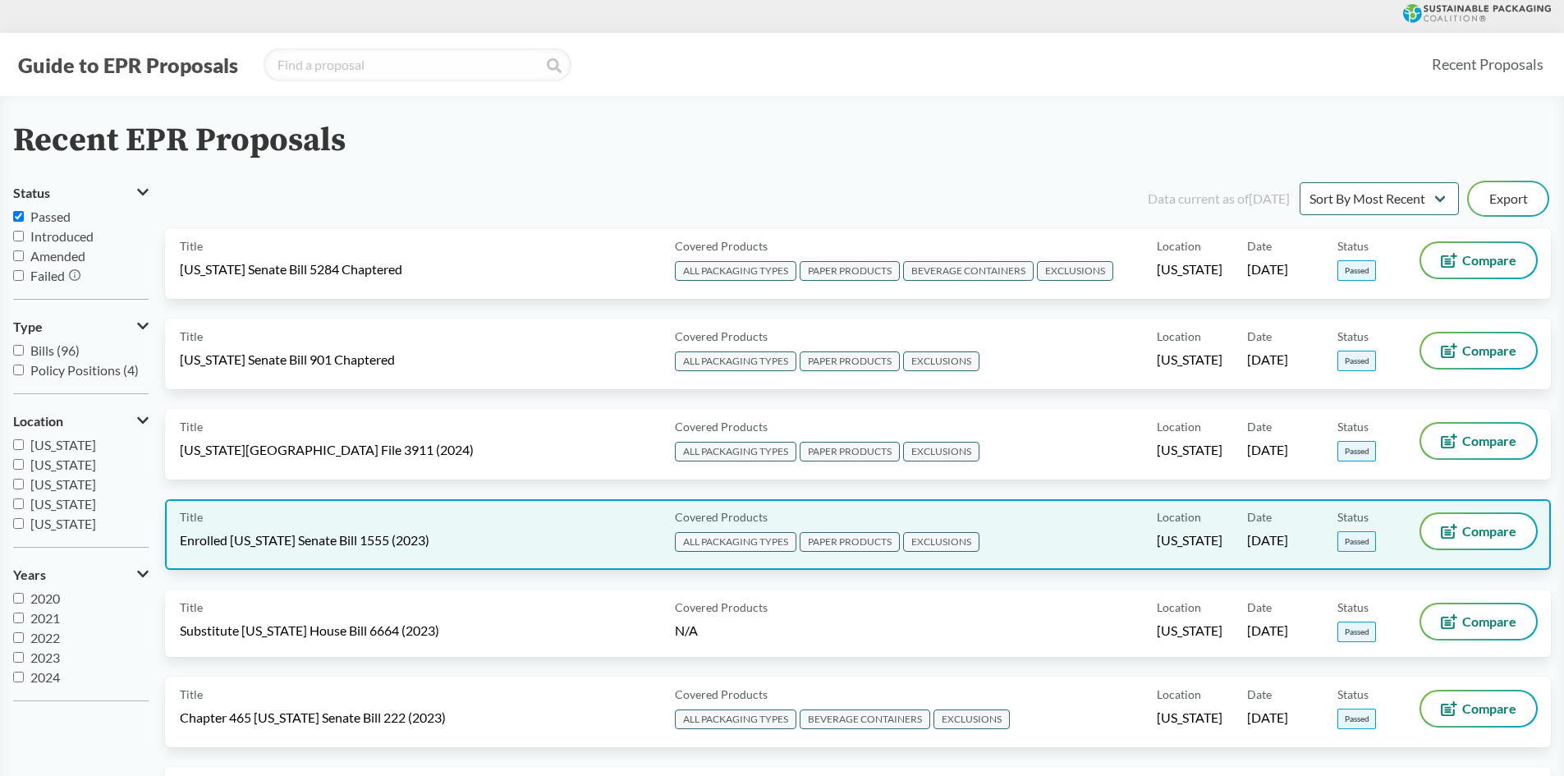
click at [457, 552] on div "Title Enrolled [US_STATE] Senate Bill 1555 (2023)" at bounding box center [424, 534] width 489 height 41
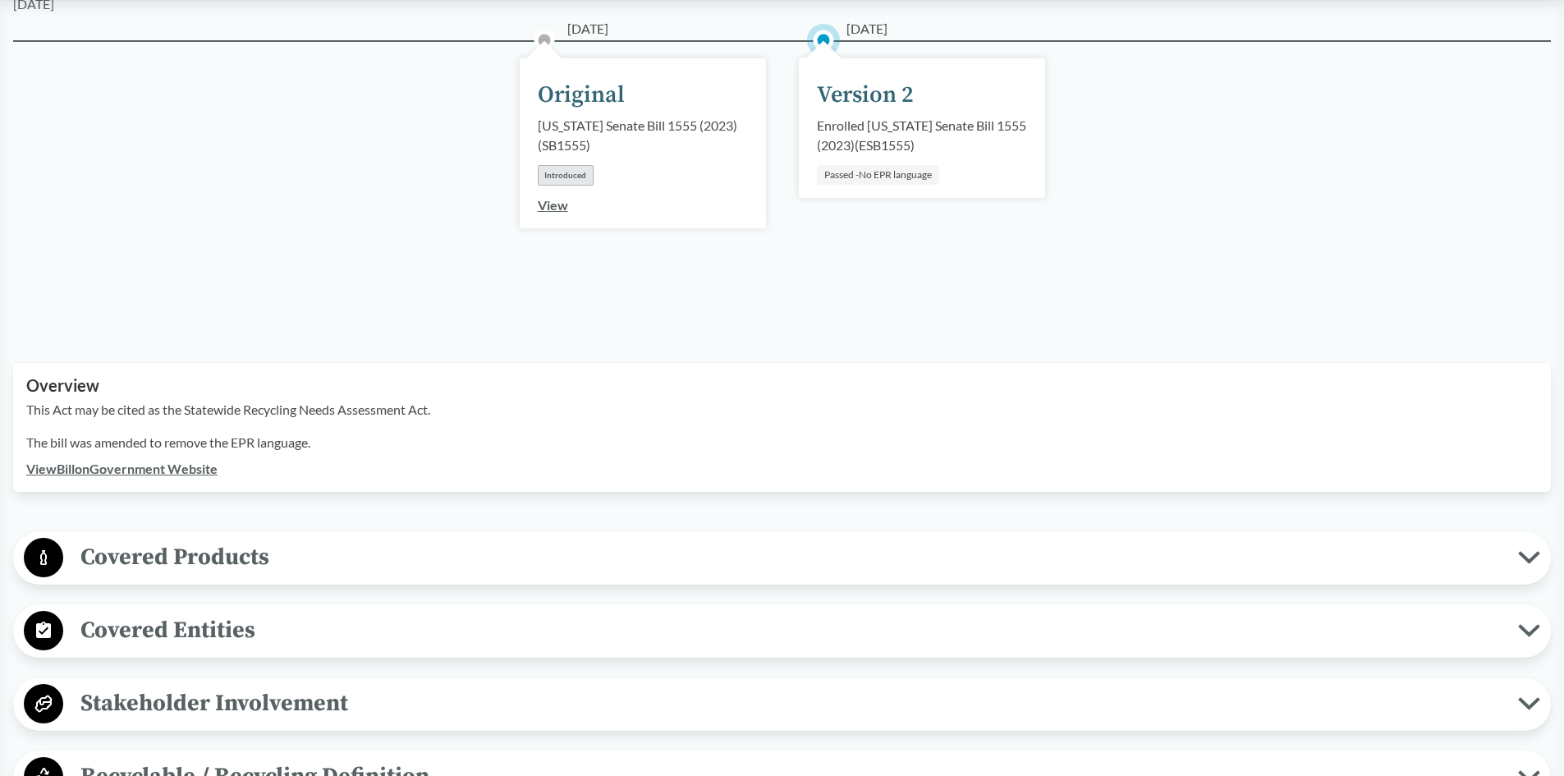
scroll to position [328, 0]
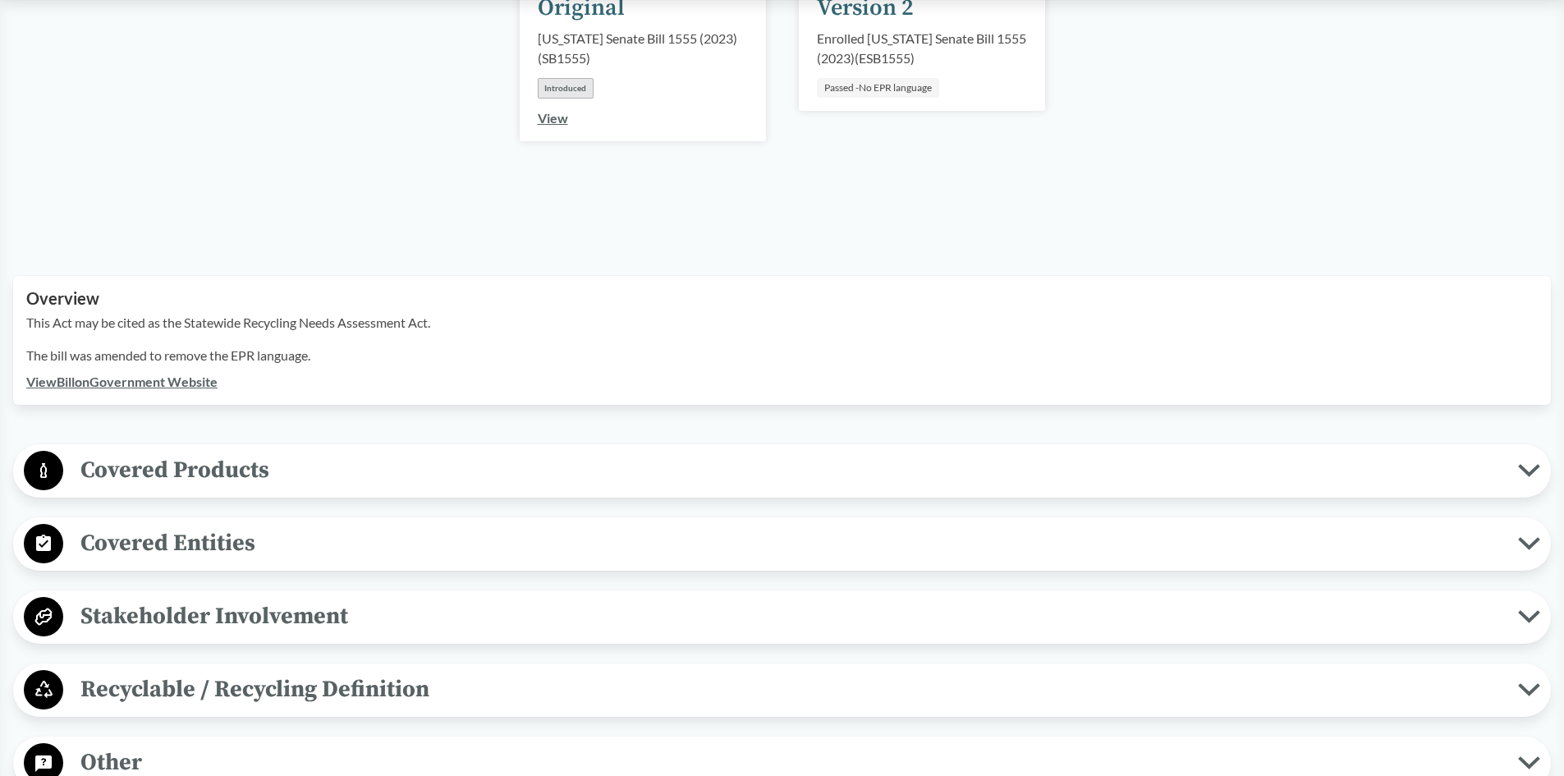
click at [402, 452] on span "Covered Products" at bounding box center [790, 470] width 1455 height 37
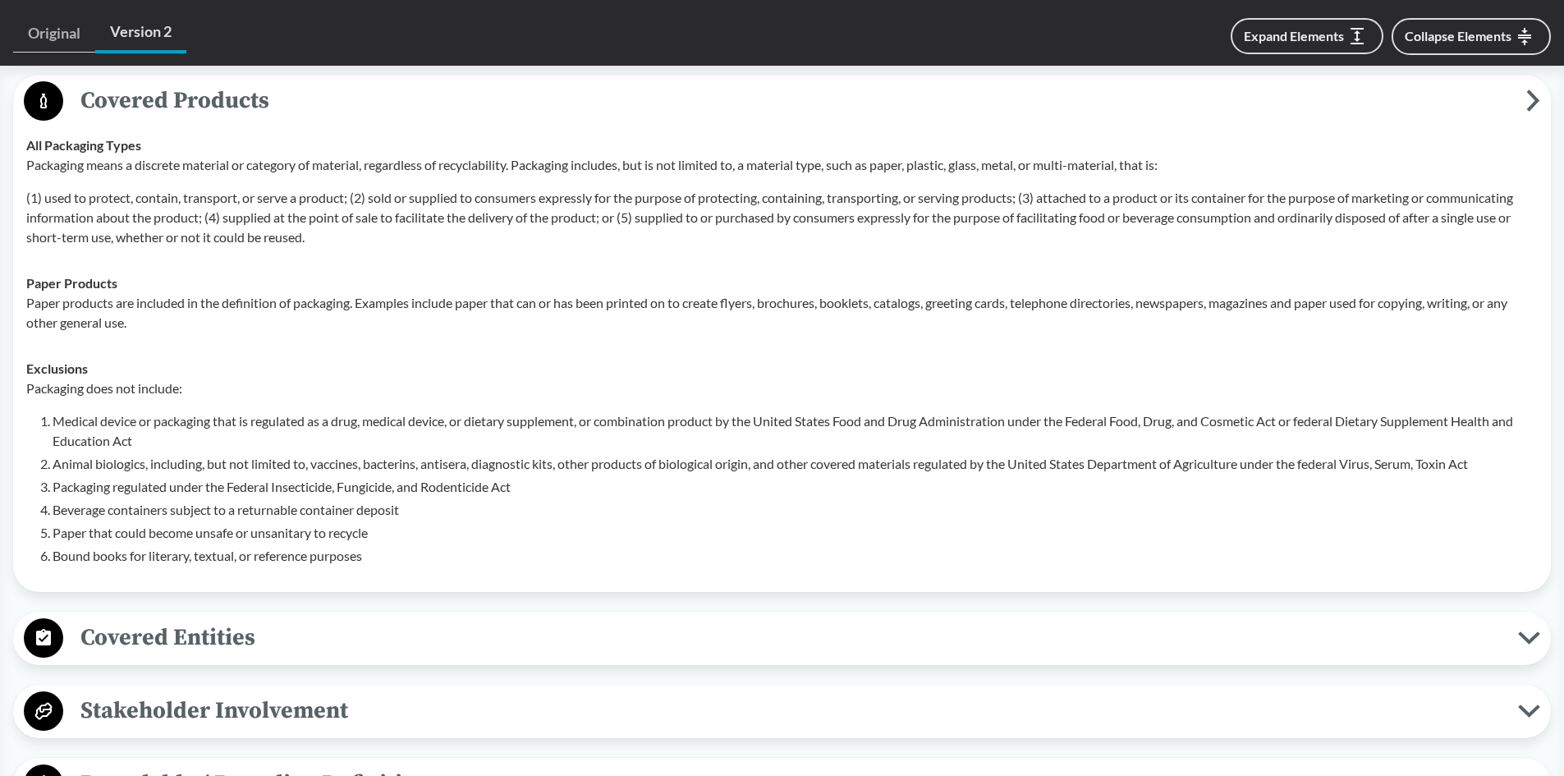
scroll to position [821, 0]
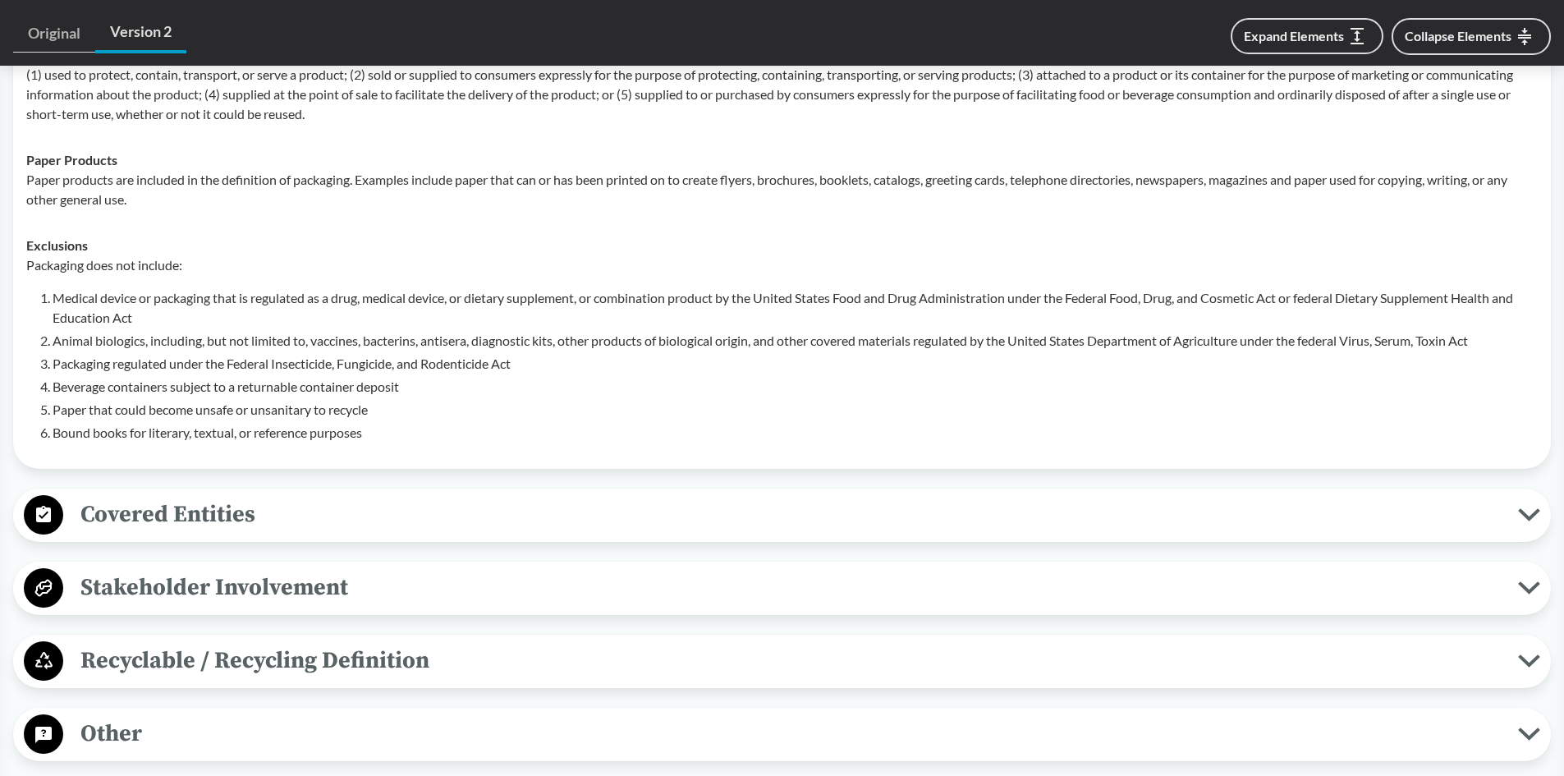
click at [319, 512] on button "Covered Entities" at bounding box center [782, 515] width 1526 height 42
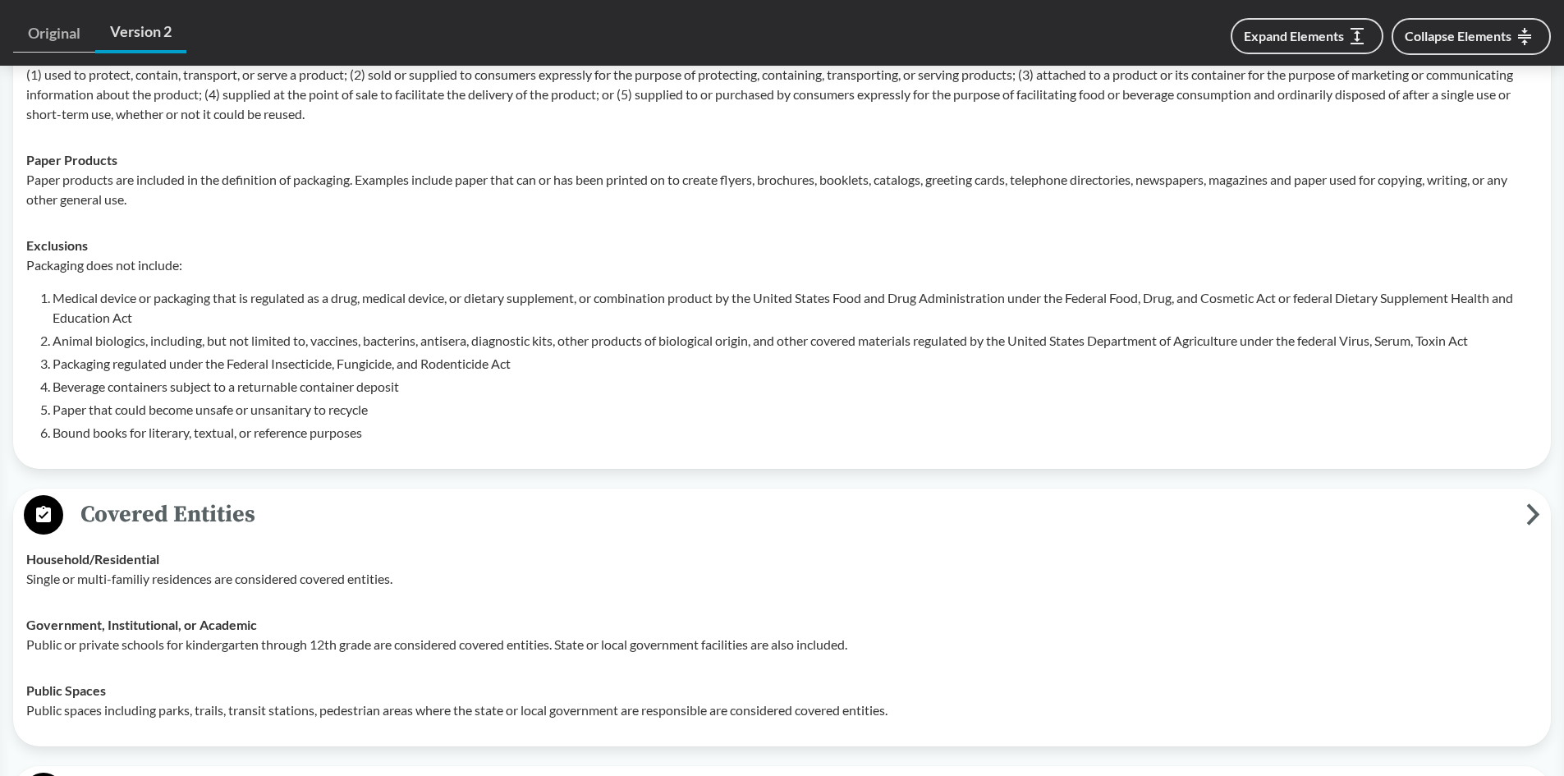
click at [314, 489] on div "Covered Entities Household/​Residential Single or multi-familiy residences are …" at bounding box center [782, 618] width 1538 height 258
click at [299, 496] on span "Covered Entities" at bounding box center [794, 514] width 1463 height 37
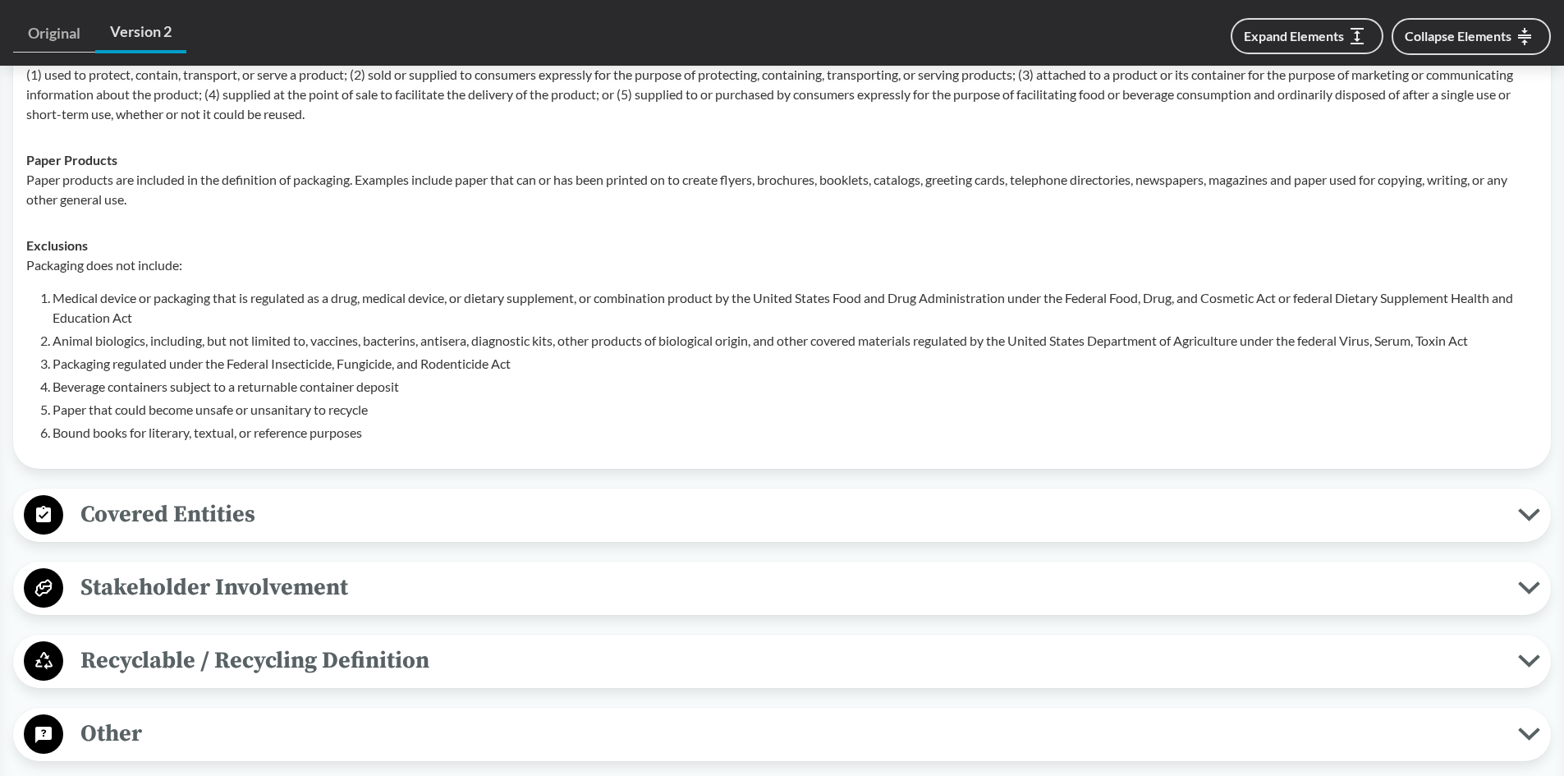
click at [303, 496] on span "Covered Entities" at bounding box center [790, 514] width 1455 height 37
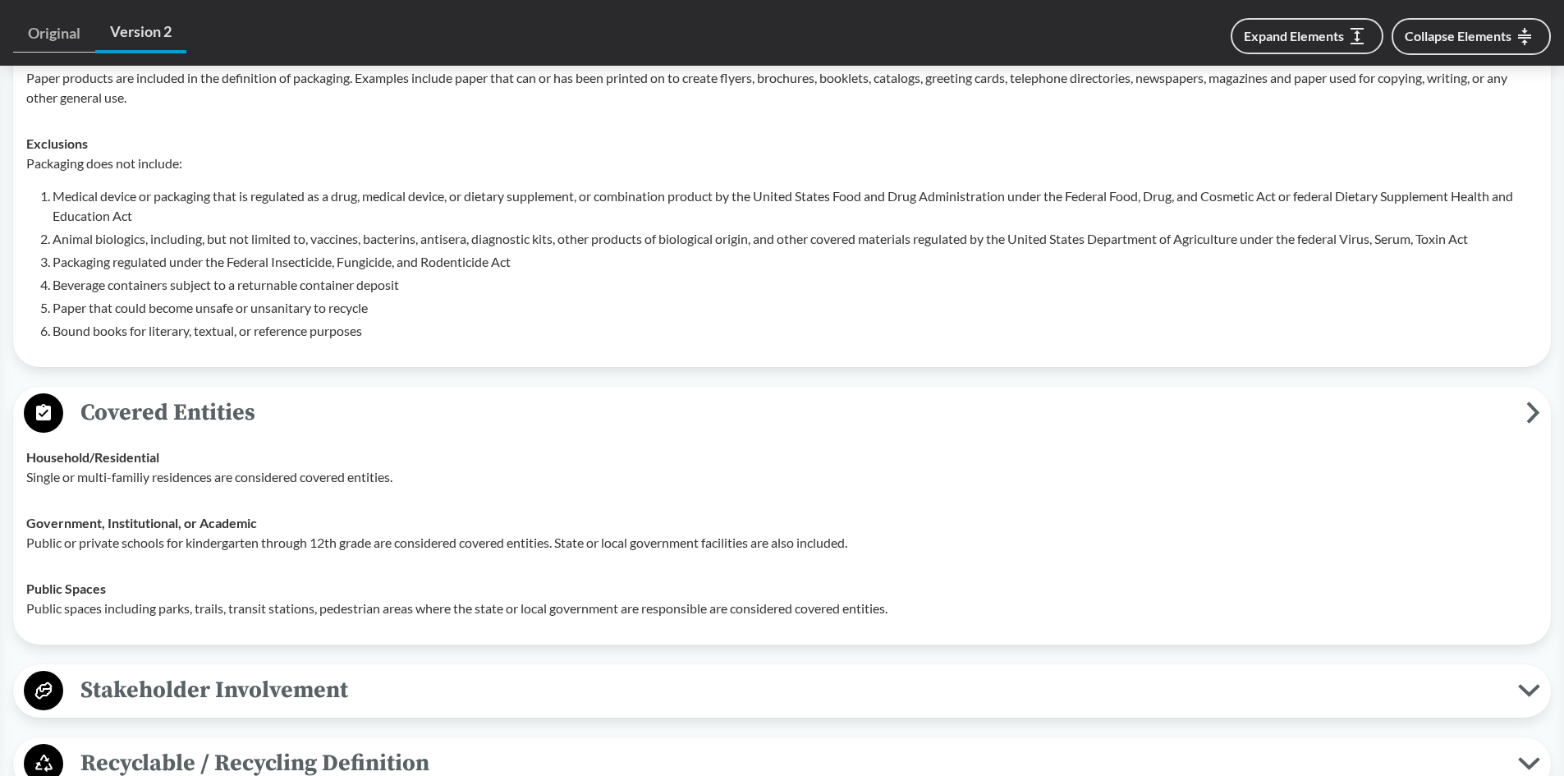
scroll to position [1067, 0]
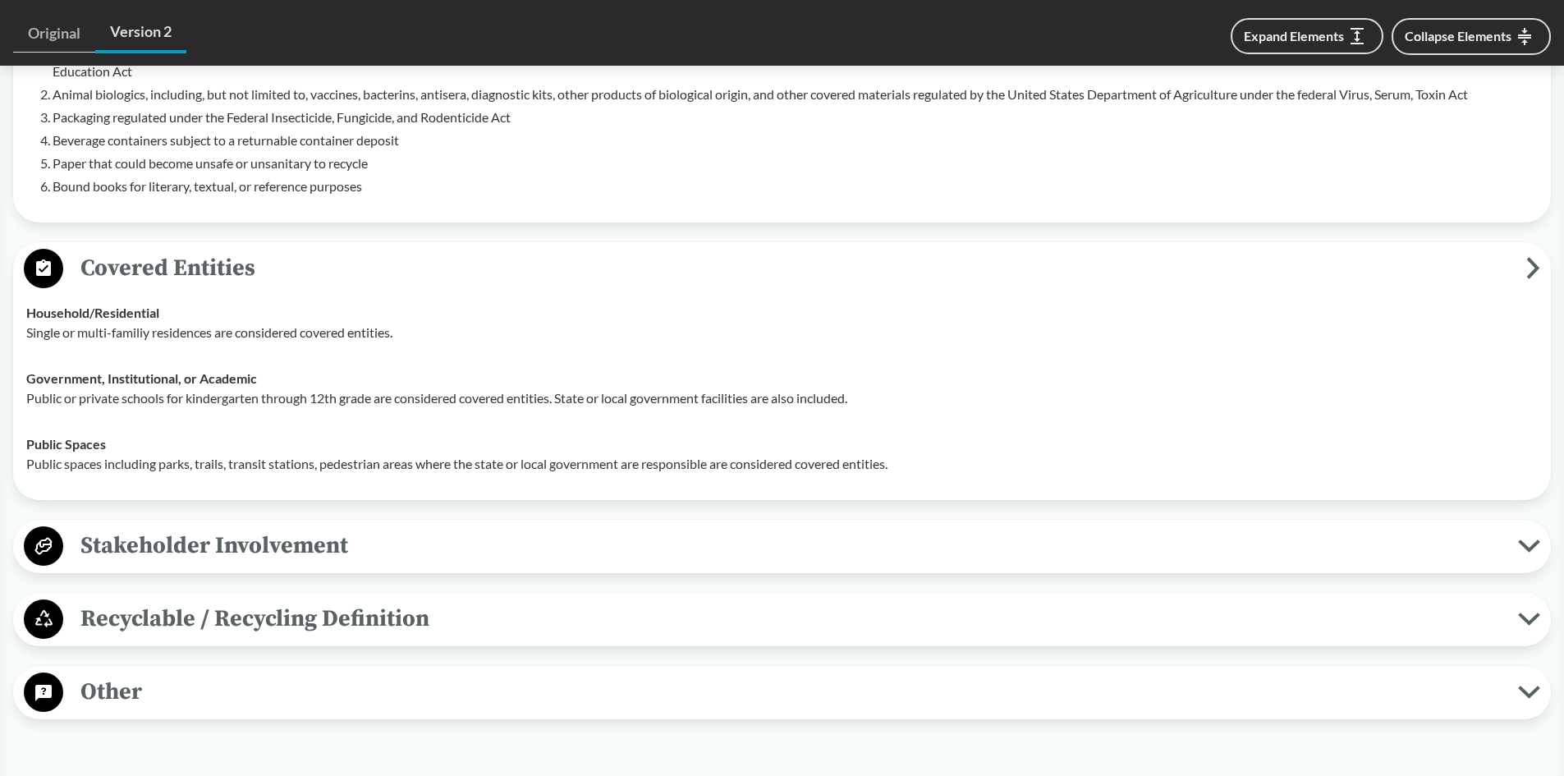
click at [307, 532] on span "Stakeholder Involvement" at bounding box center [790, 545] width 1455 height 37
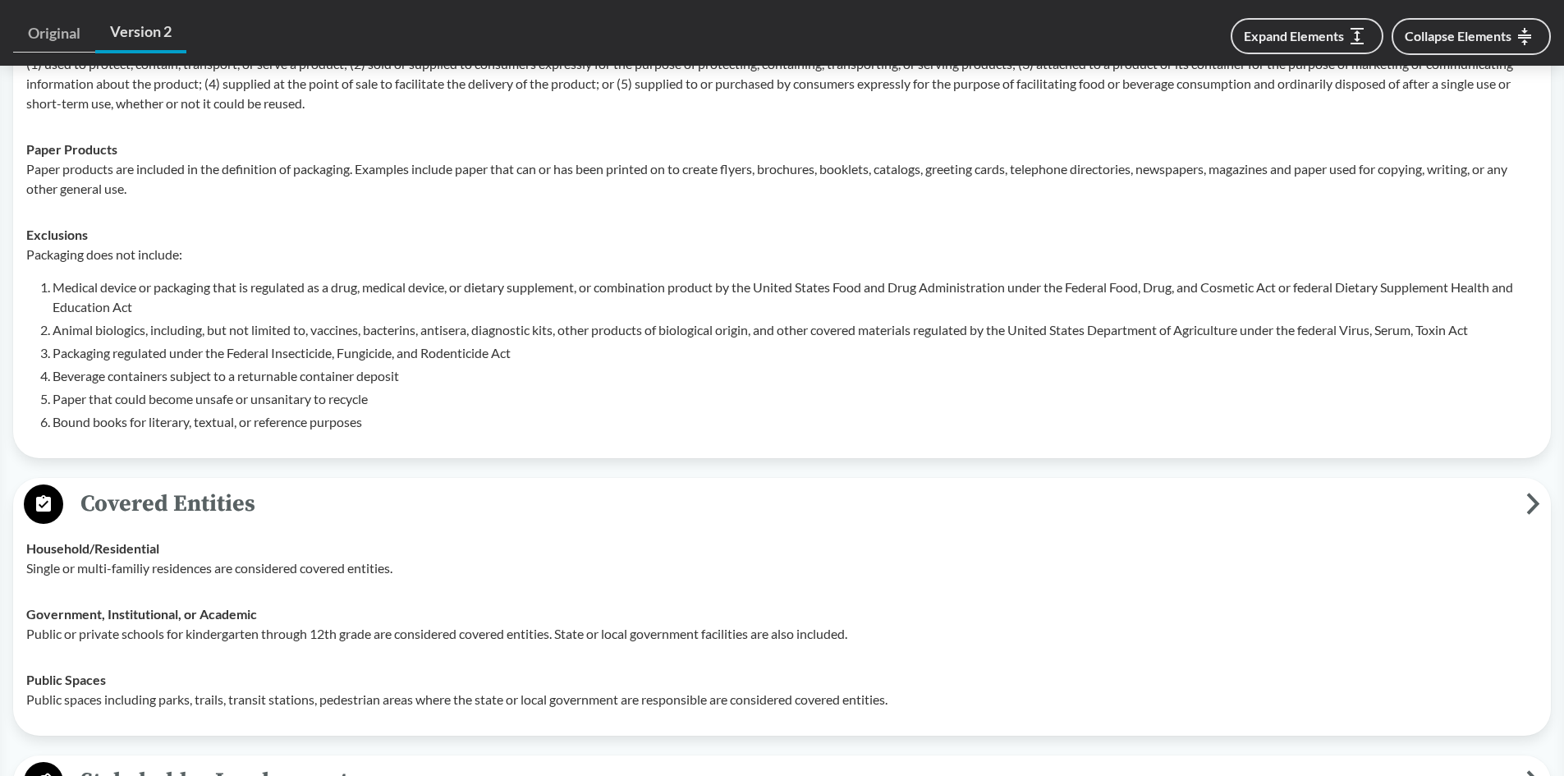
scroll to position [985, 0]
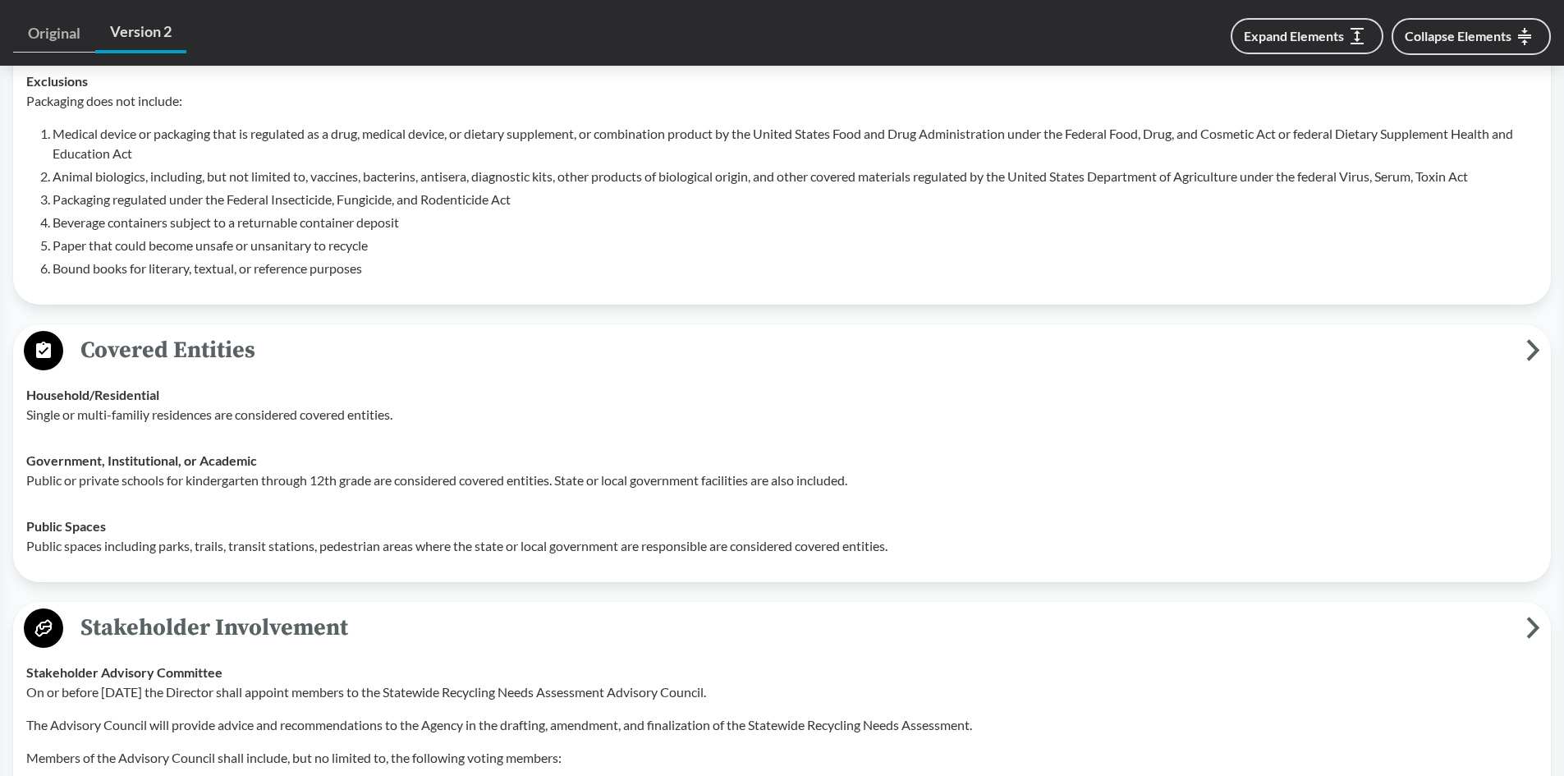
click at [296, 332] on span "Covered Entities" at bounding box center [794, 350] width 1463 height 37
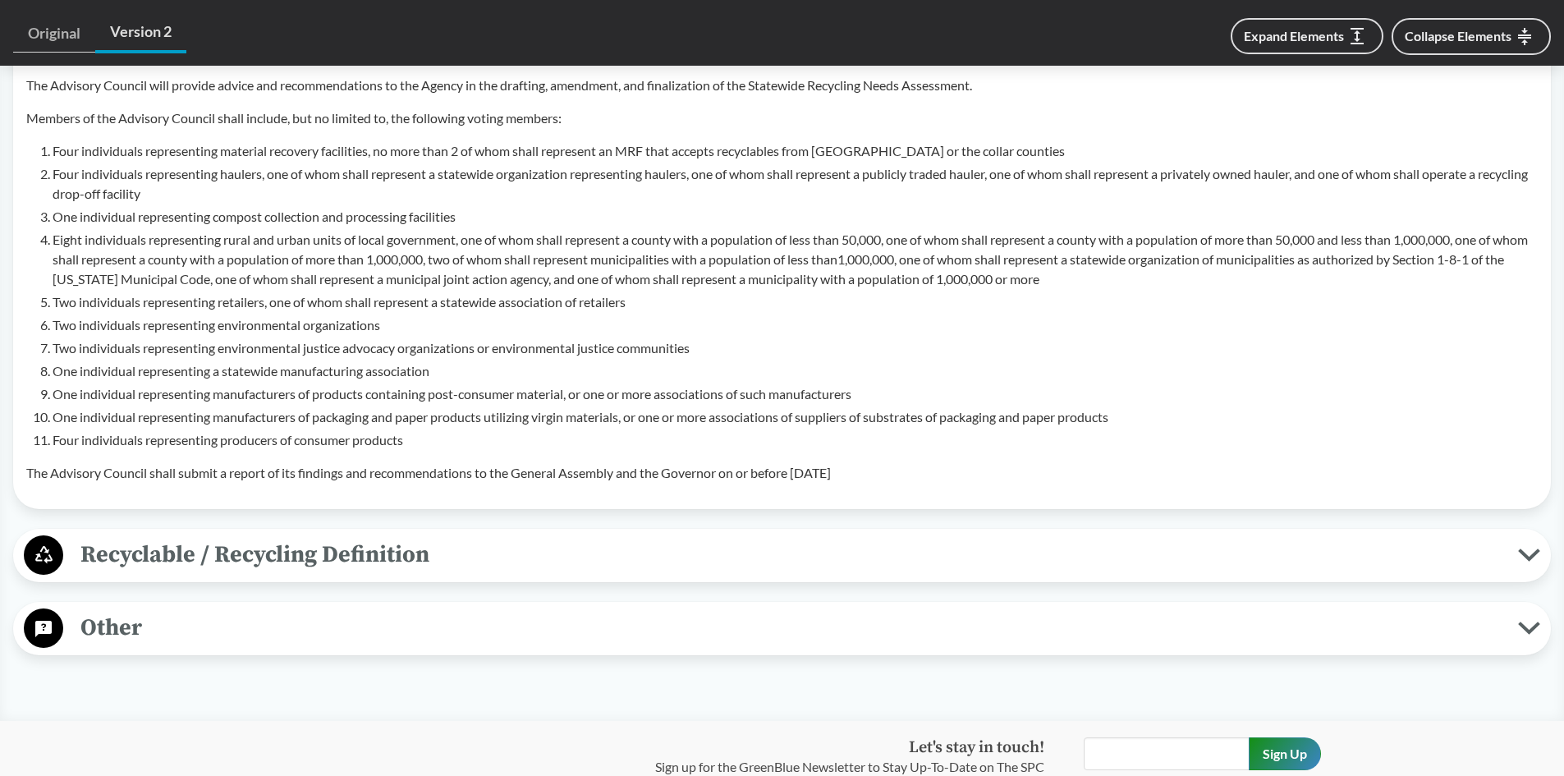
scroll to position [1478, 0]
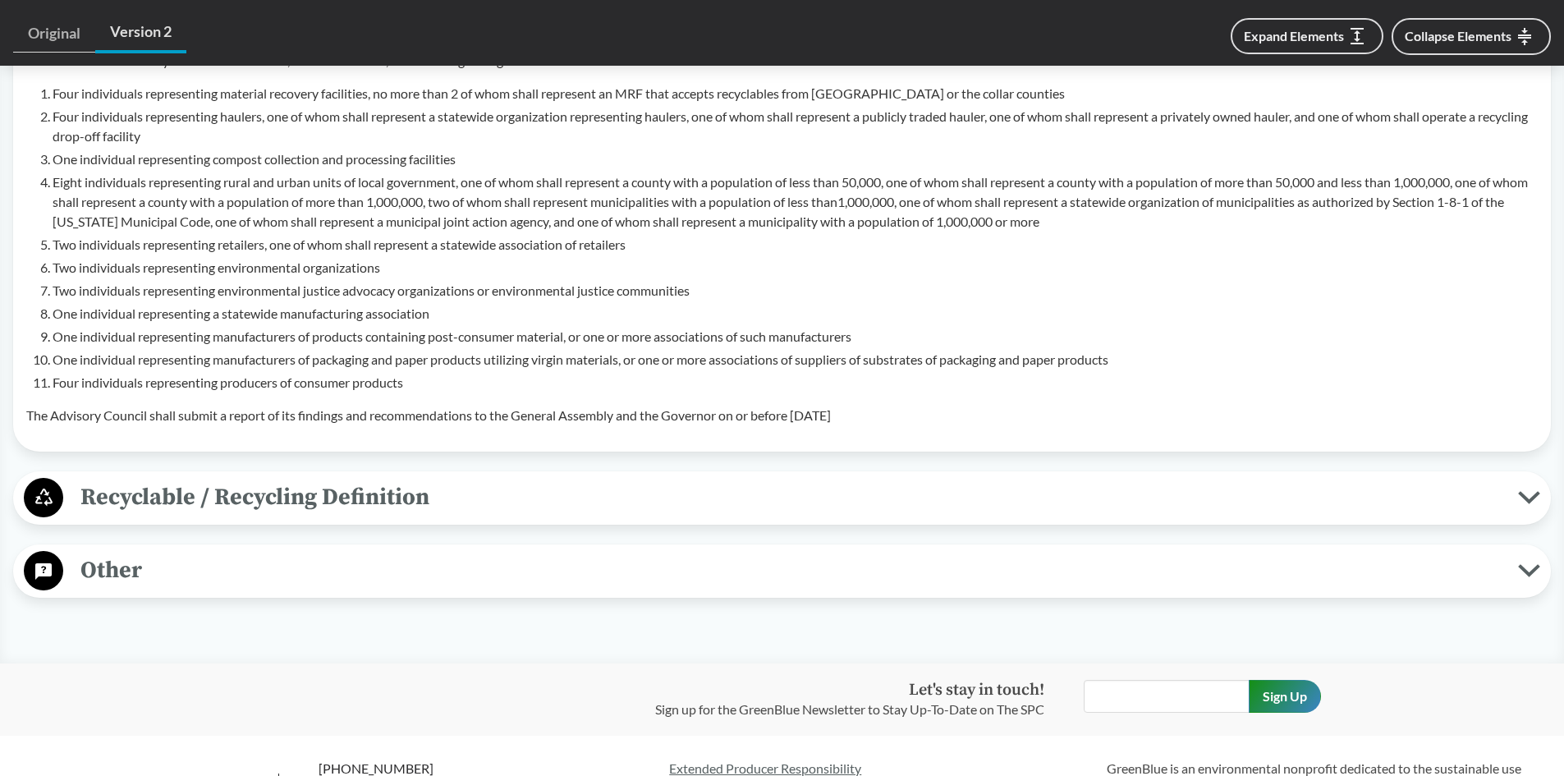
click at [233, 485] on span "Recyclable / Recycling Definition" at bounding box center [790, 497] width 1455 height 37
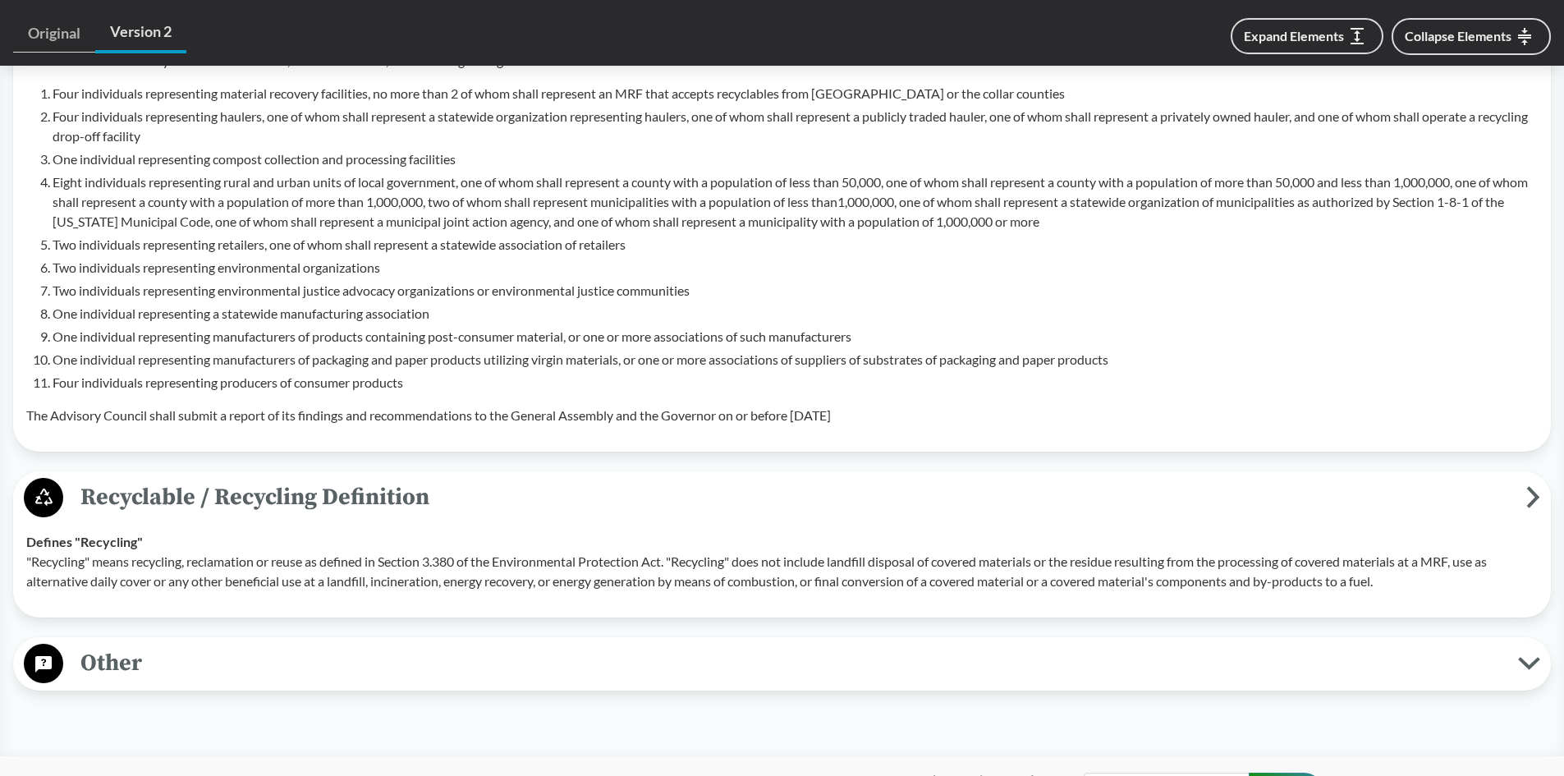
click at [229, 645] on span "Other" at bounding box center [790, 663] width 1455 height 37
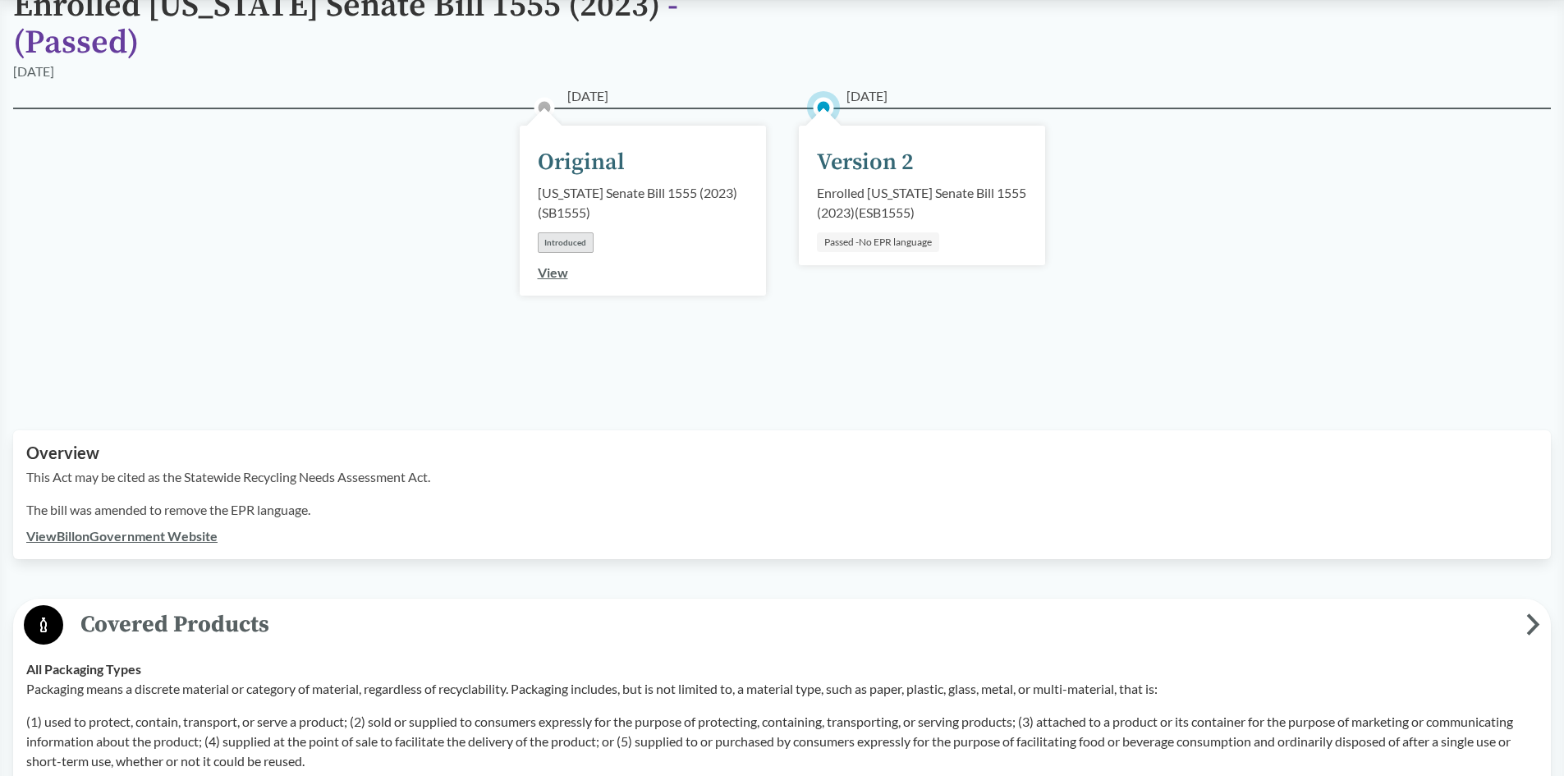
scroll to position [0, 0]
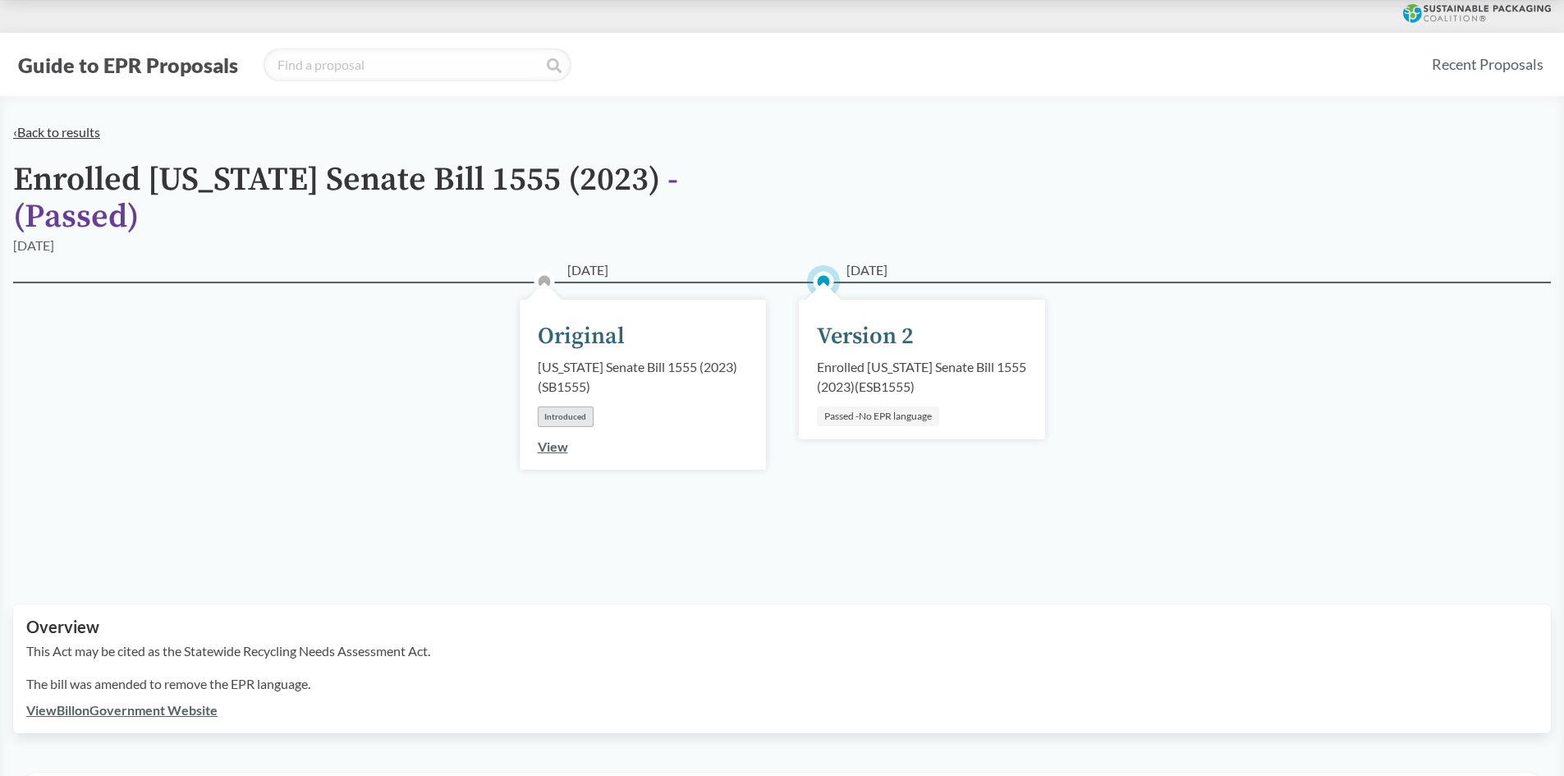
click at [27, 127] on link "‹ Back to results" at bounding box center [56, 132] width 87 height 16
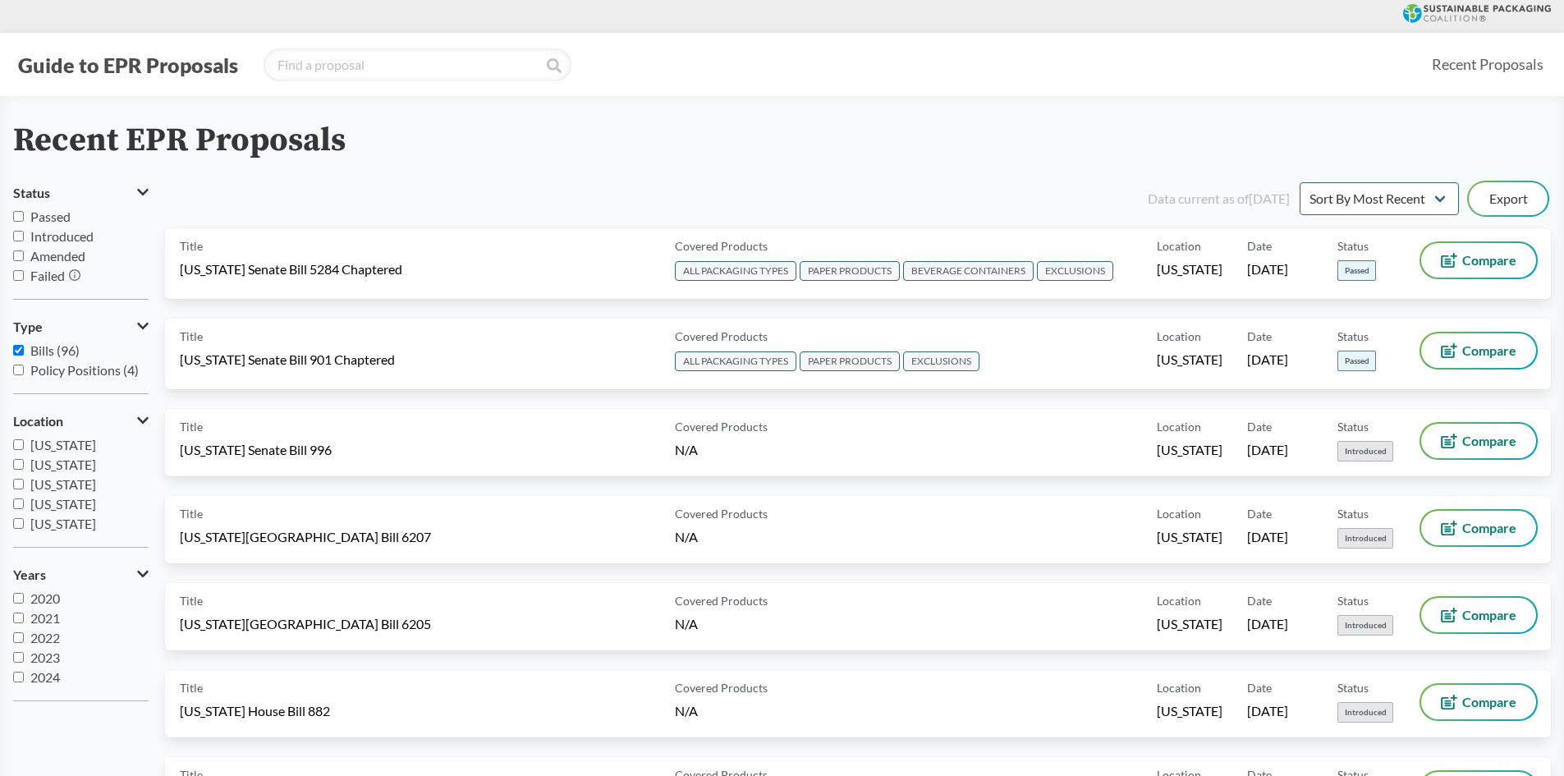
click at [22, 218] on input "Passed" at bounding box center [18, 216] width 11 height 11
checkbox input "true"
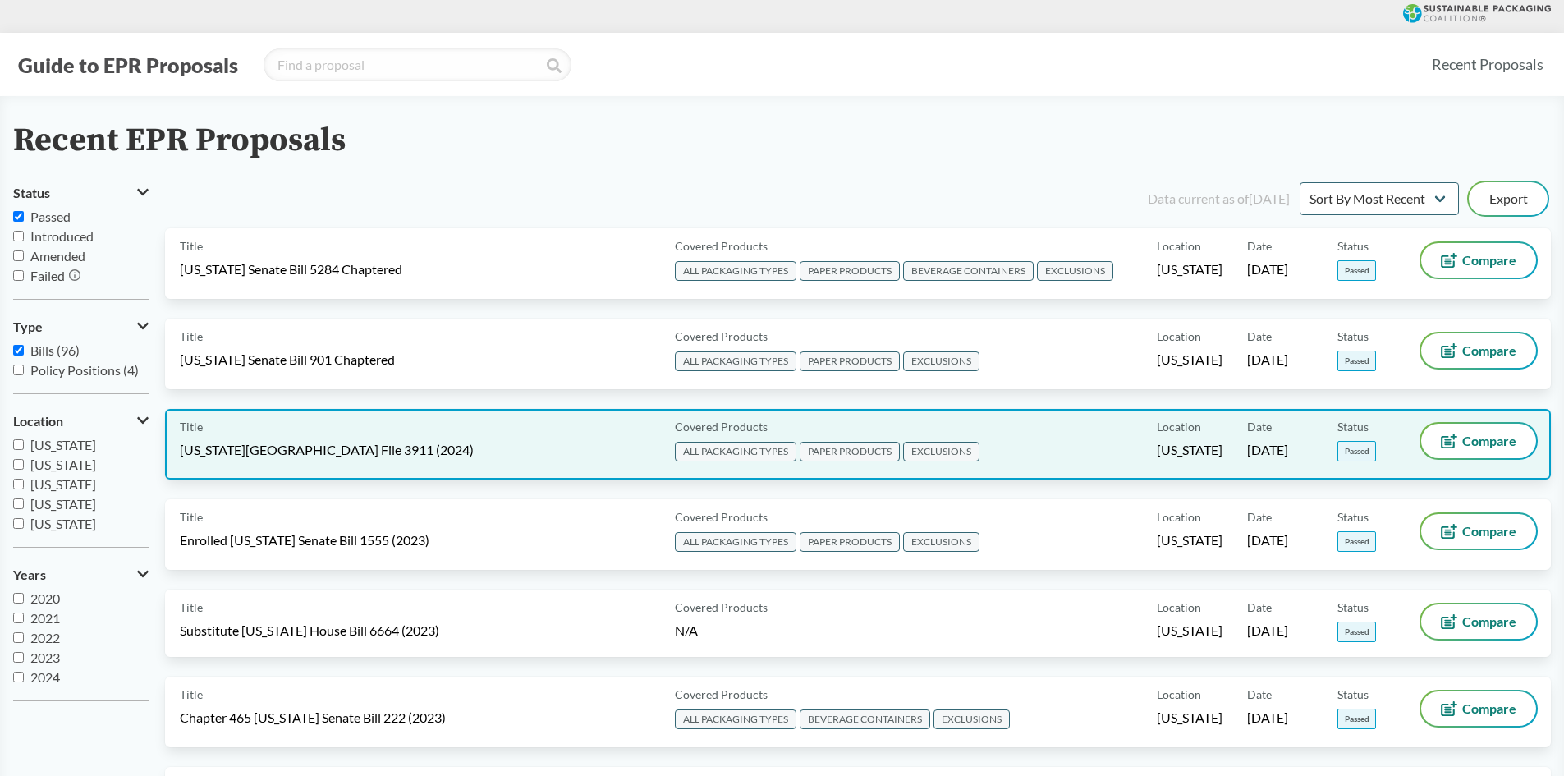
click at [374, 452] on span "[US_STATE][GEOGRAPHIC_DATA] File 3911 (2024)" at bounding box center [327, 450] width 294 height 18
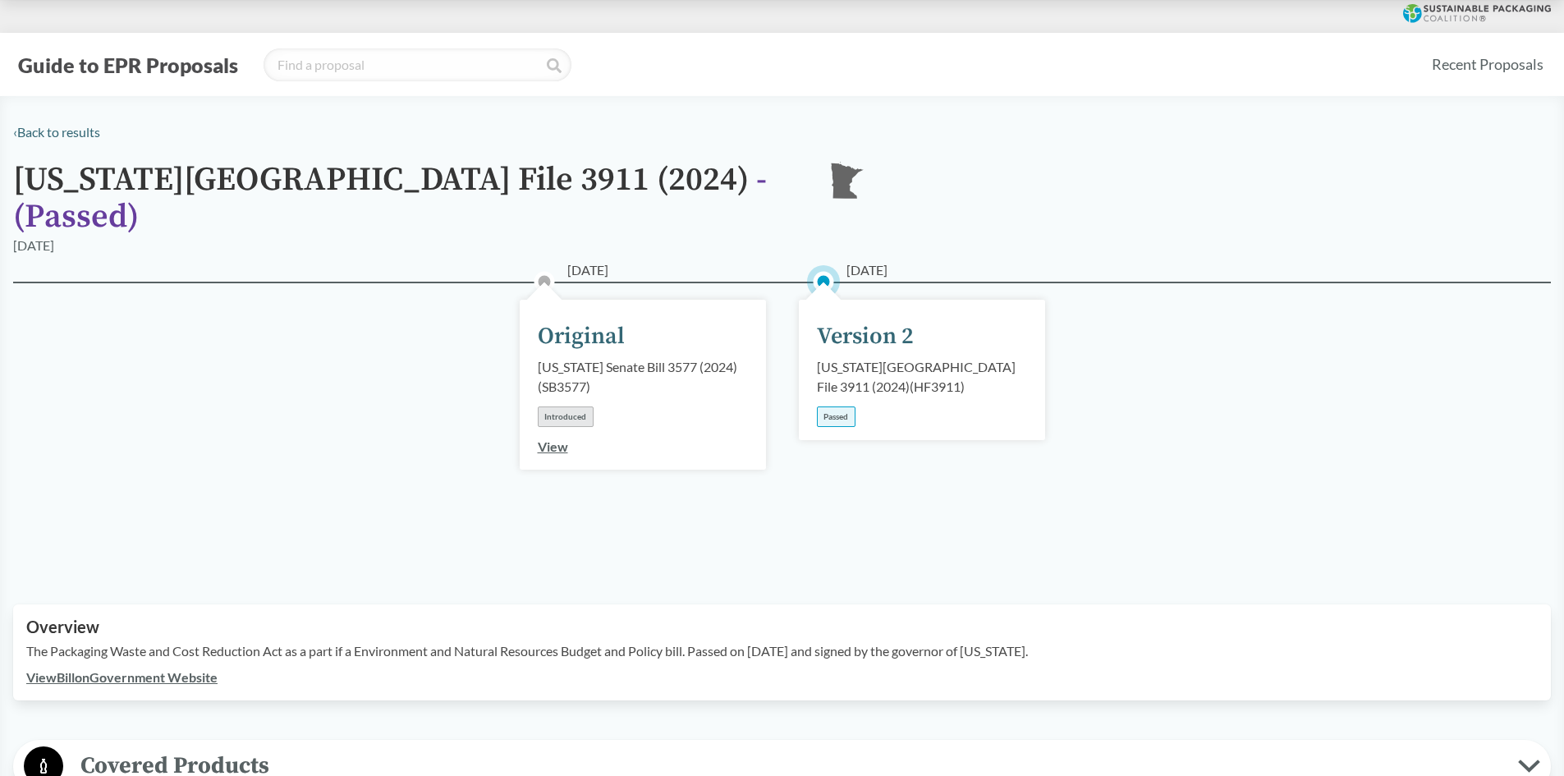
scroll to position [411, 0]
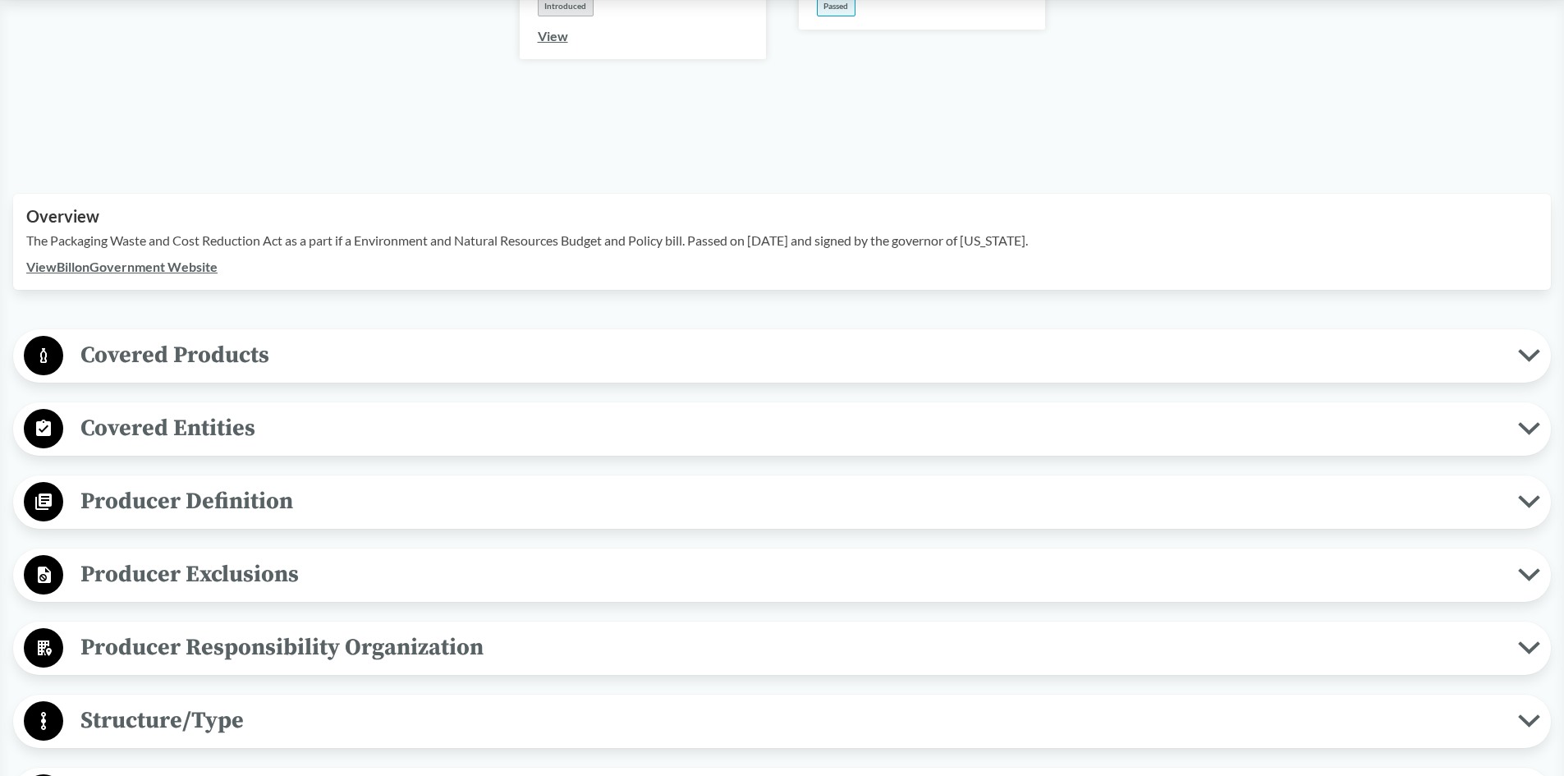
click at [249, 556] on span "Producer Exclusions" at bounding box center [790, 574] width 1455 height 37
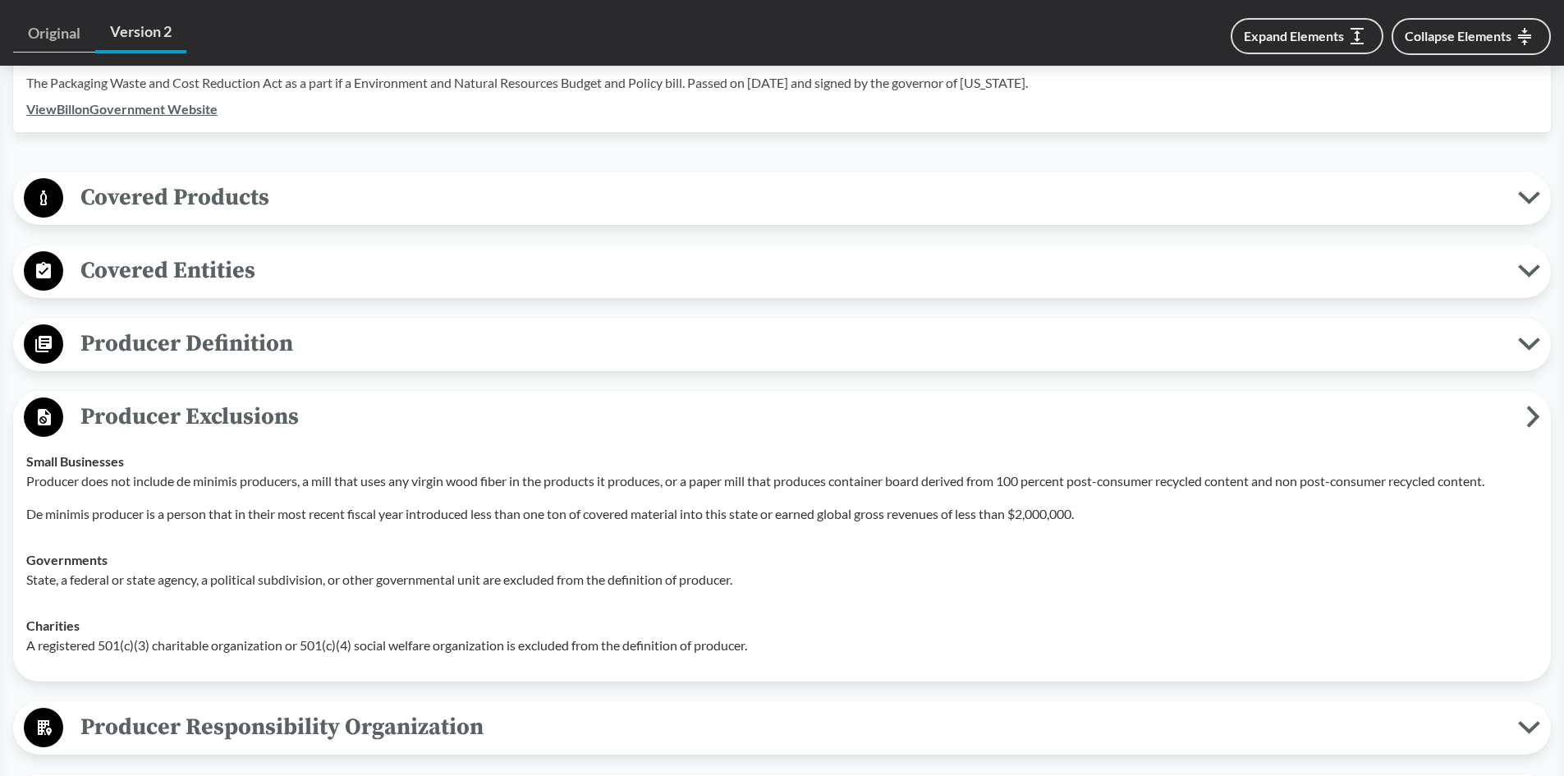
scroll to position [575, 0]
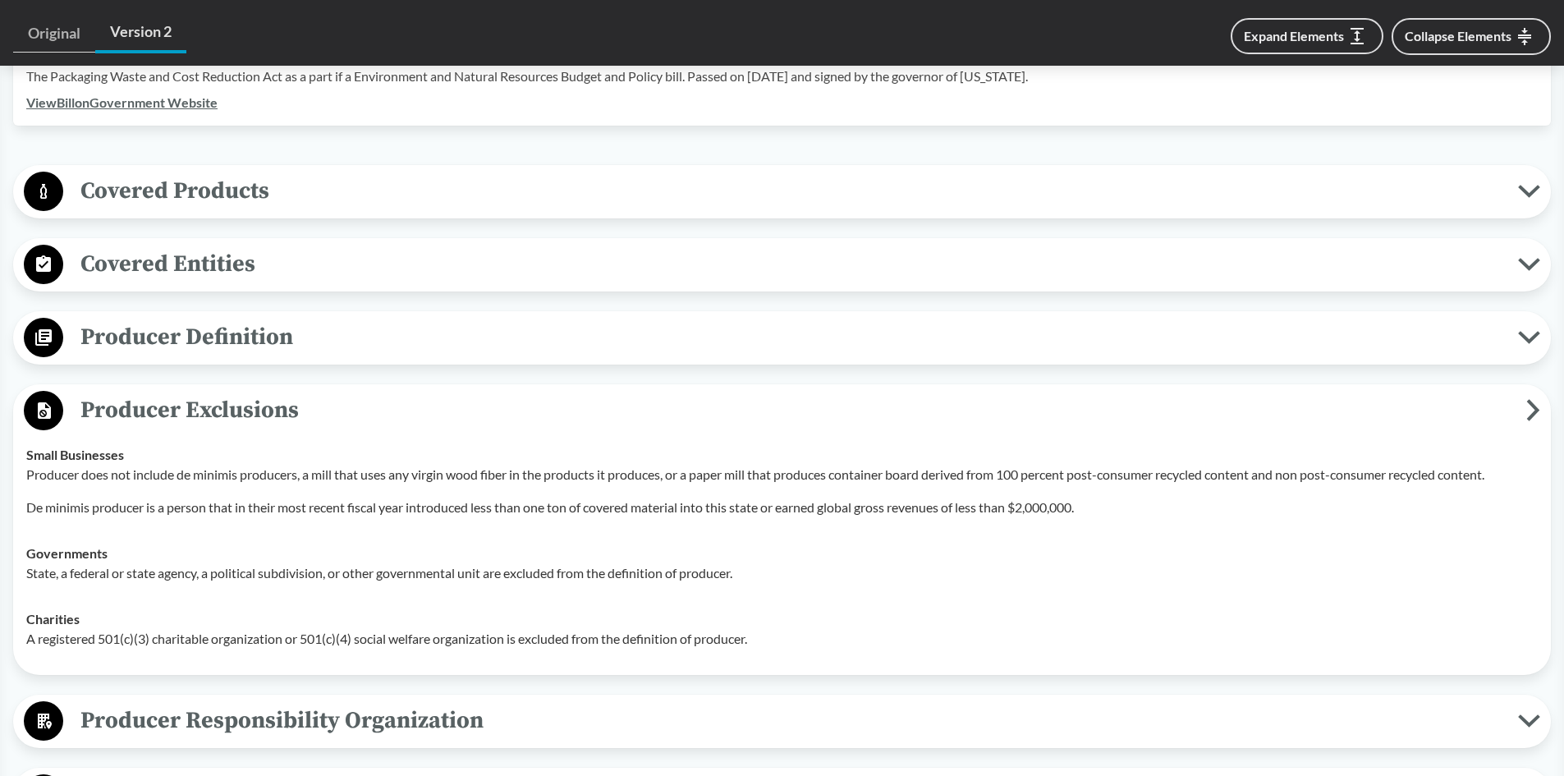
click at [172, 319] on span "Producer Definition" at bounding box center [790, 337] width 1455 height 37
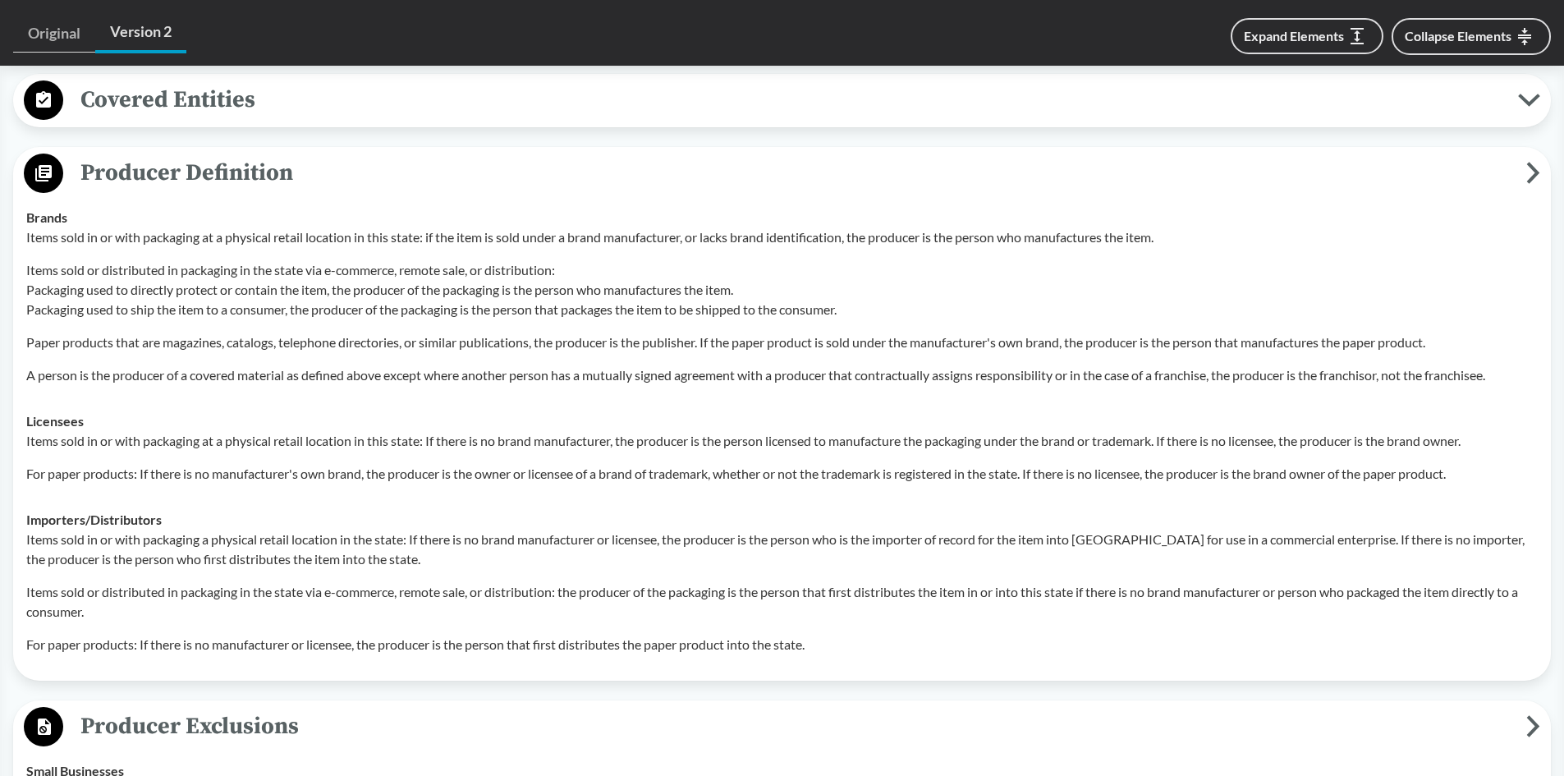
scroll to position [657, 0]
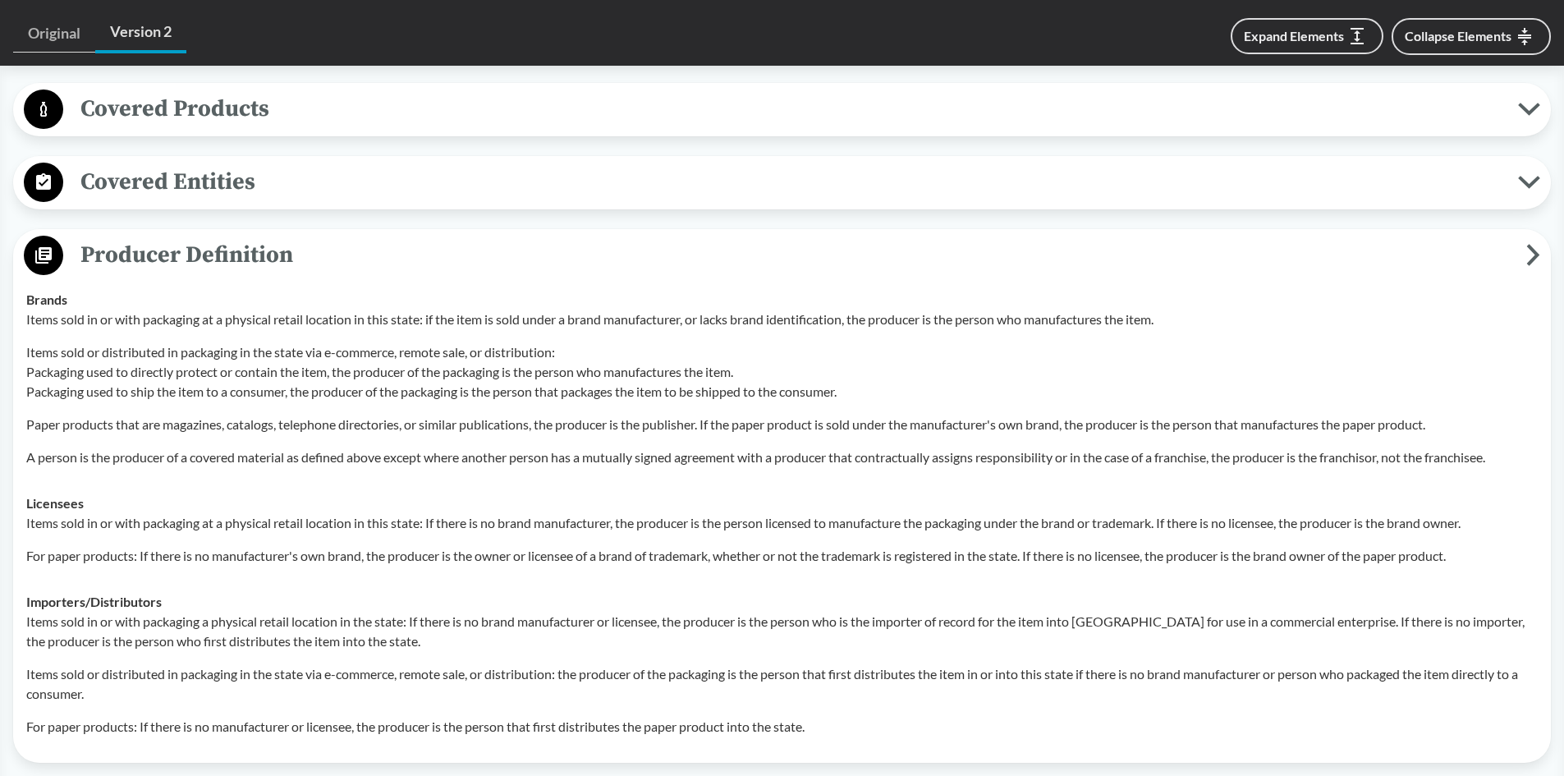
click at [194, 90] on span "Covered Products" at bounding box center [790, 108] width 1455 height 37
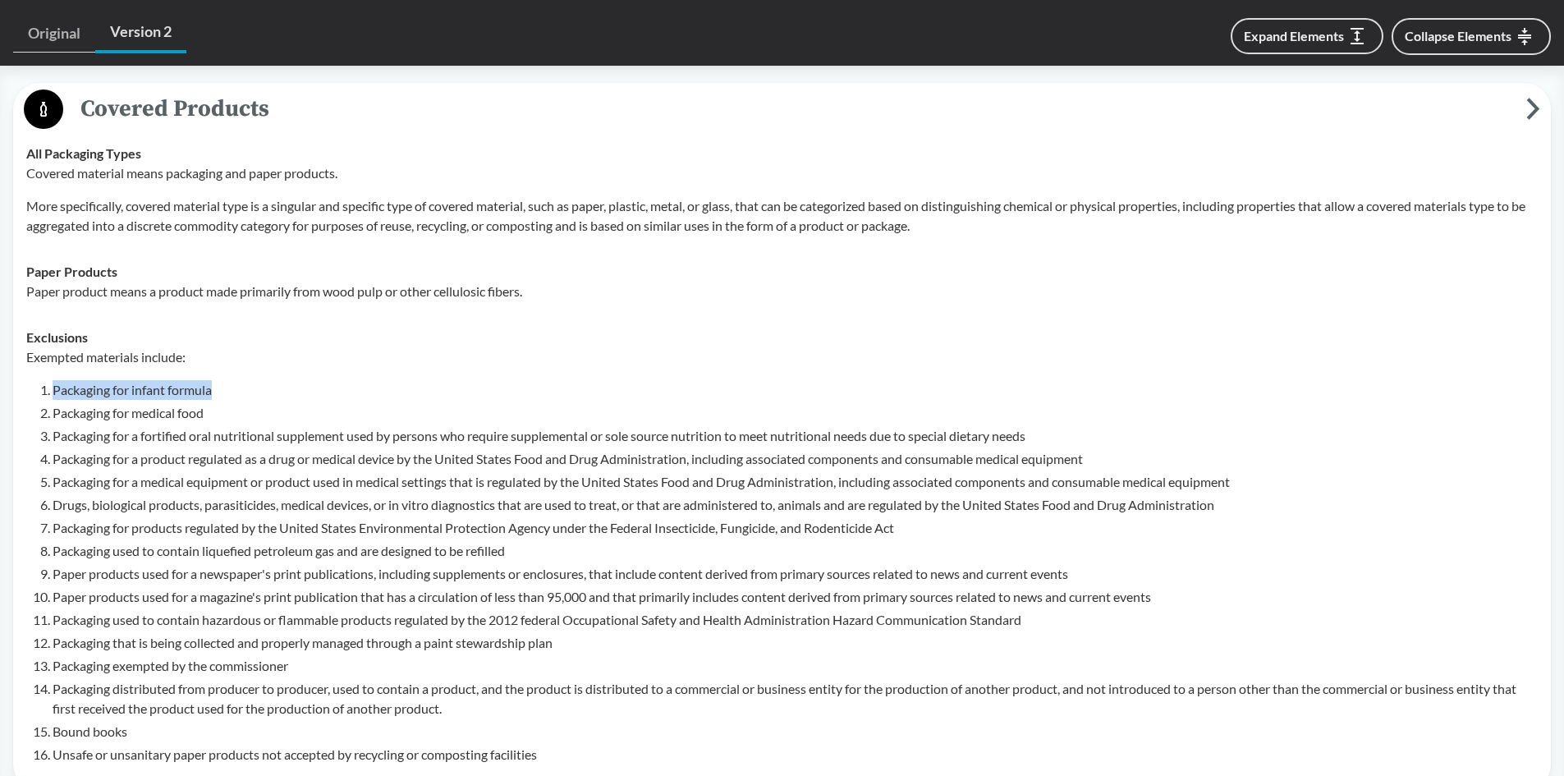
drag, startPoint x: 250, startPoint y: 365, endPoint x: 54, endPoint y: 363, distance: 195.4
click at [54, 380] on li "Packaging for infant formula" at bounding box center [795, 390] width 1485 height 20
copy li "Packaging for infant formula"
drag, startPoint x: 214, startPoint y: 389, endPoint x: 53, endPoint y: 388, distance: 160.9
click at [53, 403] on li "Packaging for medical food" at bounding box center [795, 413] width 1485 height 20
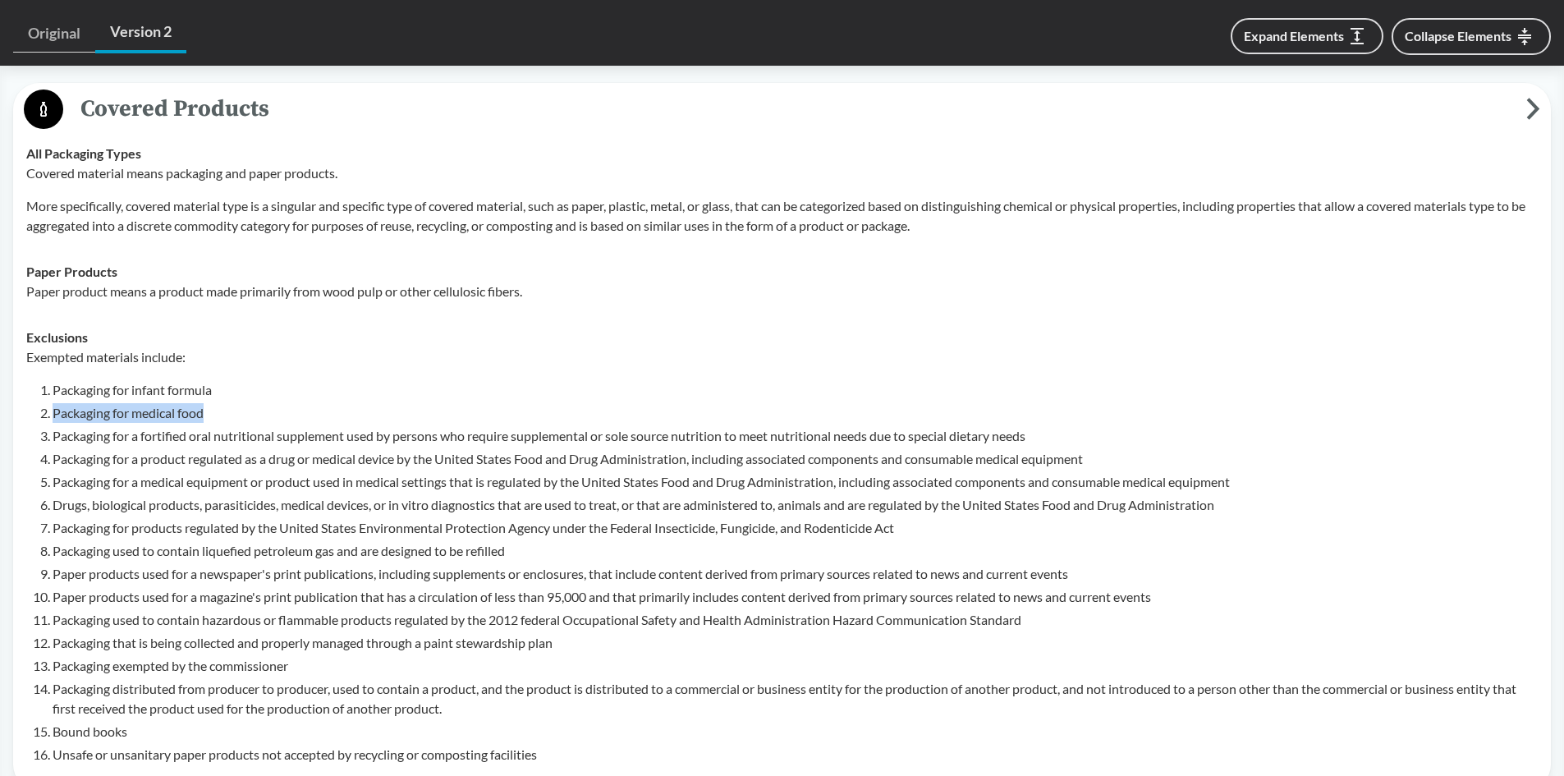
copy li "Packaging for medical food"
click at [1039, 426] on li "Packaging for a fortified oral nutritional supplement used by persons who requi…" at bounding box center [795, 436] width 1485 height 20
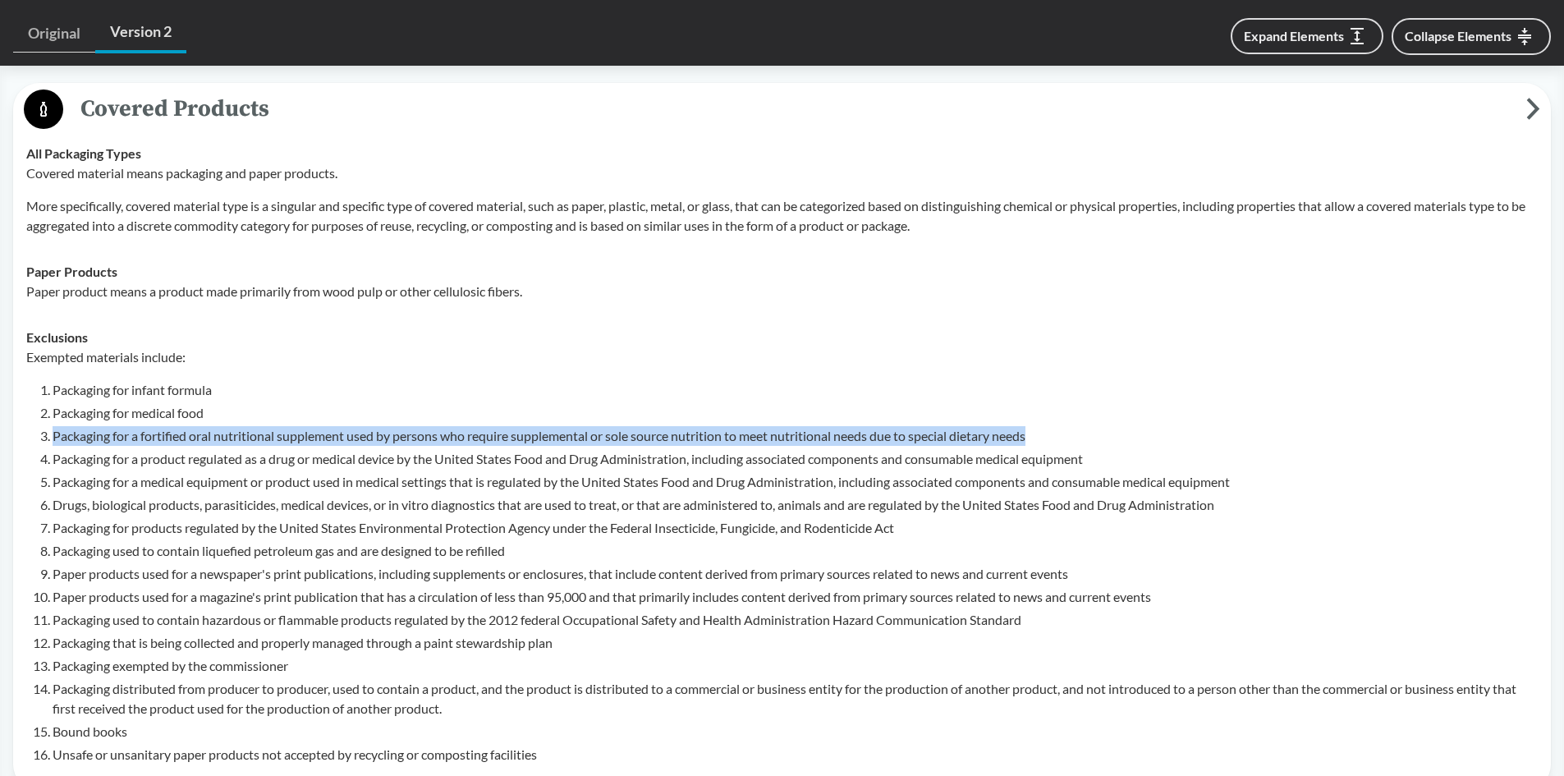
drag, startPoint x: 1059, startPoint y: 416, endPoint x: 52, endPoint y: 415, distance: 1007.5
click at [53, 426] on li "Packaging for a fortified oral nutritional supplement used by persons who requi…" at bounding box center [795, 436] width 1485 height 20
copy li "Packaging for a fortified oral nutritional supplement used by persons who requi…"
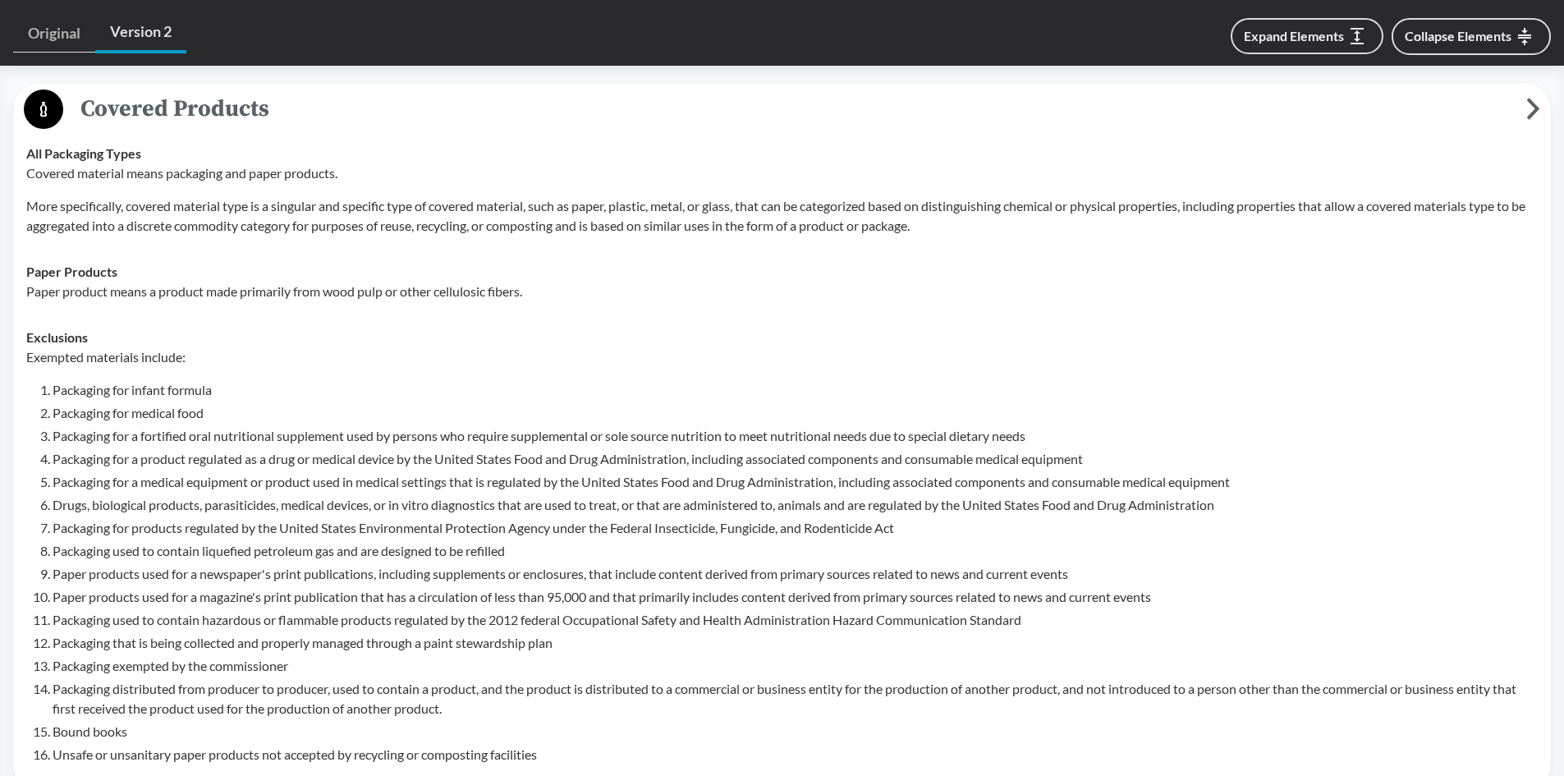
drag, startPoint x: 195, startPoint y: 445, endPoint x: 28, endPoint y: 439, distance: 167.6
click at [195, 449] on li "Packaging for a product regulated as a drug or medical device by the United Sta…" at bounding box center [795, 459] width 1485 height 20
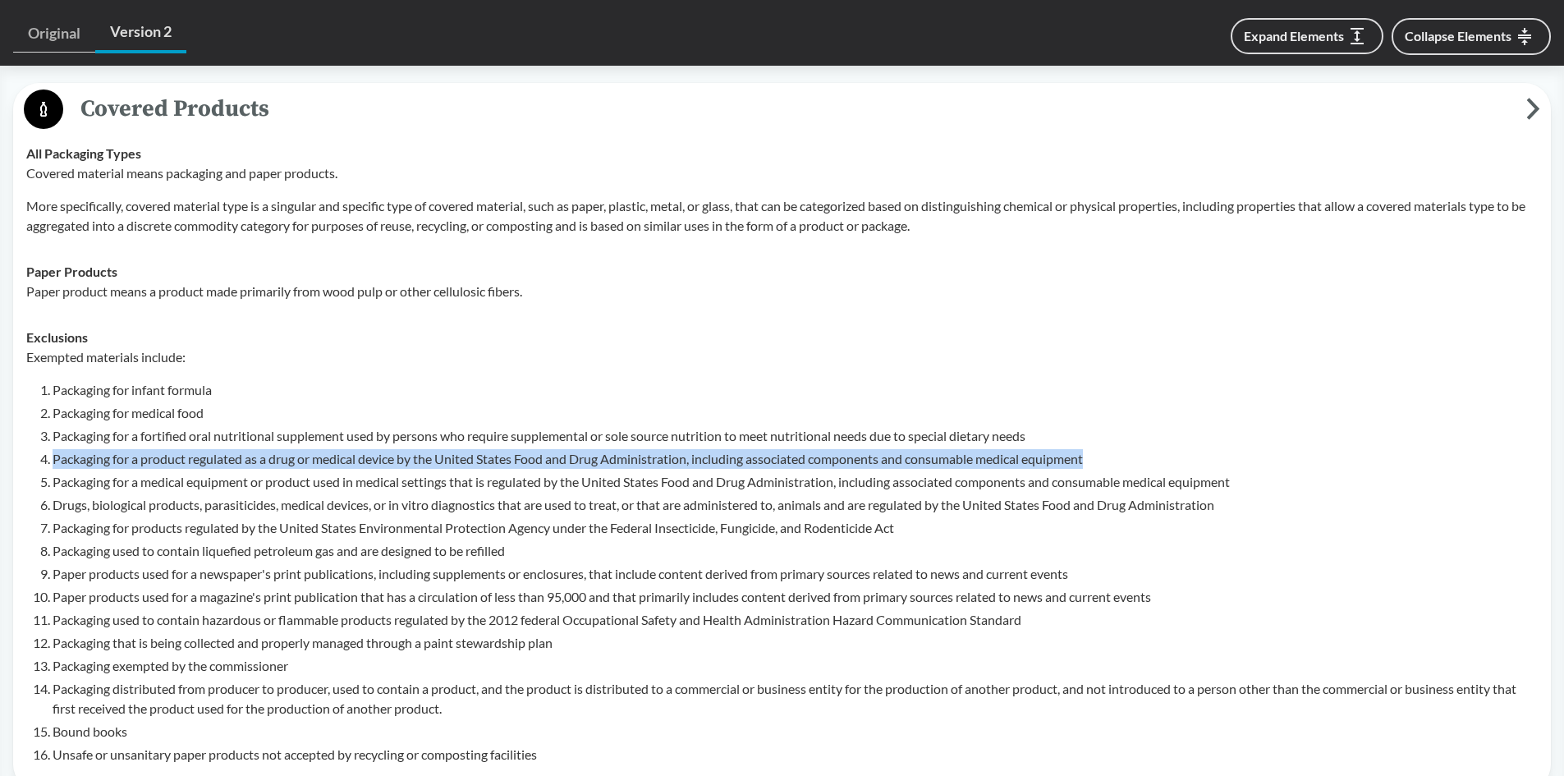
drag, startPoint x: 55, startPoint y: 435, endPoint x: 1169, endPoint y: 443, distance: 1114.2
click at [1169, 449] on li "Packaging for a product regulated as a drug or medical device by the United Sta…" at bounding box center [795, 459] width 1485 height 20
copy li "Packaging for a product regulated as a drug or medical device by the United Sta…"
click at [765, 449] on li "Packaging for a product regulated as a drug or medical device by the United Sta…" at bounding box center [795, 459] width 1485 height 20
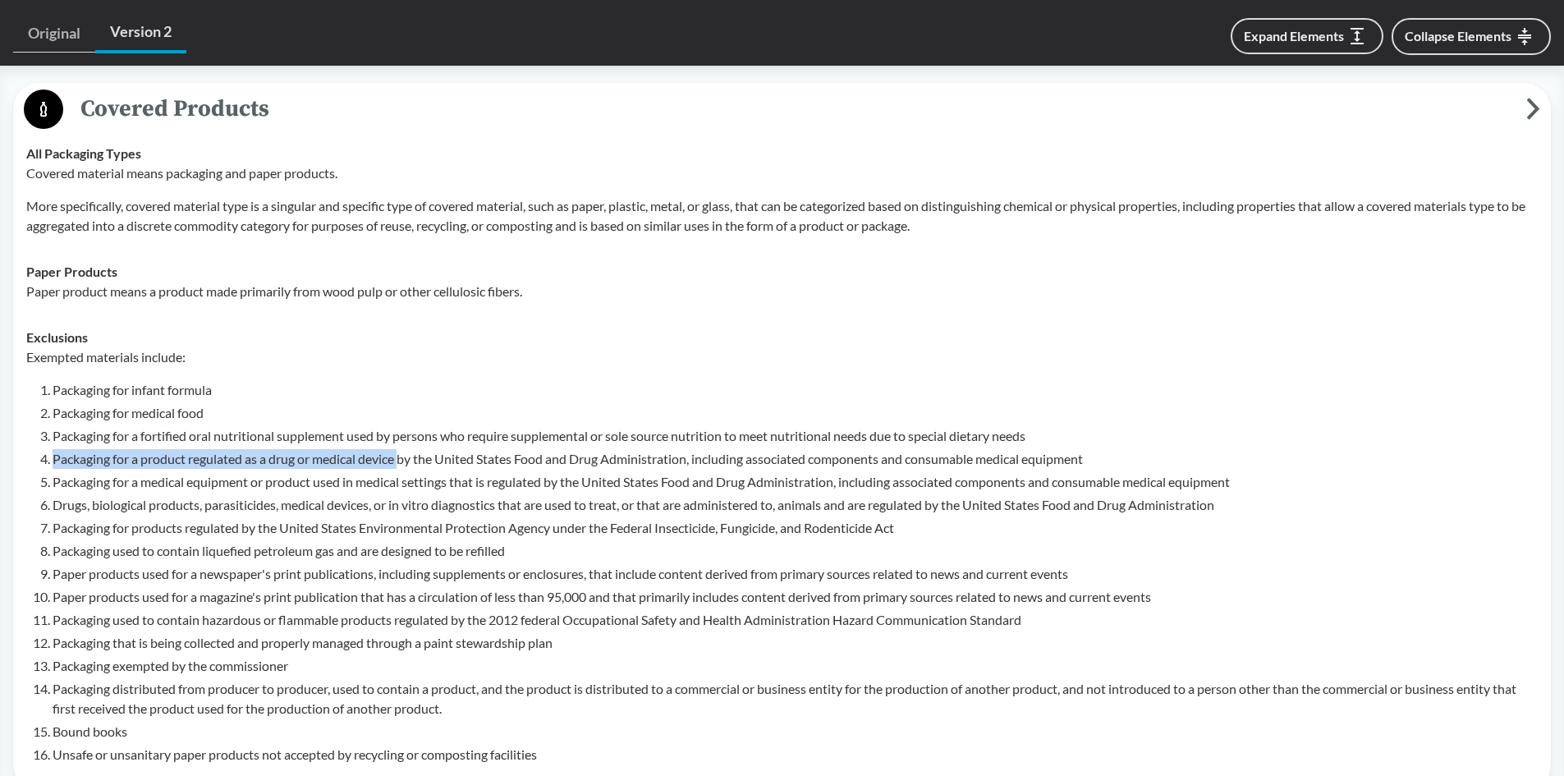
drag, startPoint x: 403, startPoint y: 437, endPoint x: 53, endPoint y: 438, distance: 349.8
click at [53, 449] on li "Packaging for a product regulated as a drug or medical device by the United Sta…" at bounding box center [795, 459] width 1485 height 20
copy li "Packaging for a product regulated as a drug or medical device"
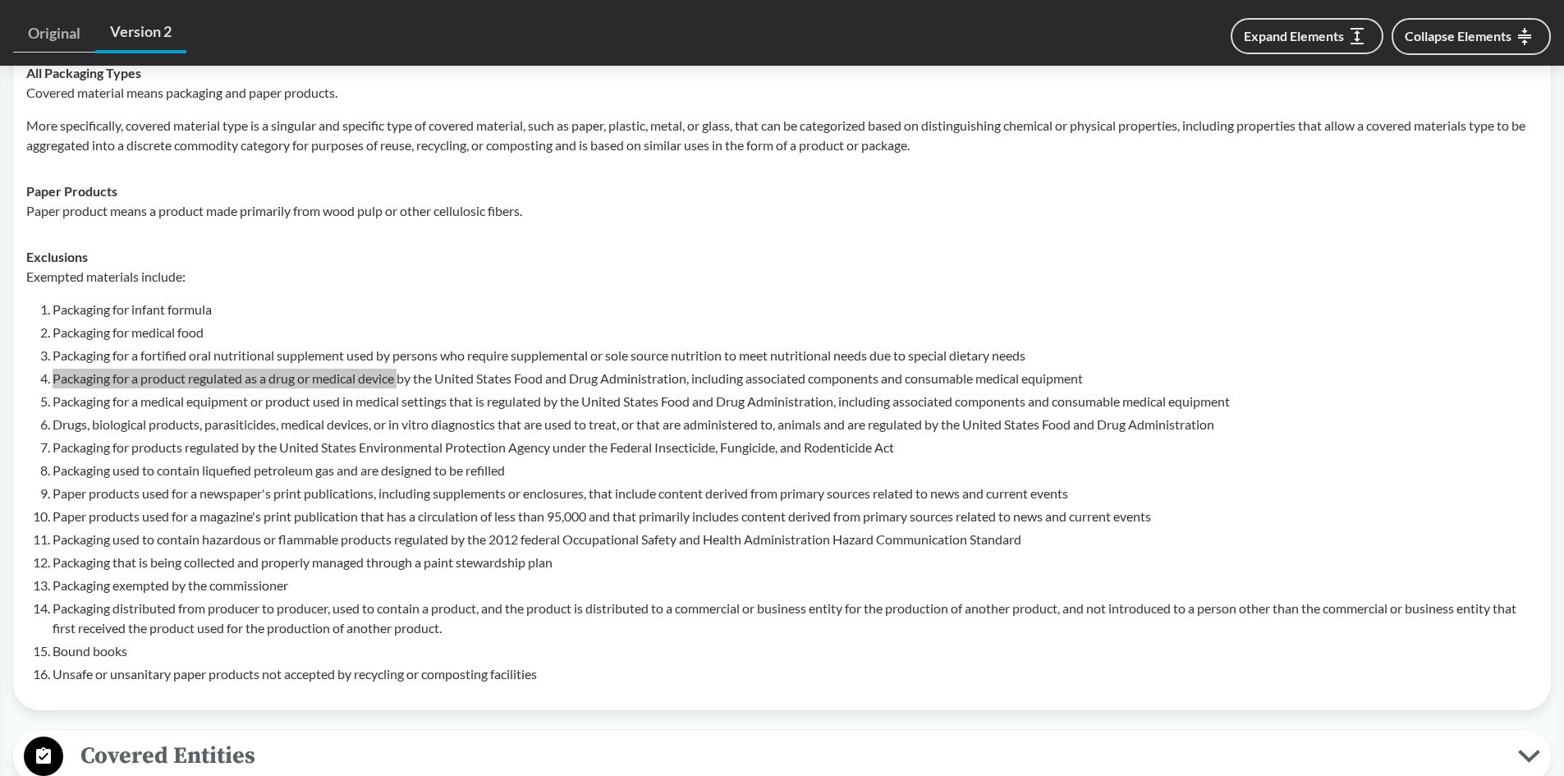
scroll to position [739, 0]
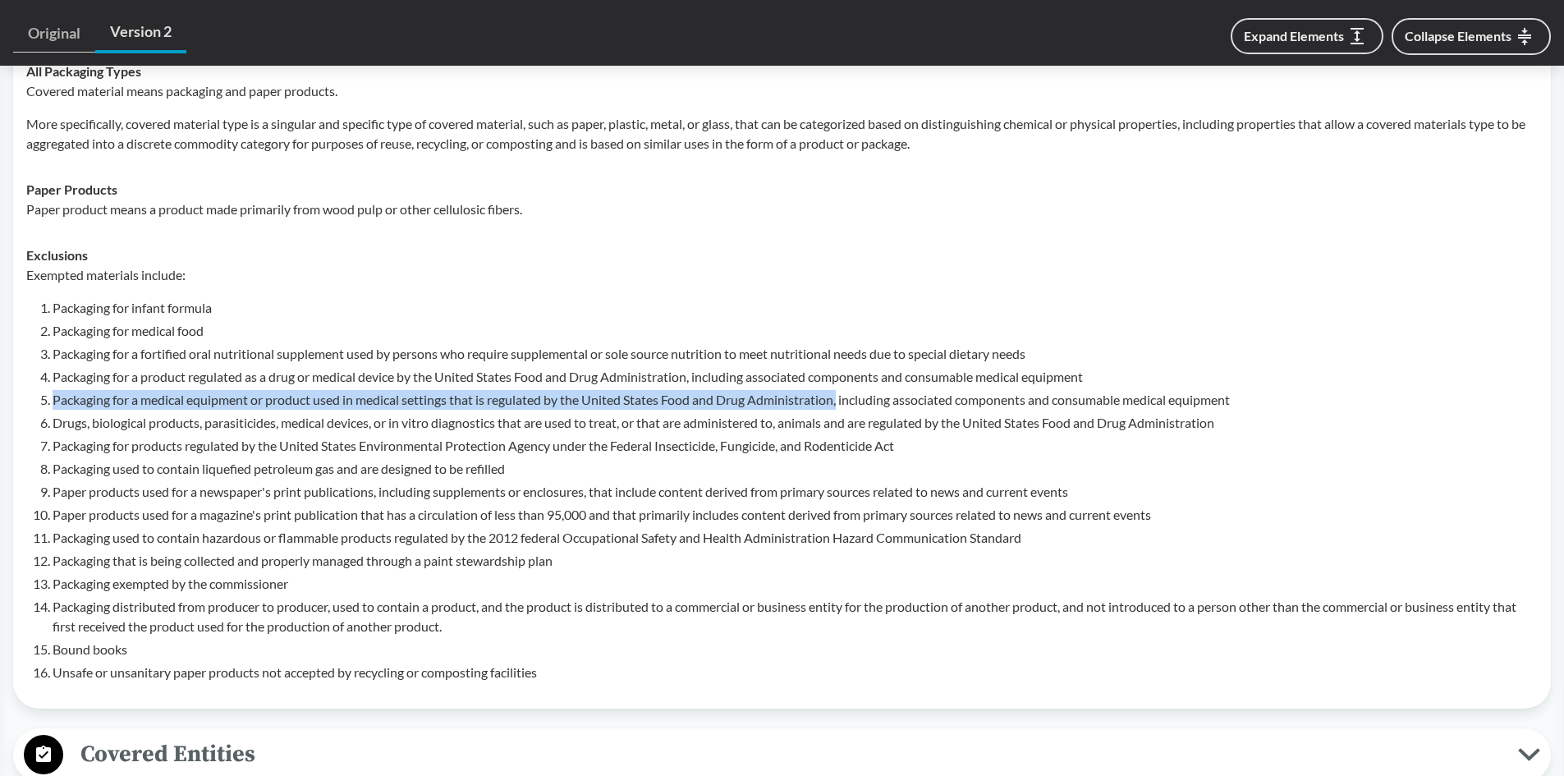
drag, startPoint x: 55, startPoint y: 378, endPoint x: 845, endPoint y: 374, distance: 789.9
click at [845, 390] on li "Packaging for a medical equipment or product used in medical settings that is r…" at bounding box center [795, 400] width 1485 height 20
copy li "Packaging for a medical equipment or product used in medical settings that is r…"
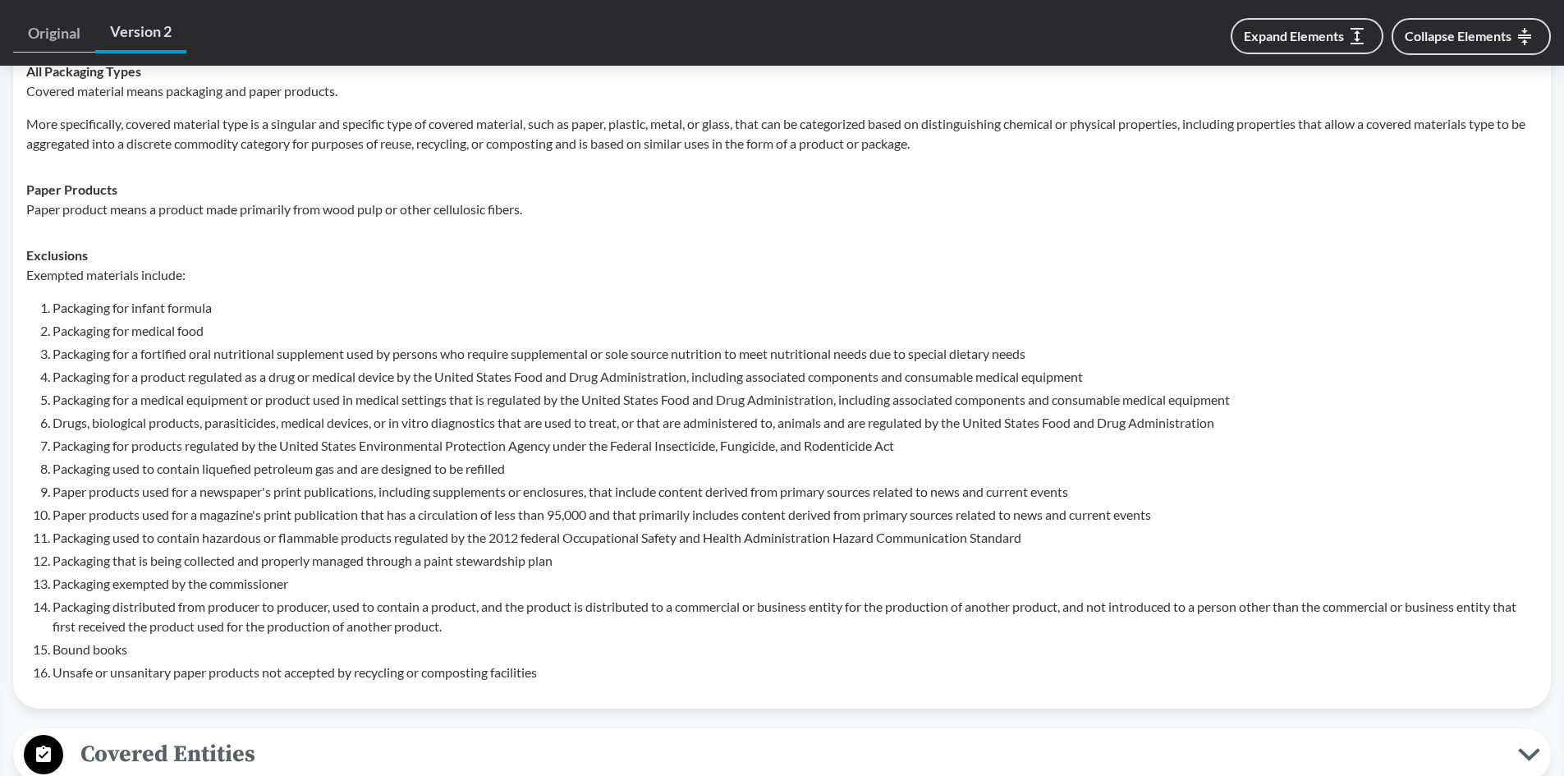
drag, startPoint x: 246, startPoint y: 347, endPoint x: 191, endPoint y: 366, distance: 57.4
click at [246, 367] on li "Packaging for a product regulated as a drug or medical device by the United Sta…" at bounding box center [795, 377] width 1485 height 20
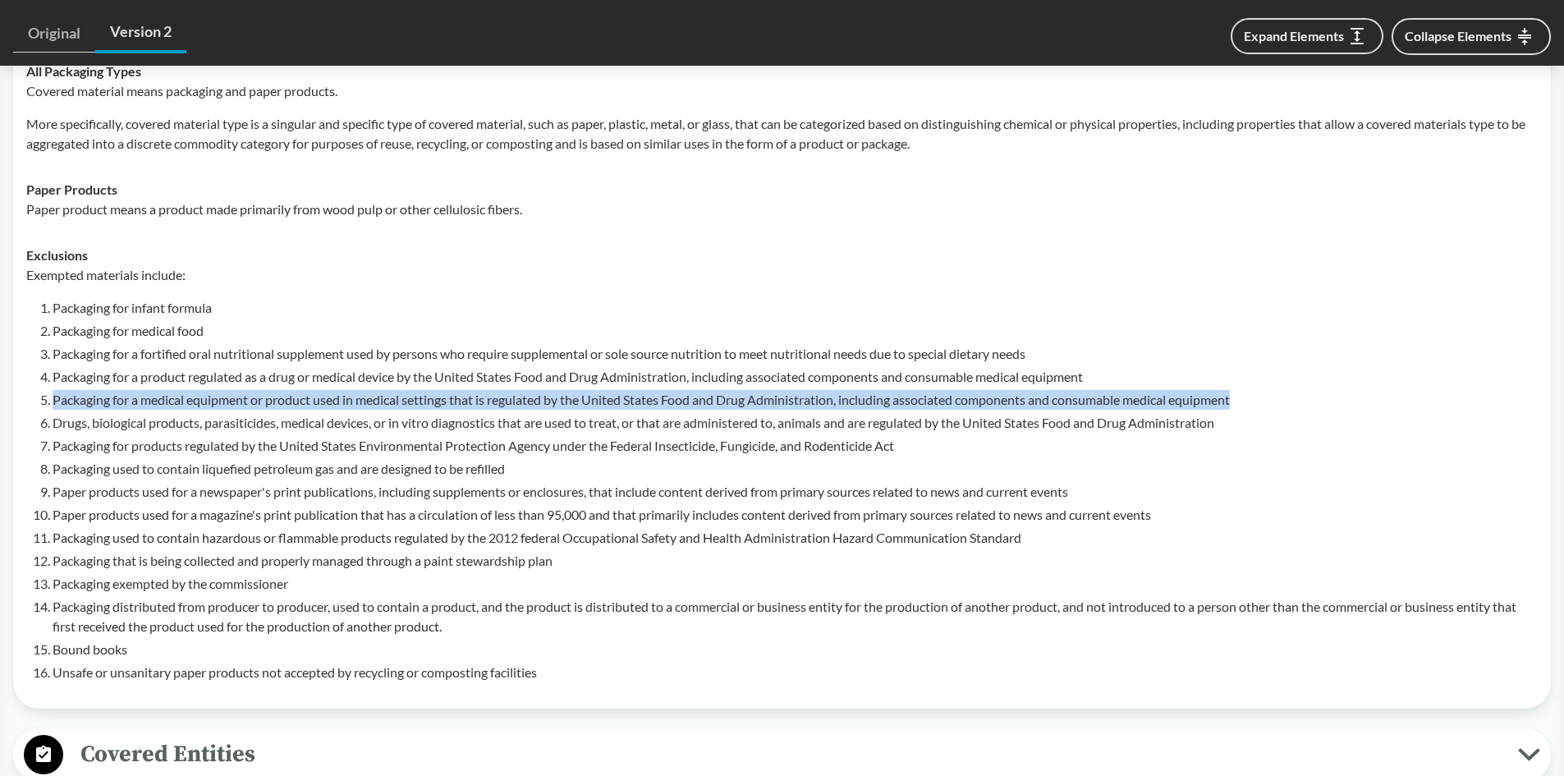
drag, startPoint x: 53, startPoint y: 374, endPoint x: 1273, endPoint y: 375, distance: 1219.3
click at [1273, 390] on li "Packaging for a medical equipment or product used in medical settings that is r…" at bounding box center [795, 400] width 1485 height 20
copy li "Packaging for a medical equipment or product used in medical settings that is r…"
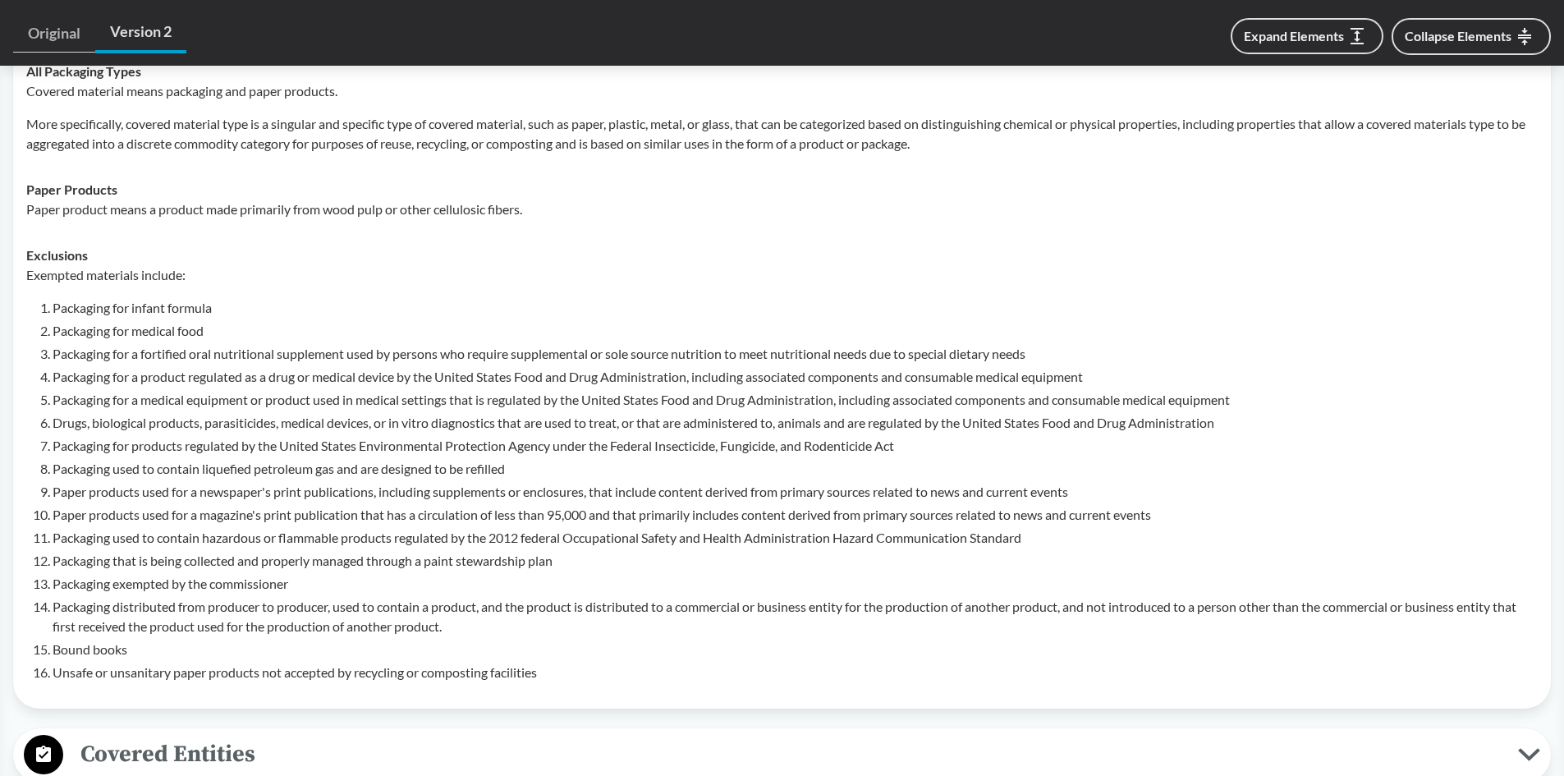
click at [53, 413] on li "Drugs, biological products, parasiticides, medical devices, or in vitro diagnos…" at bounding box center [795, 423] width 1485 height 20
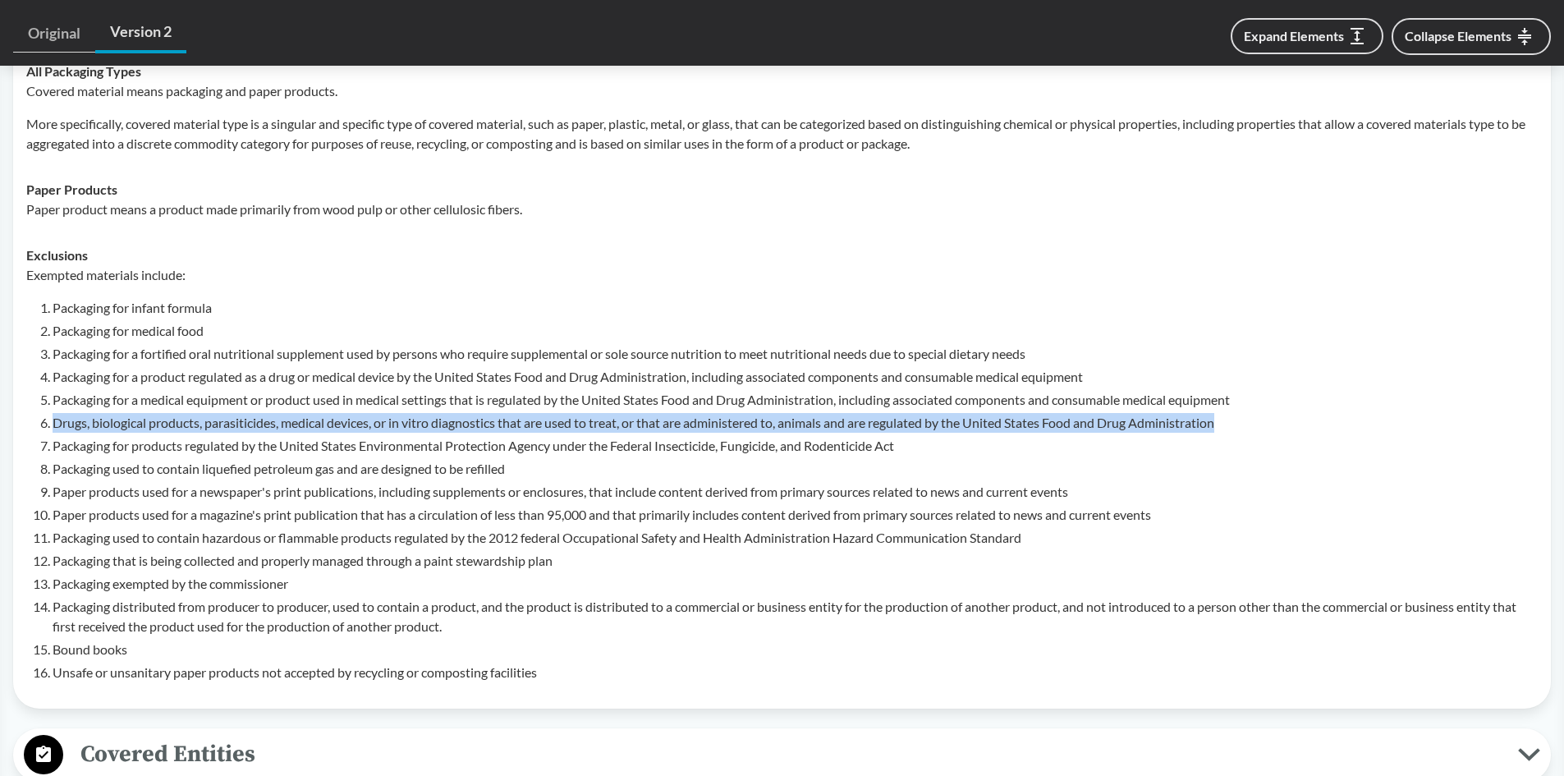
drag, startPoint x: 53, startPoint y: 401, endPoint x: 1285, endPoint y: 398, distance: 1231.6
click at [1285, 413] on li "Drugs, biological products, parasiticides, medical devices, or in vitro diagnos…" at bounding box center [795, 423] width 1485 height 20
click at [259, 459] on li "Packaging used to contain liquefied petroleum gas and are designed to be refill…" at bounding box center [795, 469] width 1485 height 20
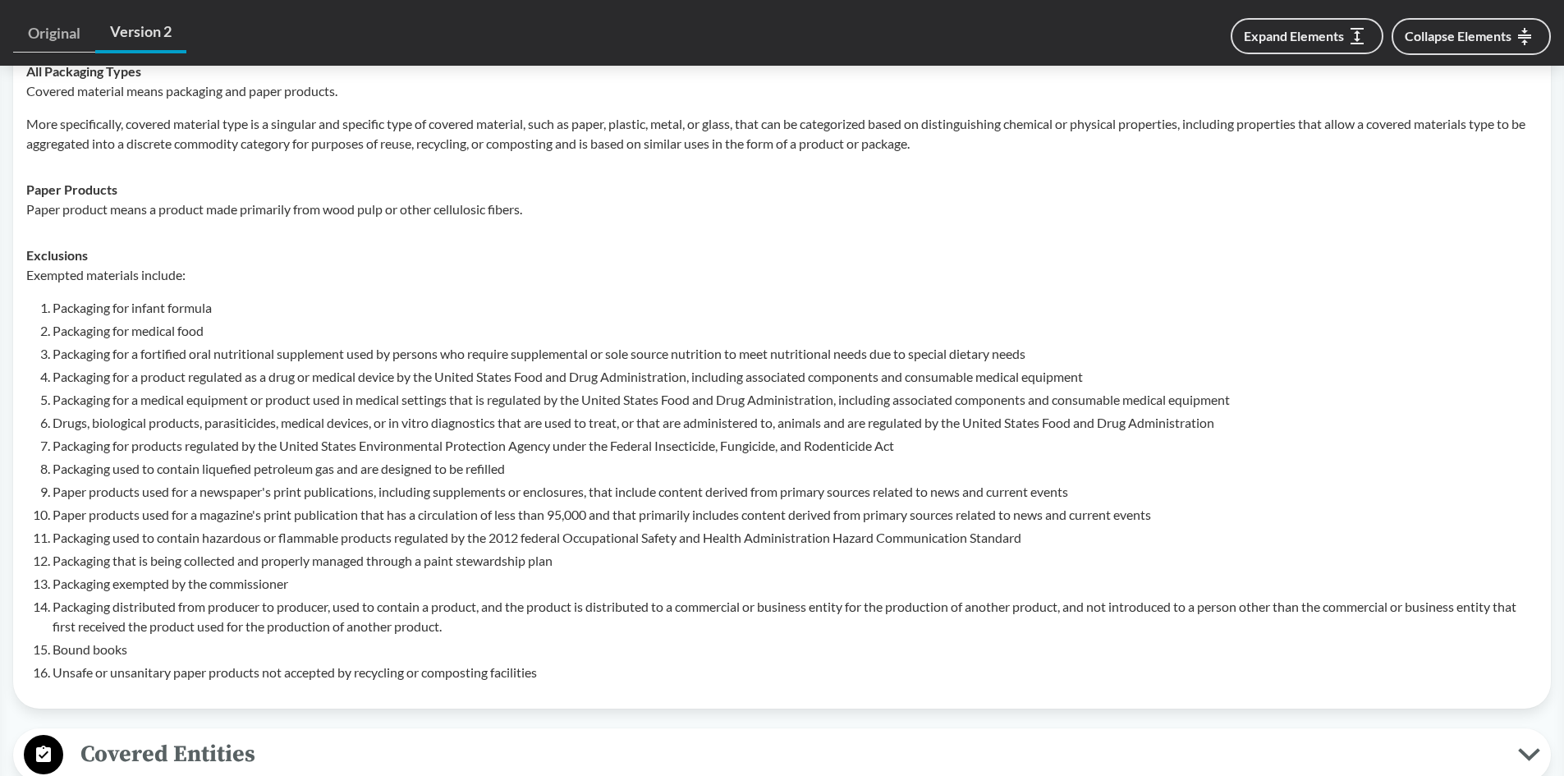
click at [324, 388] on ol "Packaging for infant formula Packaging for medical food Packaging for a fortifi…" at bounding box center [795, 490] width 1485 height 384
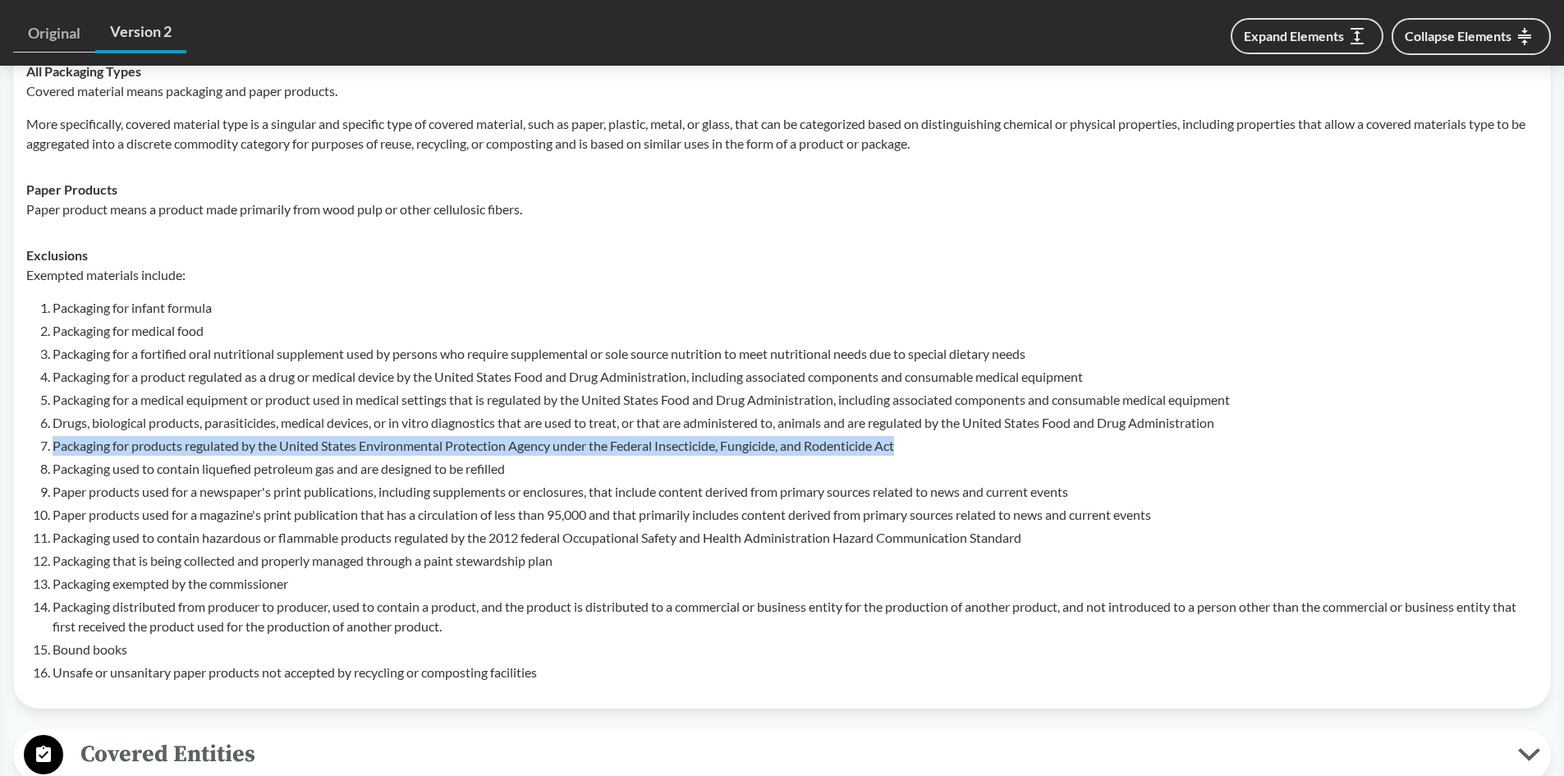
drag, startPoint x: 53, startPoint y: 425, endPoint x: 929, endPoint y: 416, distance: 876.1
click at [929, 436] on li "Packaging for products regulated by the United States Environmental Protection …" at bounding box center [795, 446] width 1485 height 20
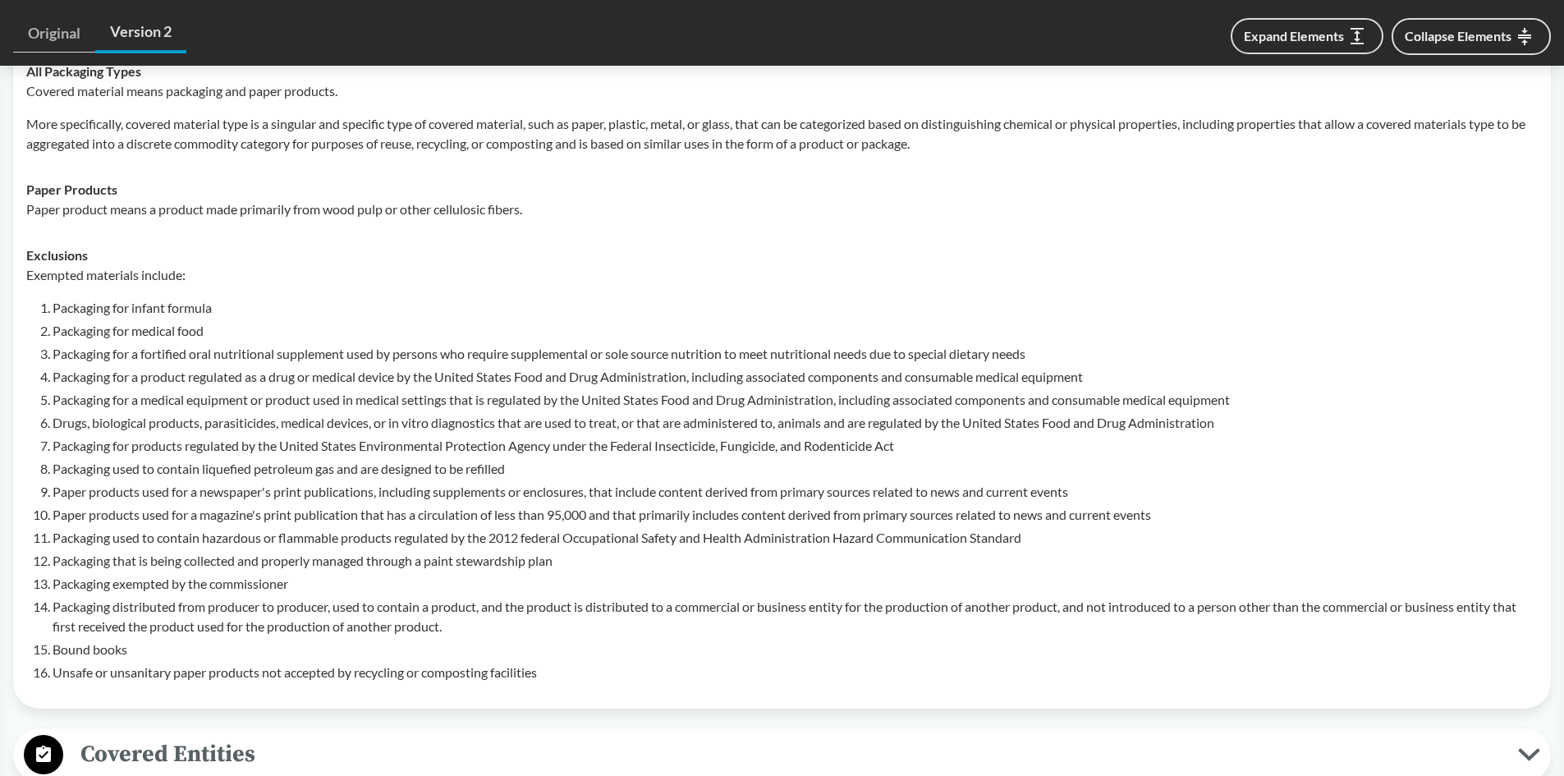
drag, startPoint x: 354, startPoint y: 484, endPoint x: 541, endPoint y: 451, distance: 190.2
click at [354, 505] on li "Paper products used for a magazine's print publication that has a circulation o…" at bounding box center [795, 515] width 1485 height 20
drag, startPoint x: 525, startPoint y: 448, endPoint x: 53, endPoint y: 448, distance: 472.1
click at [53, 459] on li "Packaging used to contain liquefied petroleum gas and are designed to be refill…" at bounding box center [795, 469] width 1485 height 20
click at [365, 459] on li "Packaging used to contain liquefied petroleum gas and are designed to be refill…" at bounding box center [795, 469] width 1485 height 20
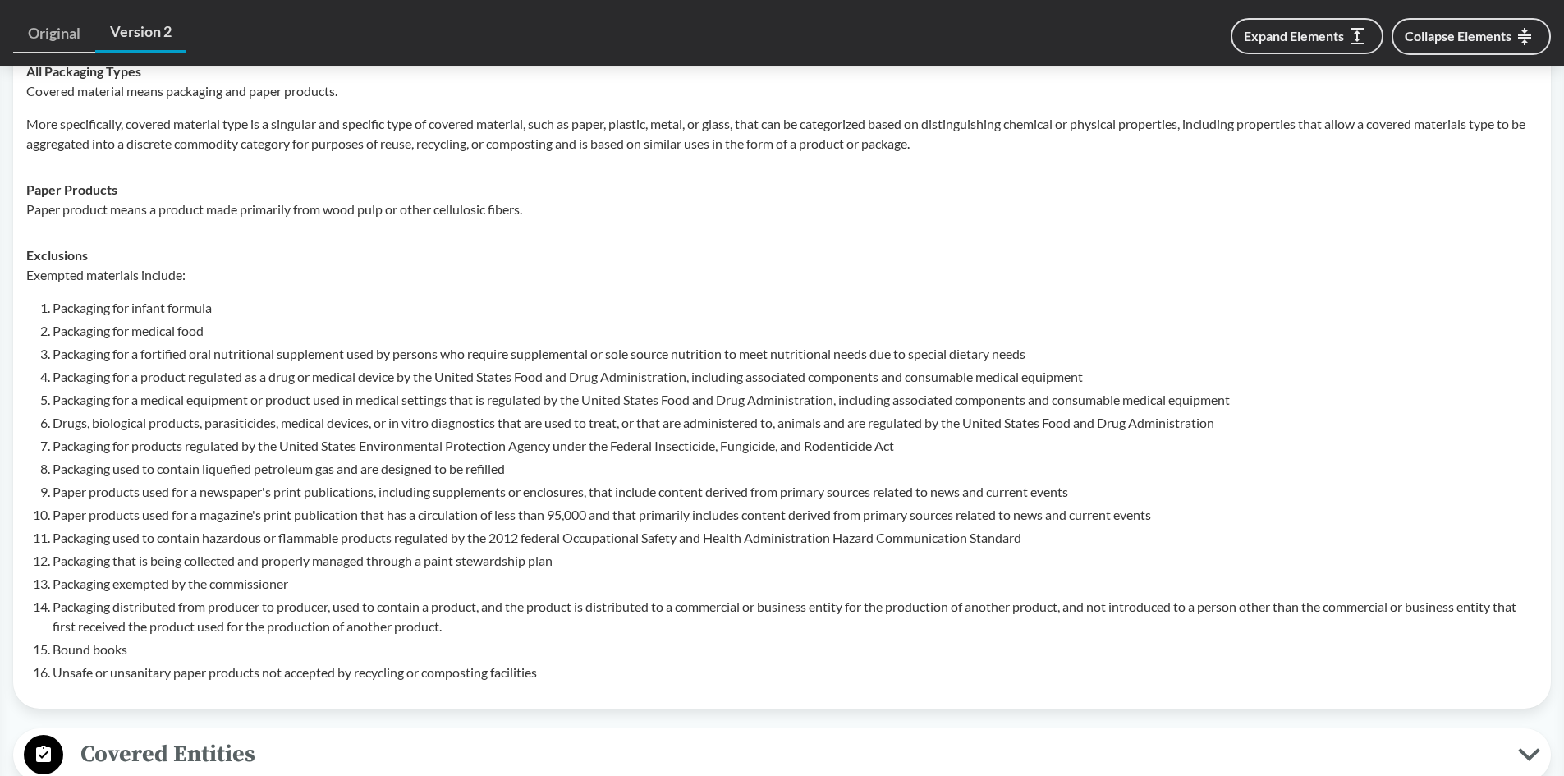
click at [217, 551] on li "Packaging that is being collected and properly managed through a paint stewards…" at bounding box center [795, 561] width 1485 height 20
click at [319, 482] on li "Paper products used for a newspaper's print publications, including supplements…" at bounding box center [795, 492] width 1485 height 20
click at [65, 459] on li "Packaging used to contain liquefied petroleum gas and are designed to be refill…" at bounding box center [795, 469] width 1485 height 20
click at [138, 482] on li "Paper products used for a newspaper's print publications, including supplements…" at bounding box center [795, 492] width 1485 height 20
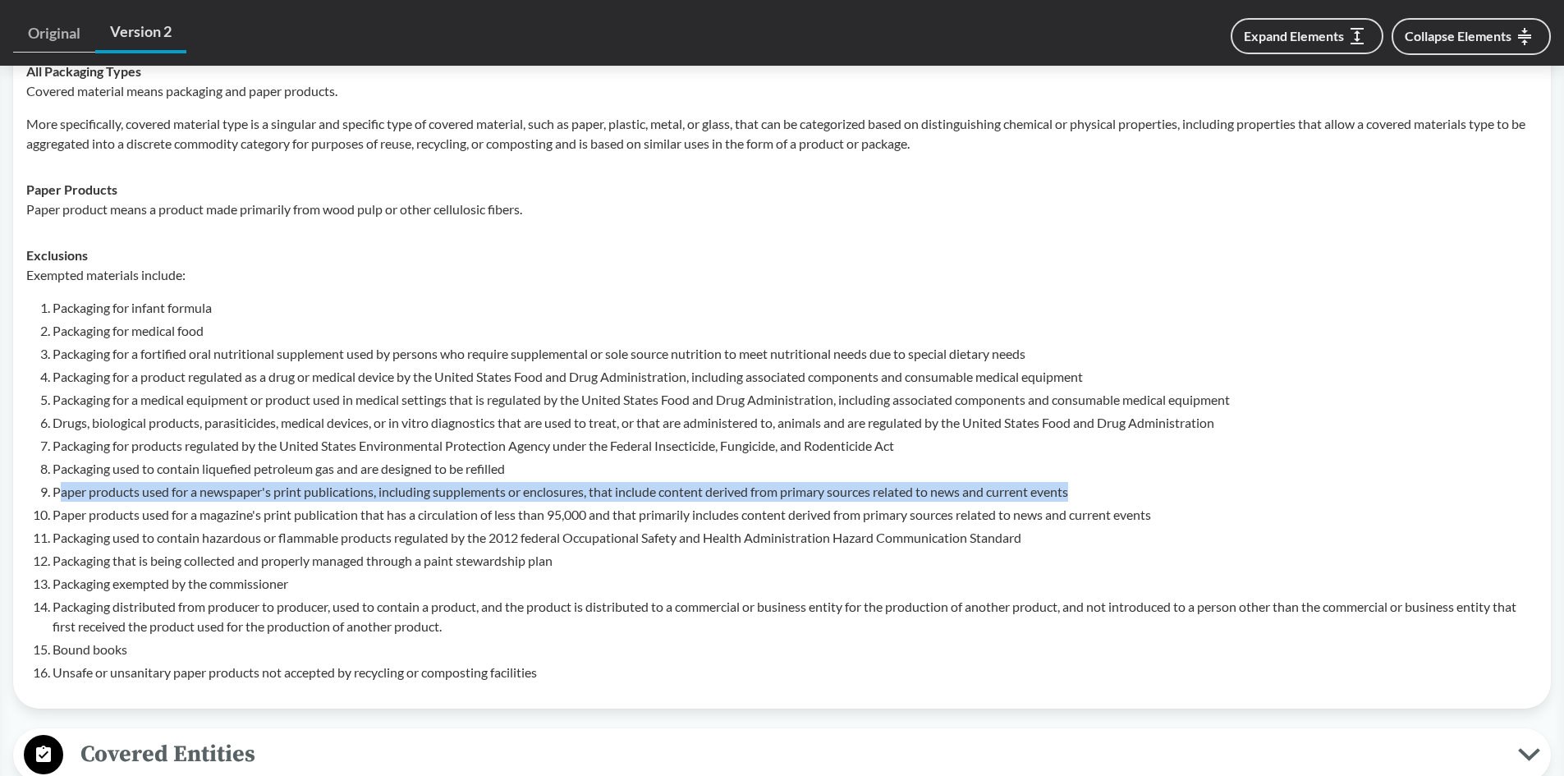
drag, startPoint x: 1089, startPoint y: 469, endPoint x: 57, endPoint y: 467, distance: 1032.1
click at [57, 482] on li "Paper products used for a newspaper's print publications, including supplements…" at bounding box center [795, 492] width 1485 height 20
click at [59, 482] on li "Paper products used for a newspaper's print publications, including supplements…" at bounding box center [795, 492] width 1485 height 20
drag, startPoint x: 53, startPoint y: 467, endPoint x: 1309, endPoint y: 466, distance: 1255.4
click at [1309, 482] on li "Paper products used for a newspaper's print publications, including supplements…" at bounding box center [795, 492] width 1485 height 20
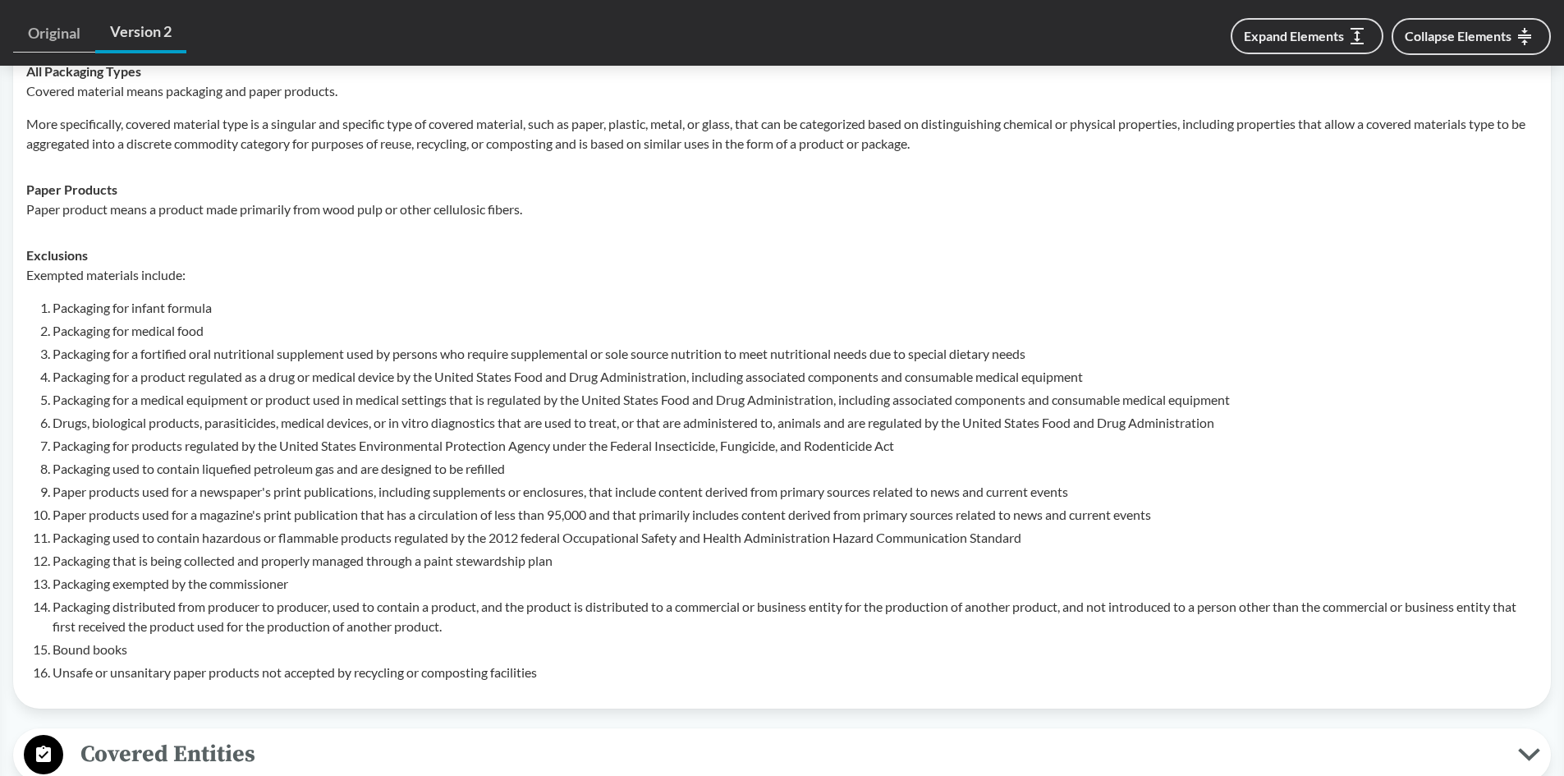
click at [234, 505] on li "Paper products used for a magazine's print publication that has a circulation o…" at bounding box center [795, 515] width 1485 height 20
click at [67, 505] on li "Paper products used for a magazine's print publication that has a circulation o…" at bounding box center [795, 515] width 1485 height 20
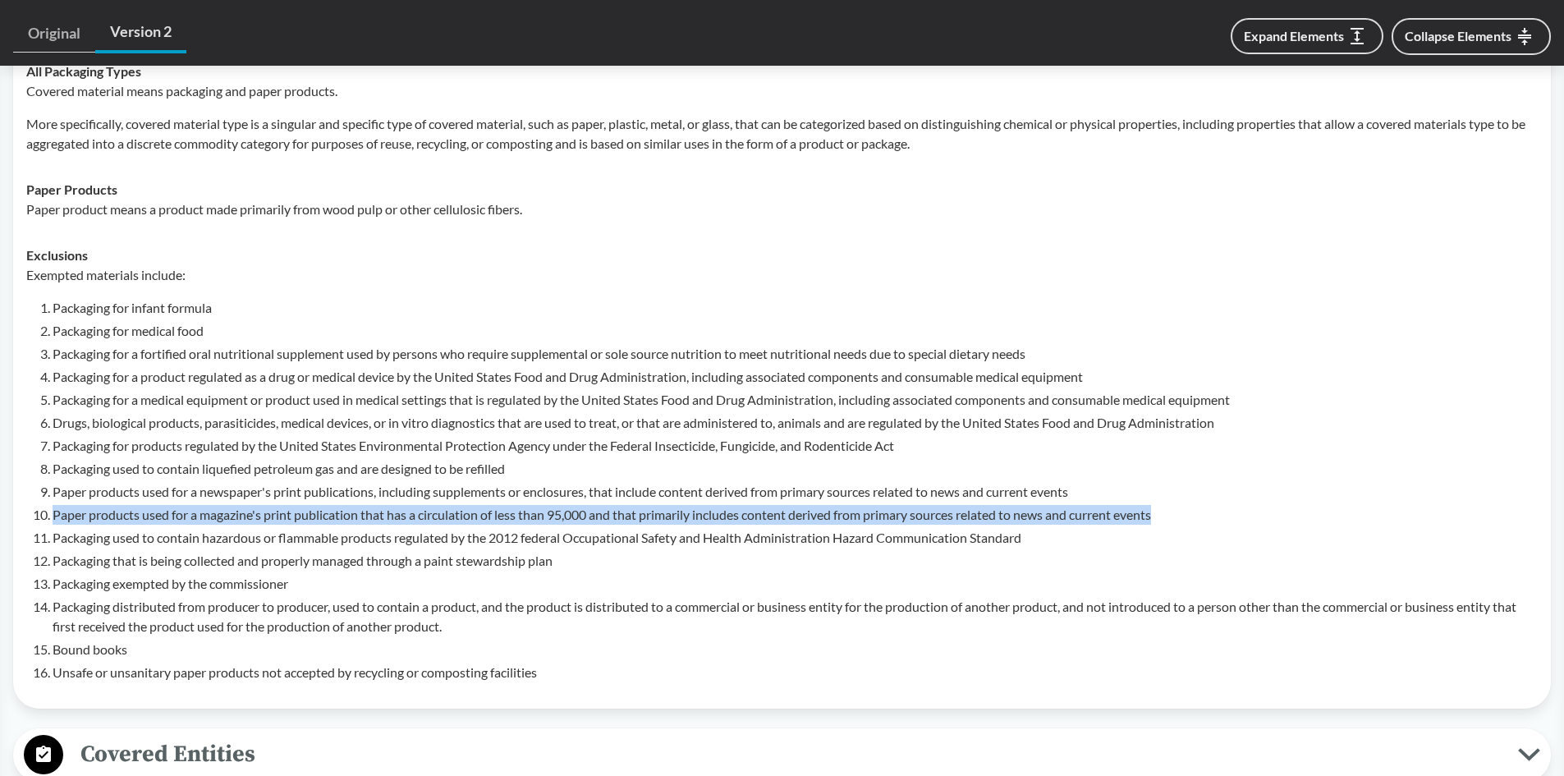
drag, startPoint x: 54, startPoint y: 492, endPoint x: 1278, endPoint y: 483, distance: 1223.4
click at [1278, 505] on li "Paper products used for a magazine's print publication that has a circulation o…" at bounding box center [795, 515] width 1485 height 20
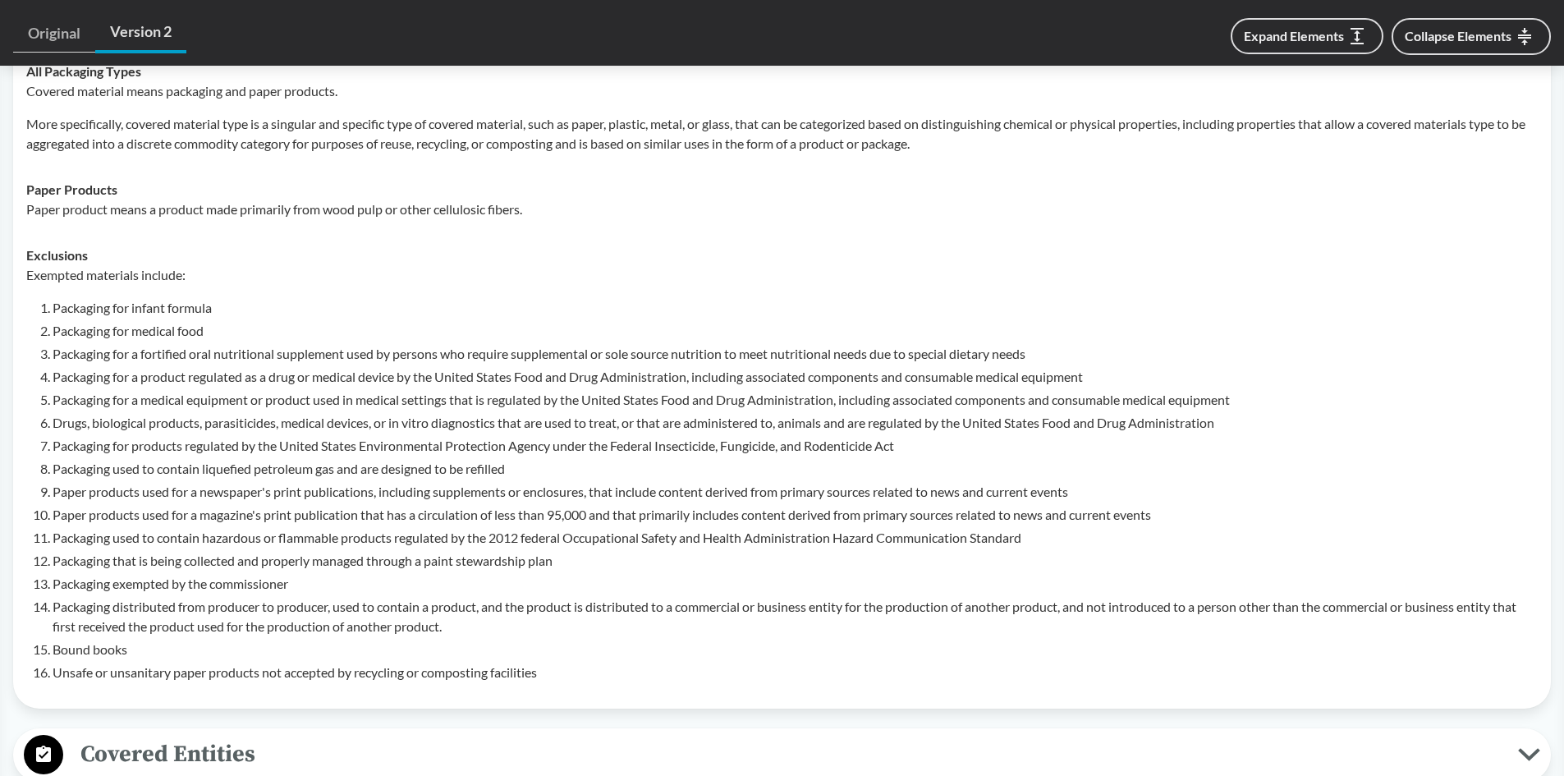
drag, startPoint x: 461, startPoint y: 507, endPoint x: 840, endPoint y: 510, distance: 378.5
click at [461, 528] on li "Packaging used to contain hazardous or flammable products regulated by the 2012…" at bounding box center [795, 538] width 1485 height 20
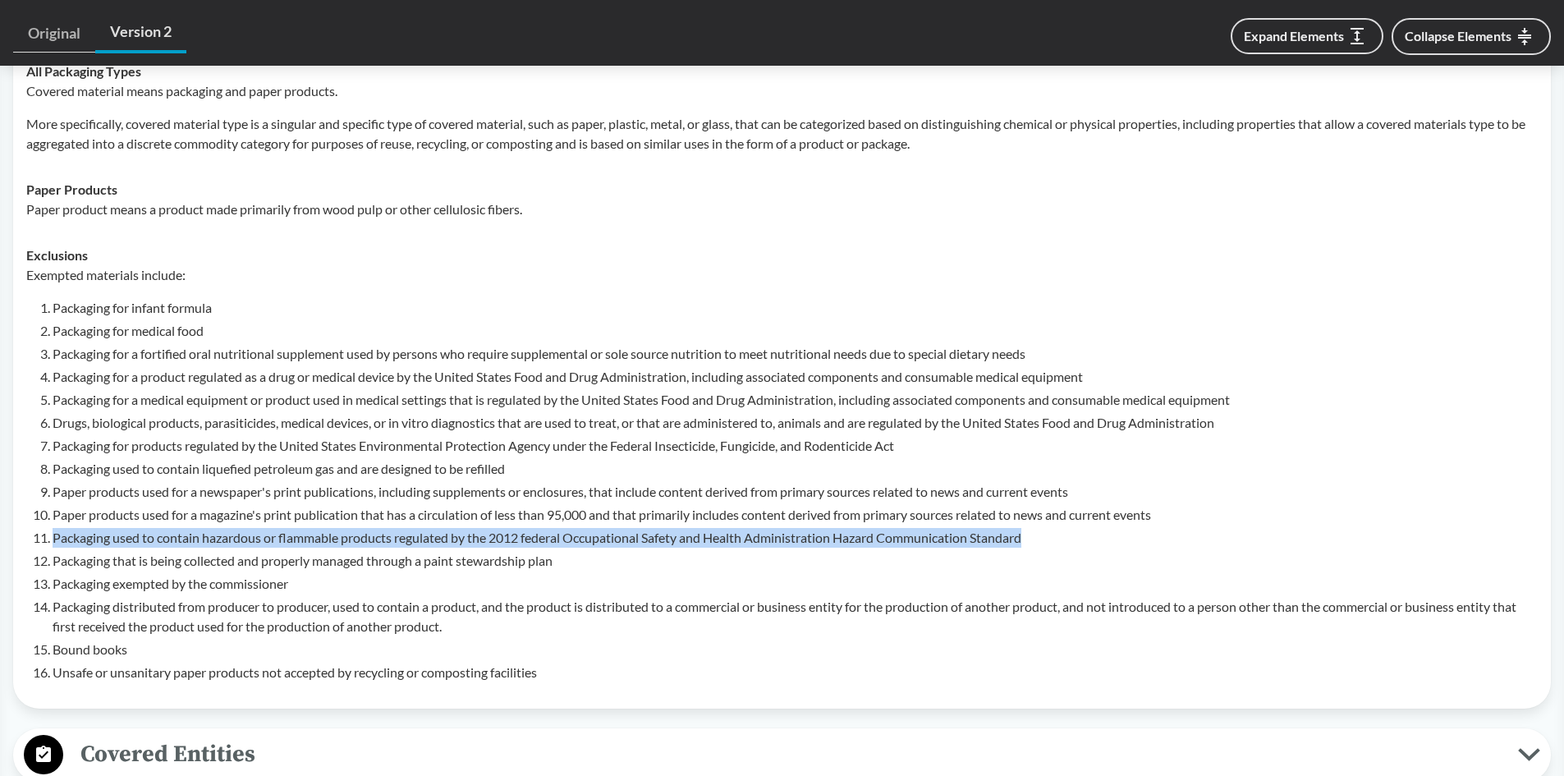
drag, startPoint x: 1070, startPoint y: 516, endPoint x: 53, endPoint y: 515, distance: 1017.3
click at [53, 528] on li "Packaging used to contain hazardous or flammable products regulated by the 2012…" at bounding box center [795, 538] width 1485 height 20
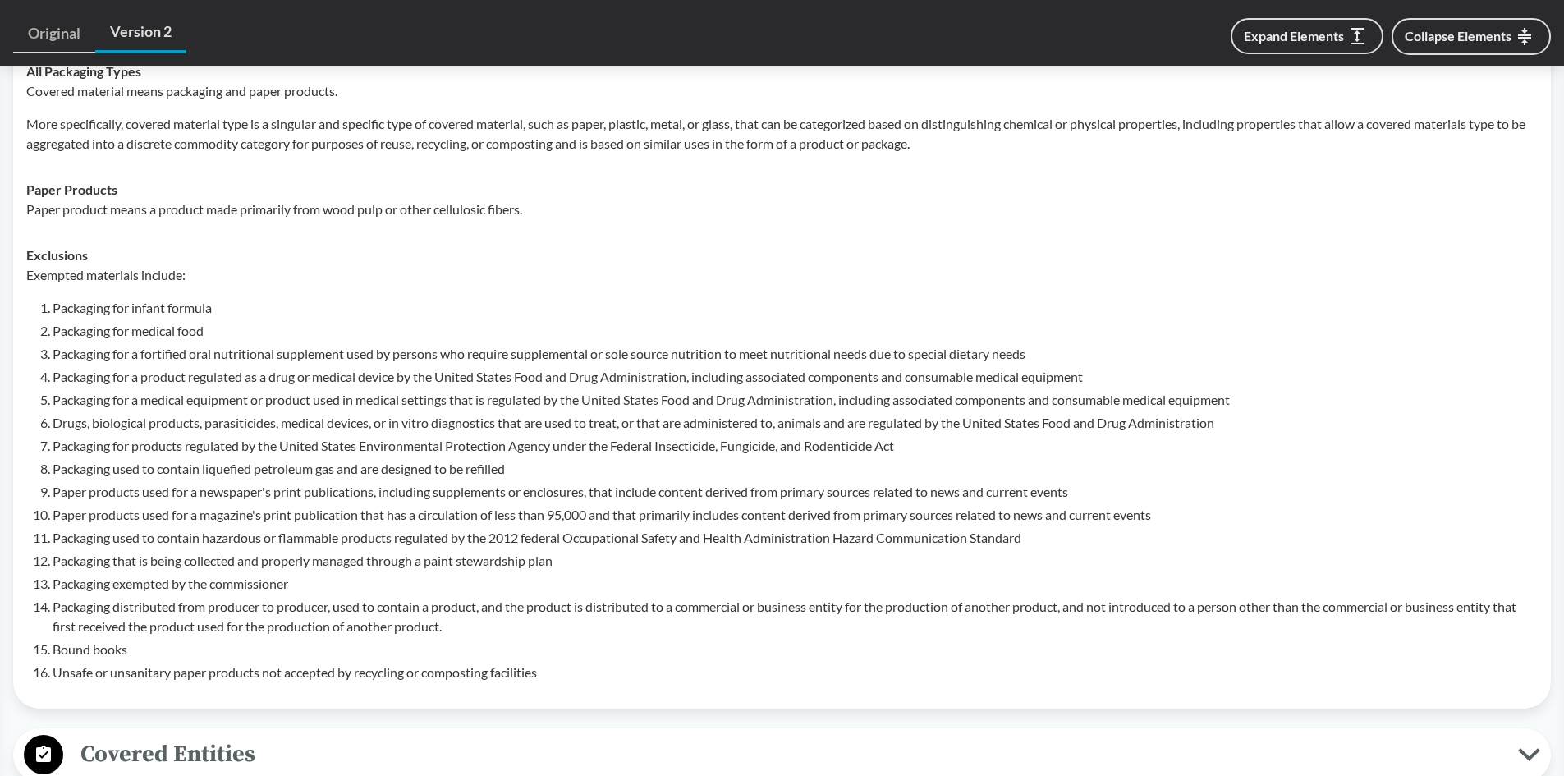
drag, startPoint x: 324, startPoint y: 563, endPoint x: 526, endPoint y: 554, distance: 203.0
click at [324, 574] on li "Packaging exempted by the commissioner" at bounding box center [795, 584] width 1485 height 20
drag, startPoint x: 562, startPoint y: 535, endPoint x: 50, endPoint y: 538, distance: 511.5
click at [53, 551] on li "Packaging that is being collected and properly managed through a paint stewards…" at bounding box center [795, 561] width 1485 height 20
drag, startPoint x: 646, startPoint y: 452, endPoint x: 703, endPoint y: 416, distance: 67.2
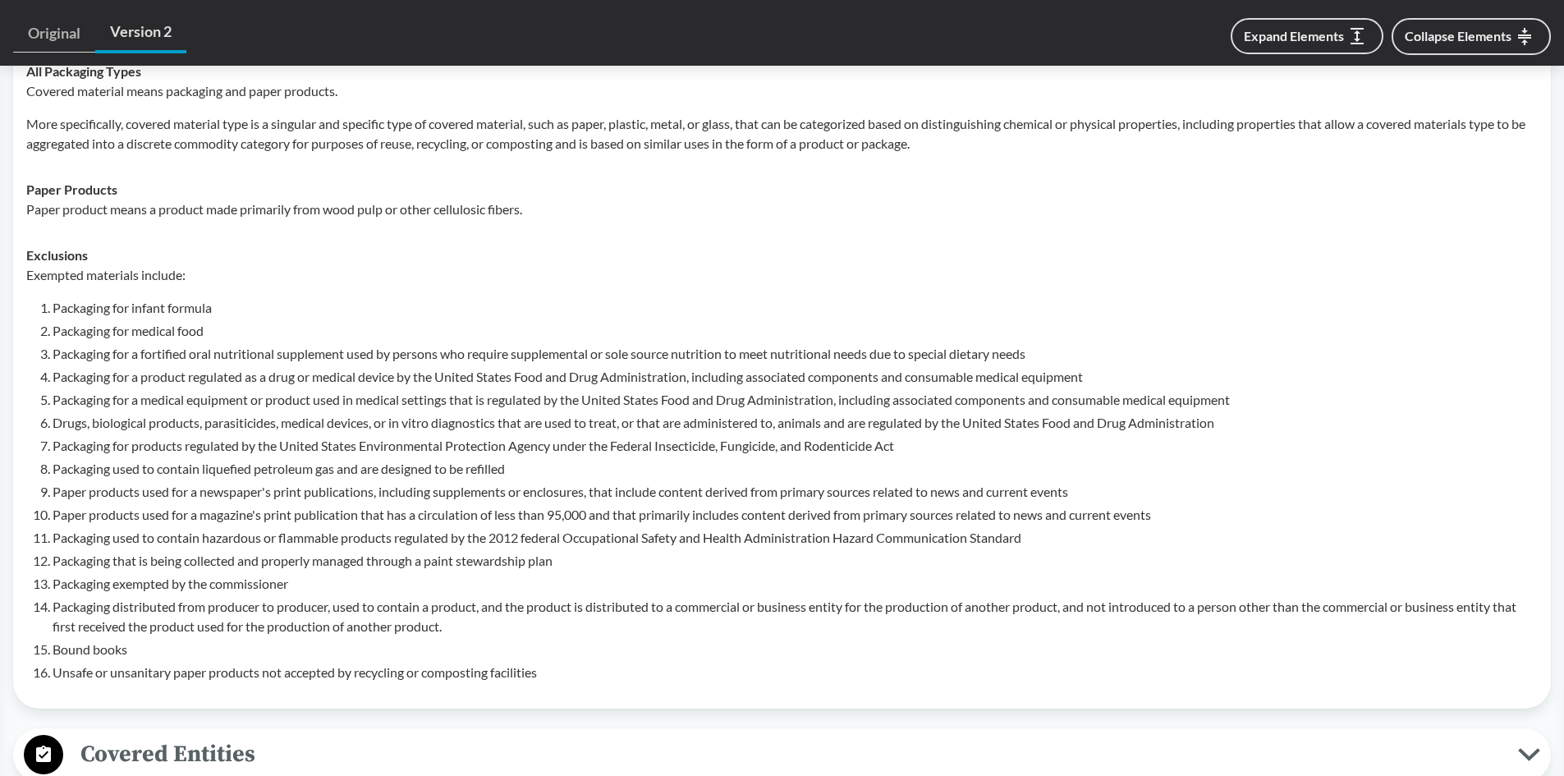
click at [646, 459] on li "Packaging used to contain liquefied petroleum gas and are designed to be refill…" at bounding box center [795, 469] width 1485 height 20
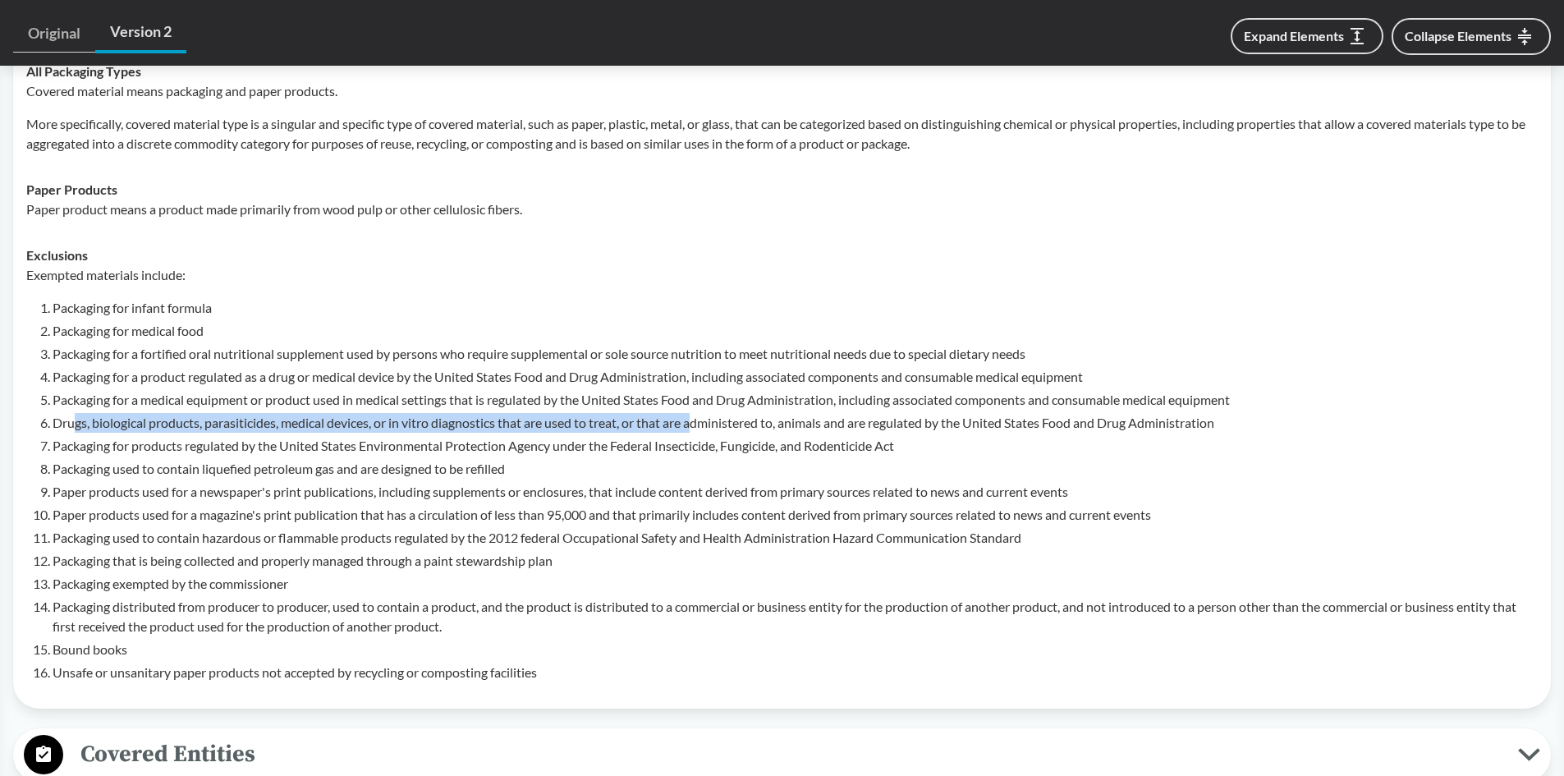
drag, startPoint x: 702, startPoint y: 401, endPoint x: 77, endPoint y: 401, distance: 624.8
click at [77, 413] on li "Drugs, biological products, parasiticides, medical devices, or in vitro diagnos…" at bounding box center [795, 423] width 1485 height 20
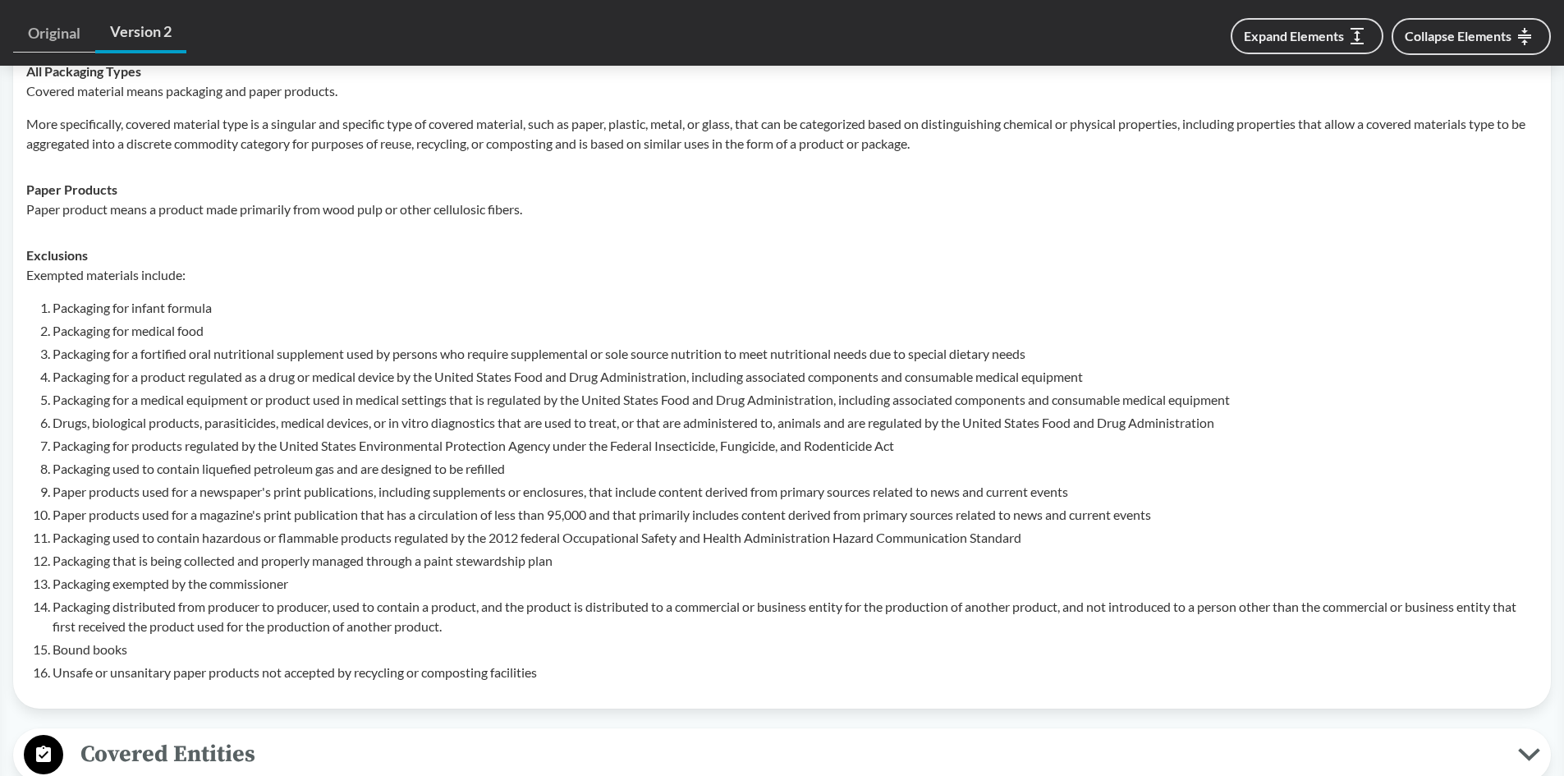
drag, startPoint x: 447, startPoint y: 648, endPoint x: 456, endPoint y: 645, distance: 9.4
click at [447, 663] on li "Unsafe or unsanitary paper products not accepted by recycling or composting fac…" at bounding box center [795, 673] width 1485 height 20
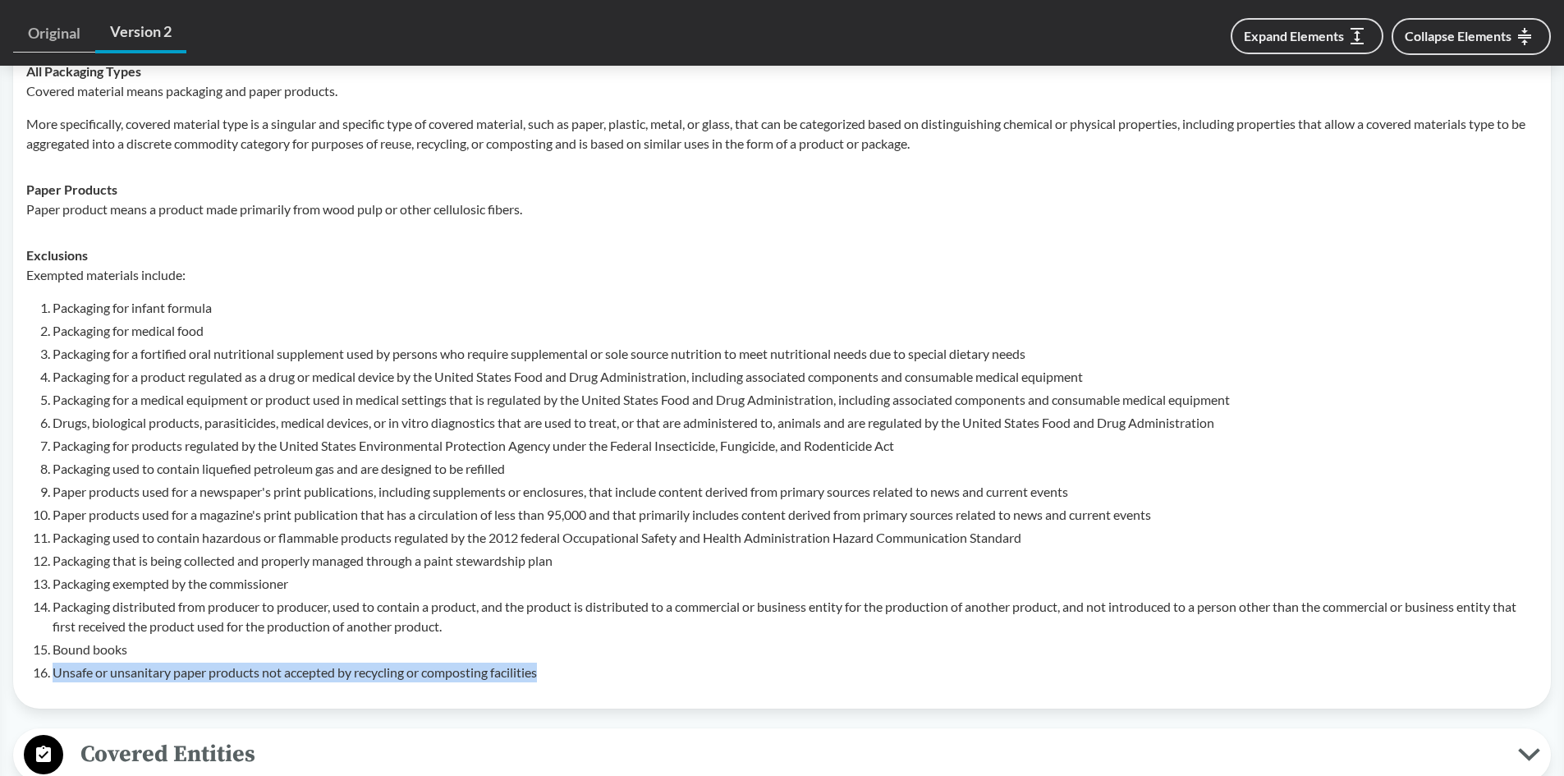
drag, startPoint x: 615, startPoint y: 649, endPoint x: 37, endPoint y: 659, distance: 578.1
click at [53, 663] on li "Unsafe or unsanitary paper products not accepted by recycling or composting fac…" at bounding box center [795, 673] width 1485 height 20
drag, startPoint x: 358, startPoint y: 616, endPoint x: 345, endPoint y: 617, distance: 13.2
click at [358, 640] on li "Bound books" at bounding box center [795, 650] width 1485 height 20
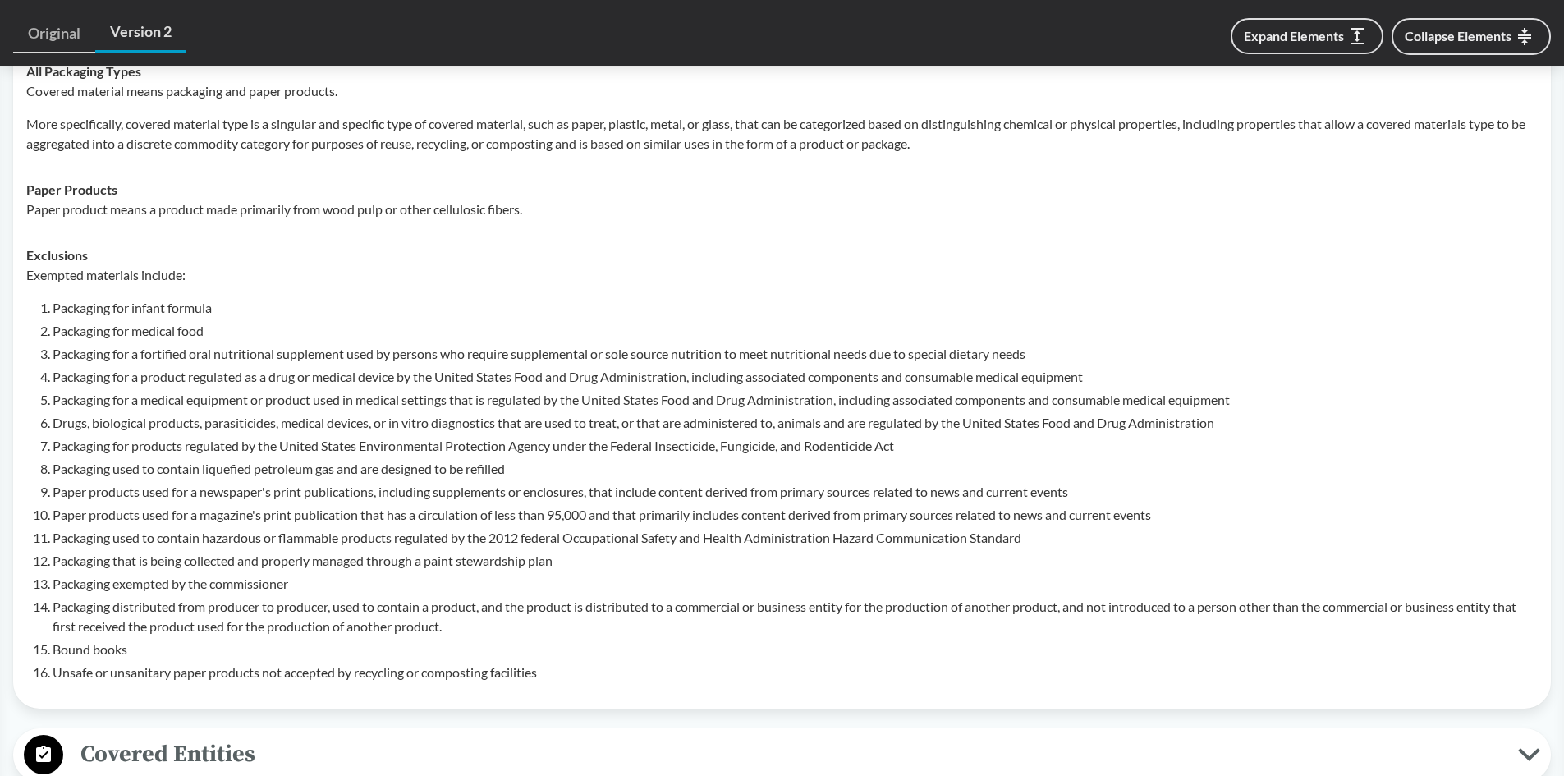
click at [162, 602] on li "Packaging distributed from producer to producer, used to contain a product, and…" at bounding box center [795, 616] width 1485 height 39
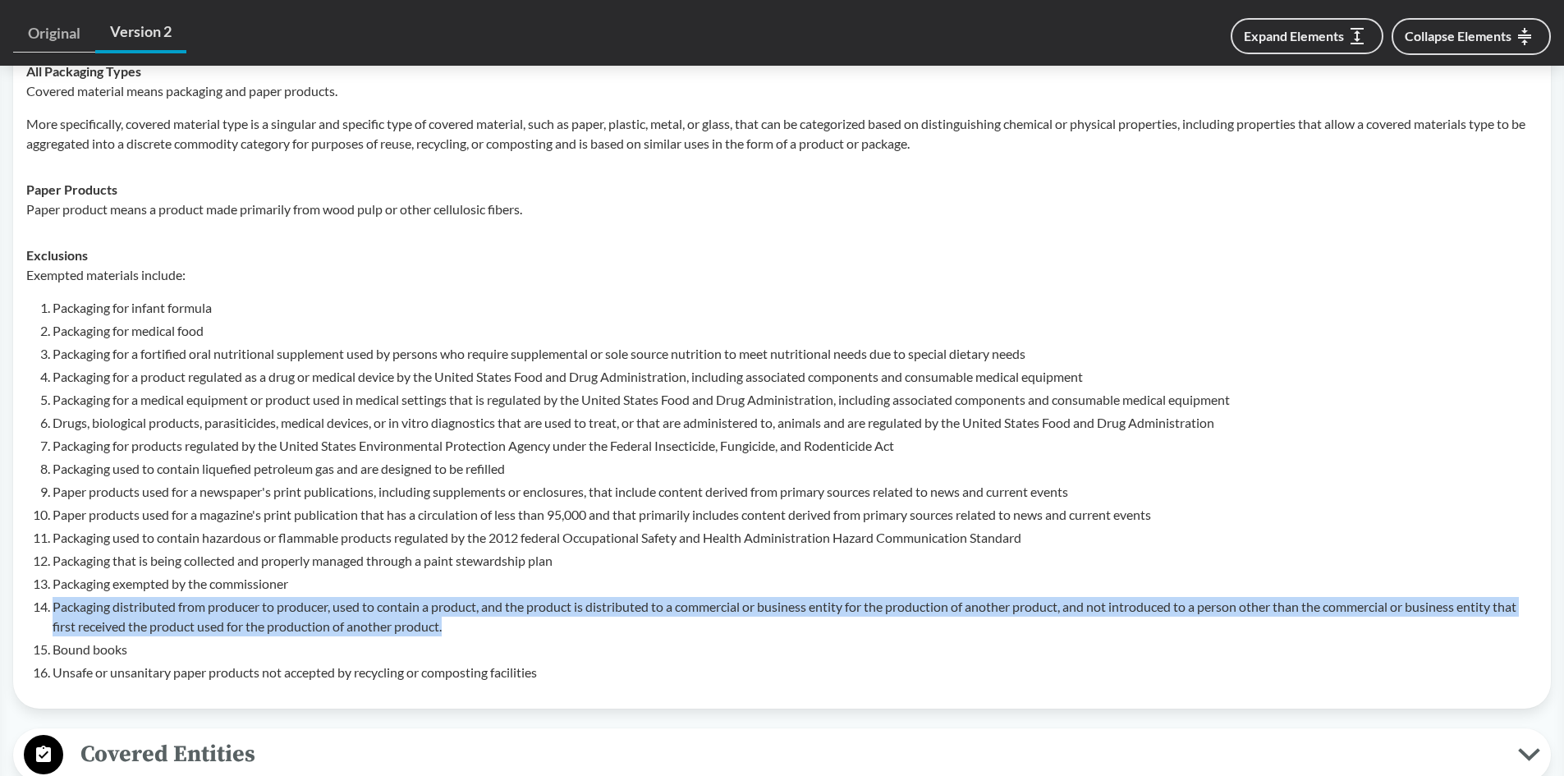
drag, startPoint x: 491, startPoint y: 603, endPoint x: 48, endPoint y: 585, distance: 442.9
click at [53, 597] on li "Packaging distributed from producer to producer, used to contain a product, and…" at bounding box center [795, 616] width 1485 height 39
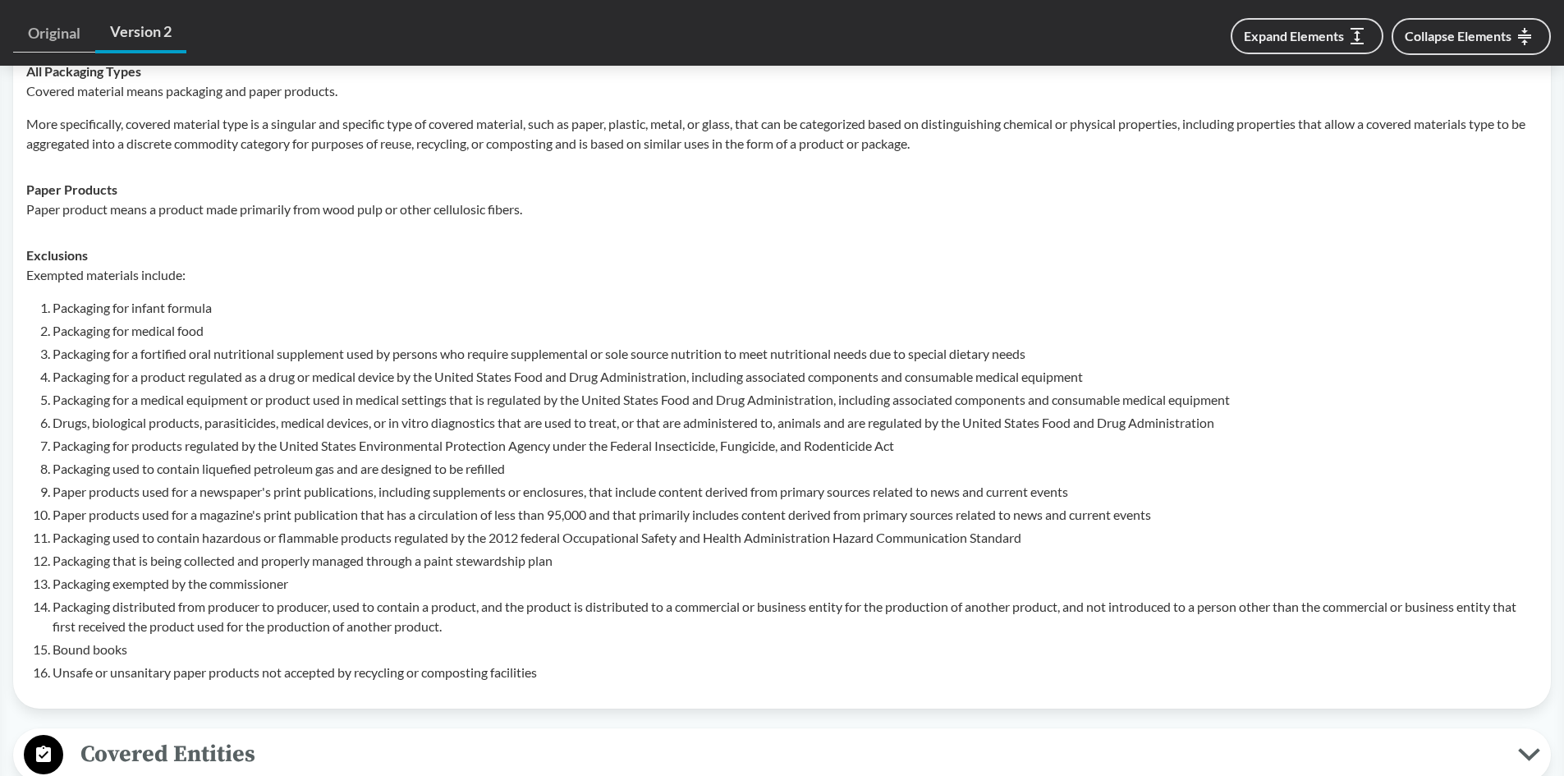
drag, startPoint x: 285, startPoint y: 537, endPoint x: 344, endPoint y: 557, distance: 62.3
click at [285, 551] on li "Packaging that is being collected and properly managed through a paint stewards…" at bounding box center [795, 561] width 1485 height 20
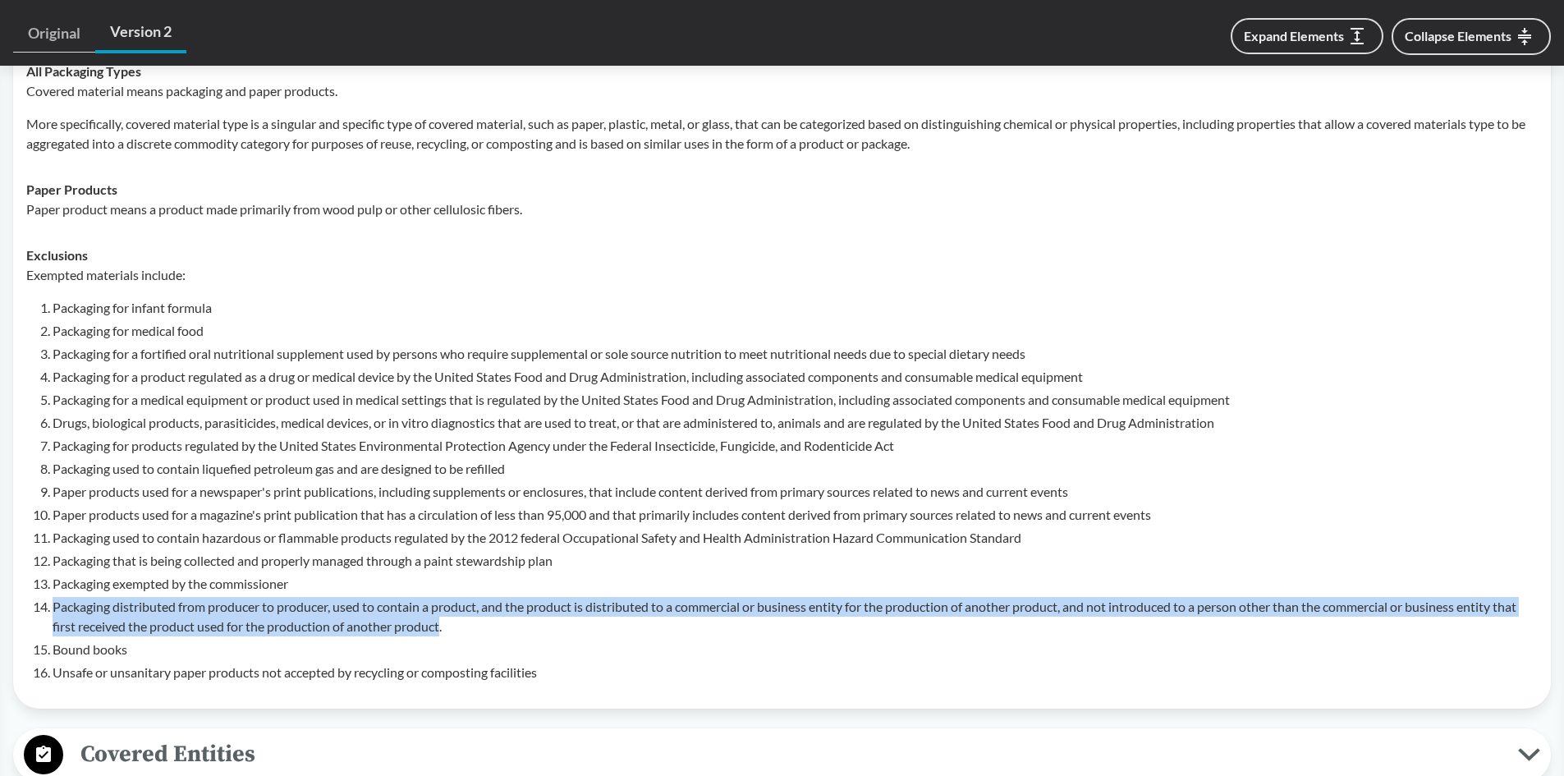
drag, startPoint x: 444, startPoint y: 605, endPoint x: 38, endPoint y: 582, distance: 407.1
click at [53, 597] on li "Packaging distributed from producer to producer, used to contain a product, and…" at bounding box center [795, 616] width 1485 height 39
